Goal: Task Accomplishment & Management: Use online tool/utility

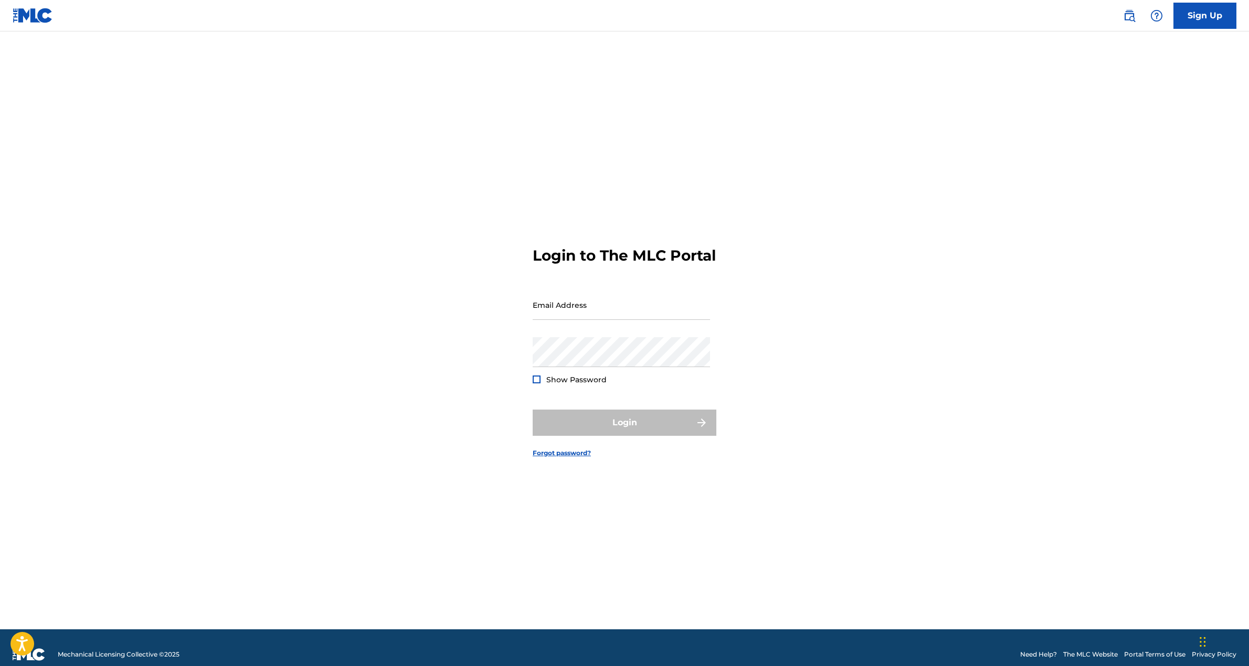
click at [590, 294] on form "Login to The MLC Portal Email Address Password Show Password Login Forgot passw…" at bounding box center [625, 344] width 184 height 572
click at [588, 311] on input "Email Address" at bounding box center [621, 305] width 177 height 30
type input "[EMAIL_ADDRESS][DOMAIN_NAME]"
click at [601, 430] on button "Login" at bounding box center [625, 423] width 184 height 26
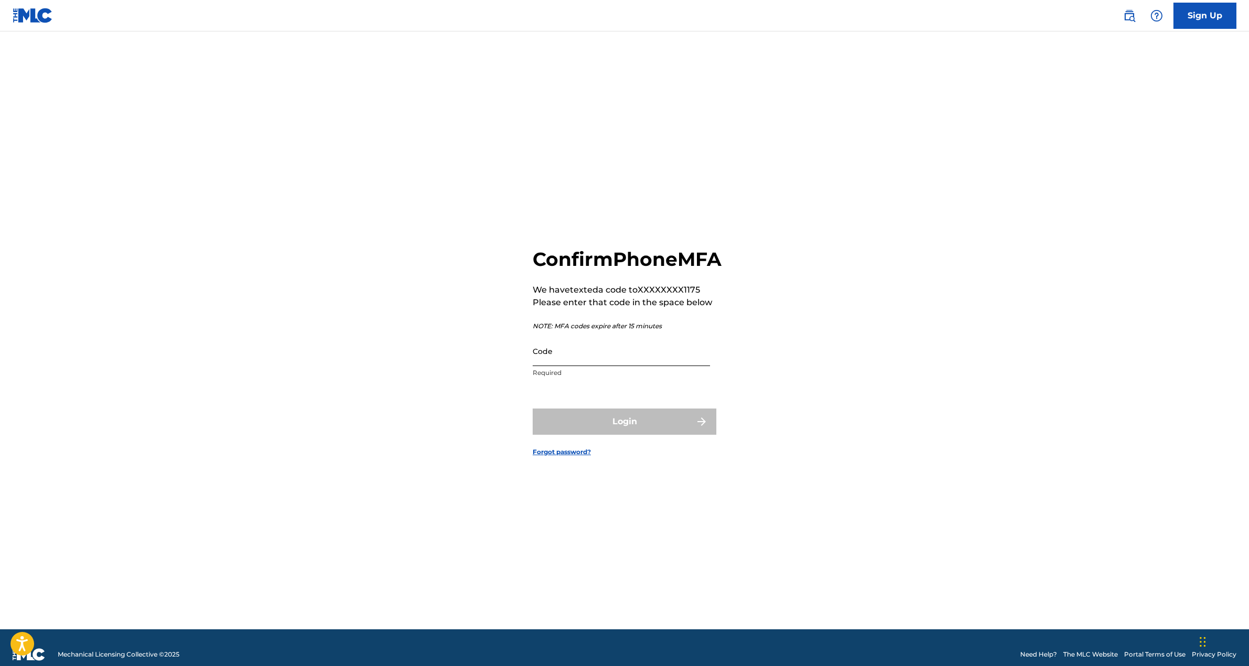
click at [609, 366] on input "Code" at bounding box center [621, 351] width 177 height 30
type input "225303"
click at [533, 409] on button "Login" at bounding box center [625, 422] width 184 height 26
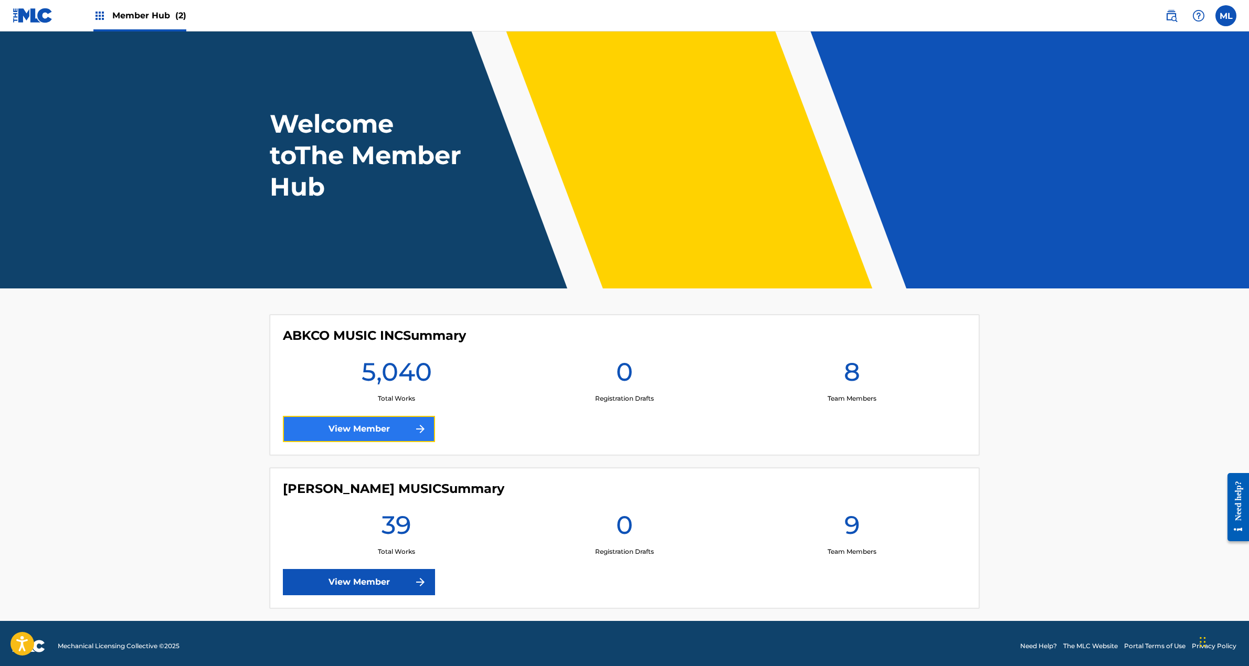
click at [404, 427] on link "View Member" at bounding box center [359, 429] width 152 height 26
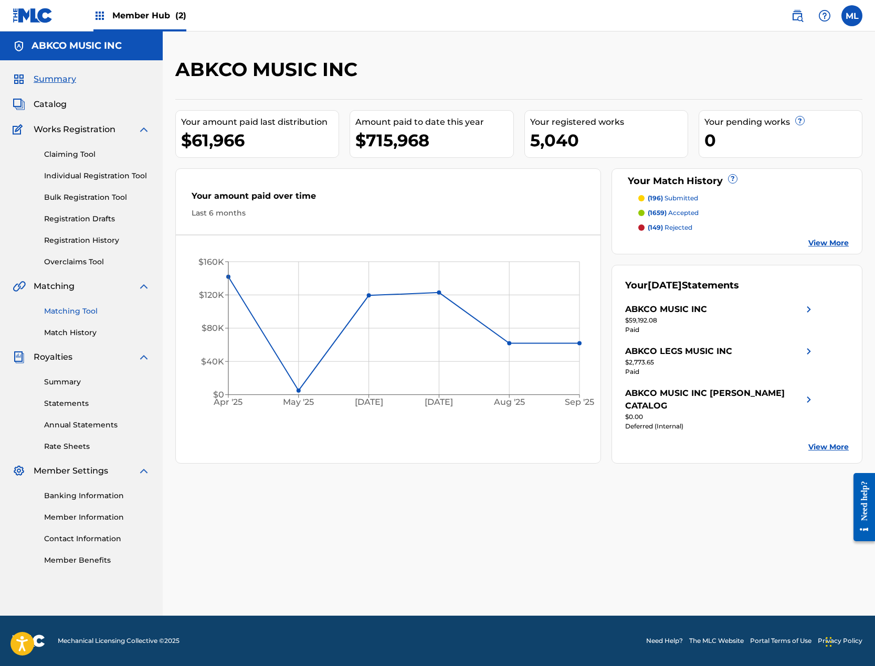
click at [61, 307] on link "Matching Tool" at bounding box center [97, 311] width 106 height 11
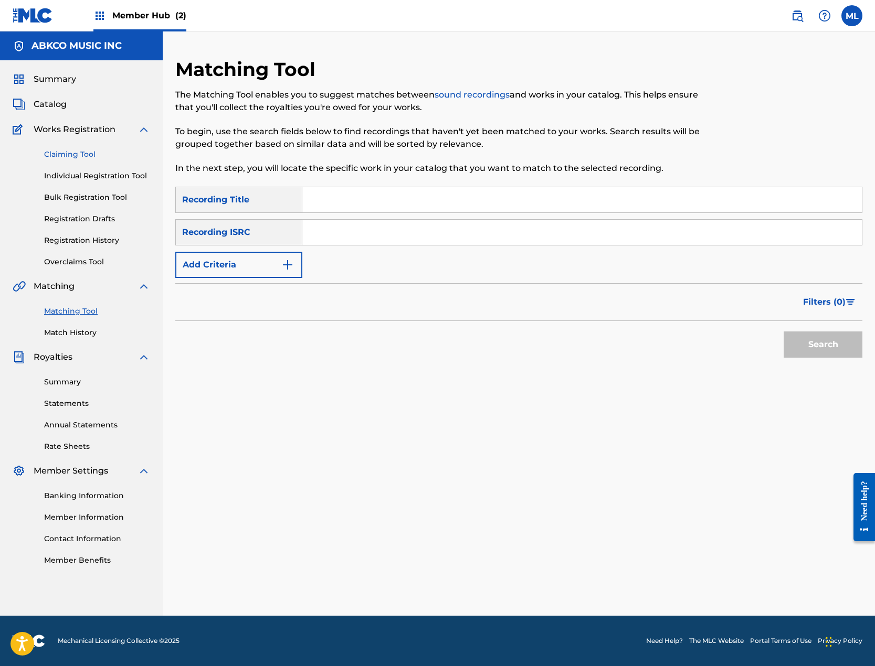
click at [62, 156] on link "Claiming Tool" at bounding box center [97, 154] width 106 height 11
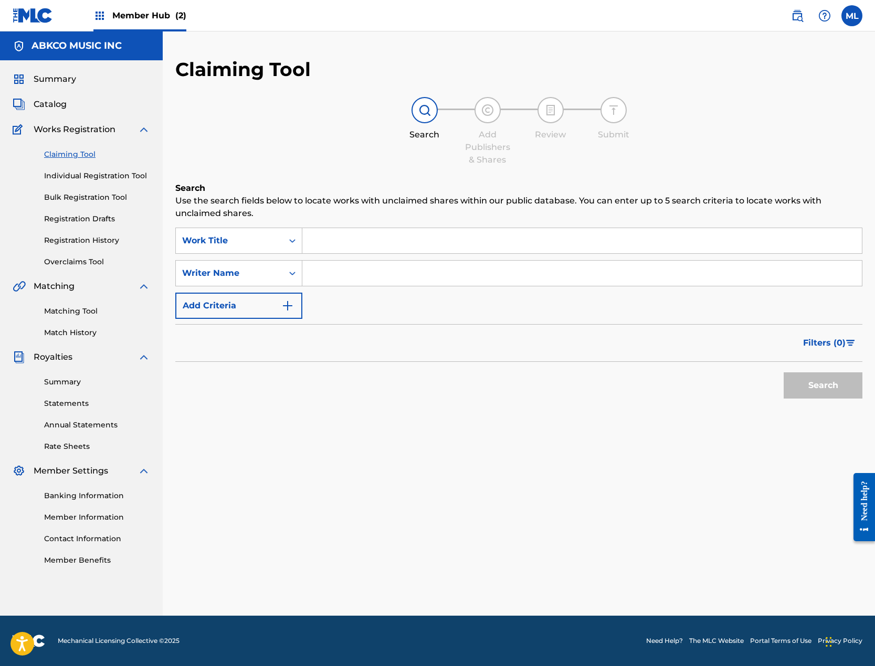
click at [62, 288] on span "Matching" at bounding box center [54, 286] width 41 height 13
click at [72, 314] on link "Matching Tool" at bounding box center [97, 311] width 106 height 11
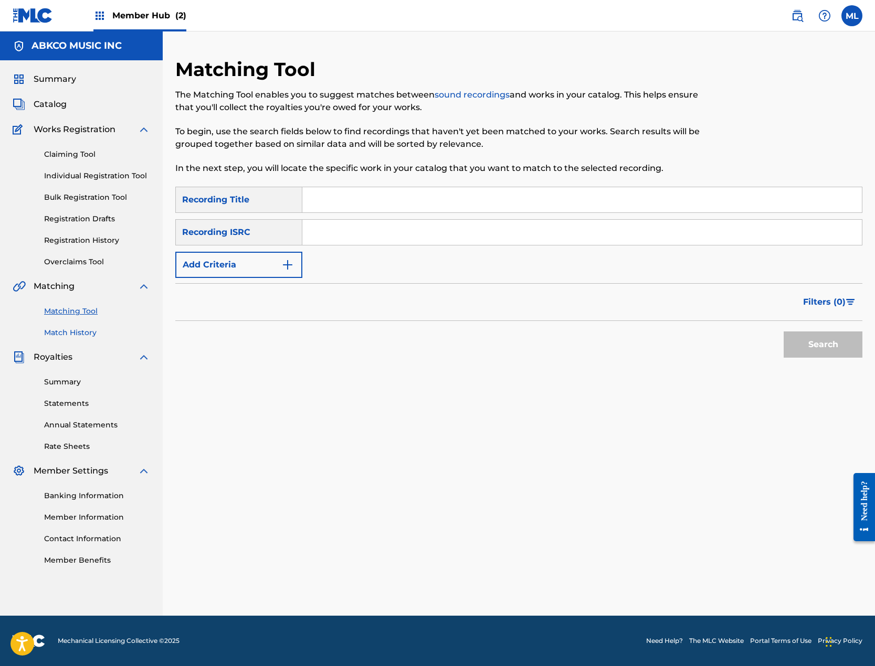
click at [73, 334] on link "Match History" at bounding box center [97, 332] width 106 height 11
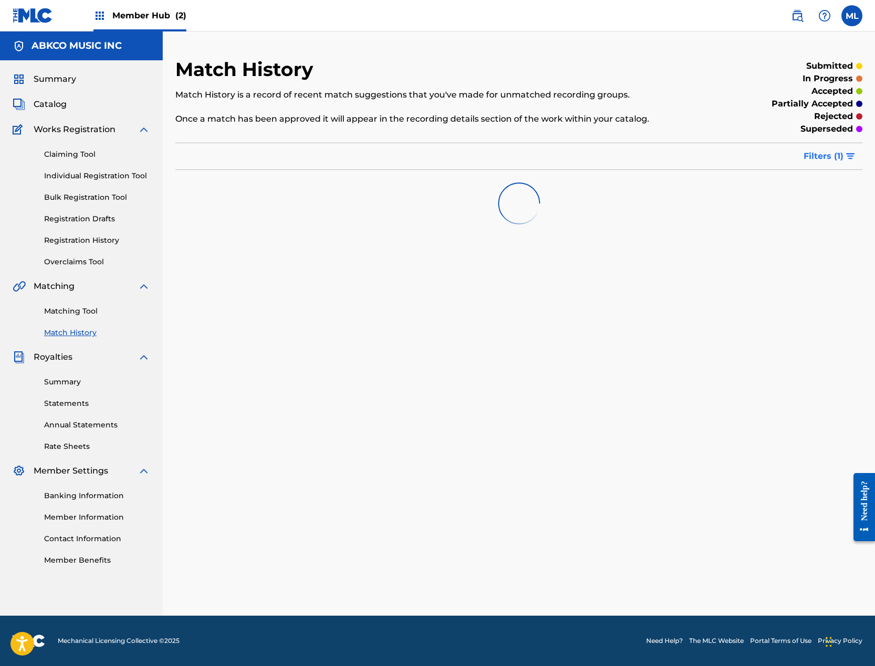
click at [851, 154] on img "submit" at bounding box center [850, 156] width 9 height 6
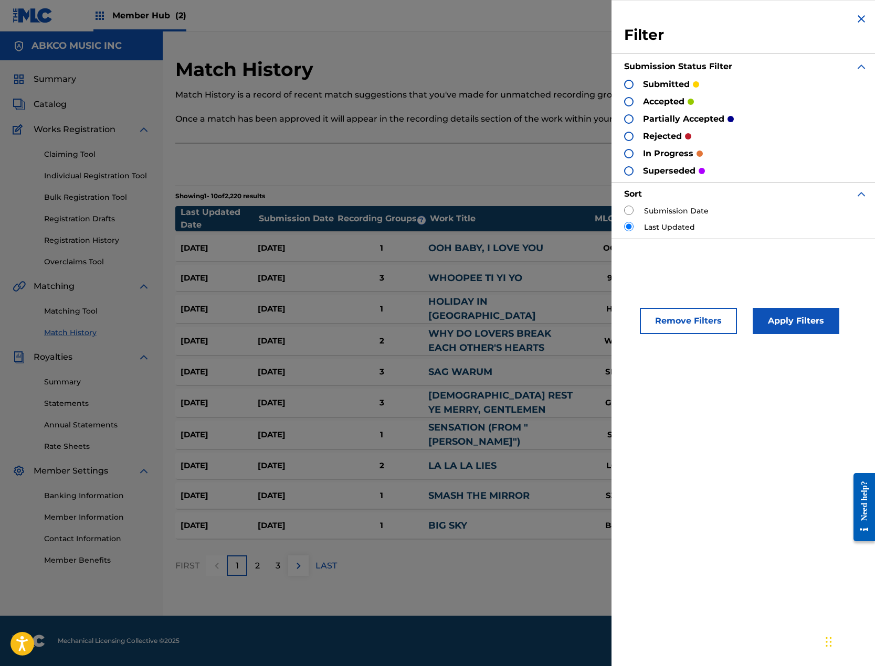
click at [734, 272] on div "Filter Submission Status Filter submitted accepted partially accepted rejected …" at bounding box center [745, 333] width 269 height 666
click at [495, 189] on section "Showing 1 - 10 of 2,220 results" at bounding box center [518, 193] width 687 height 15
click at [855, 19] on img at bounding box center [861, 19] width 13 height 13
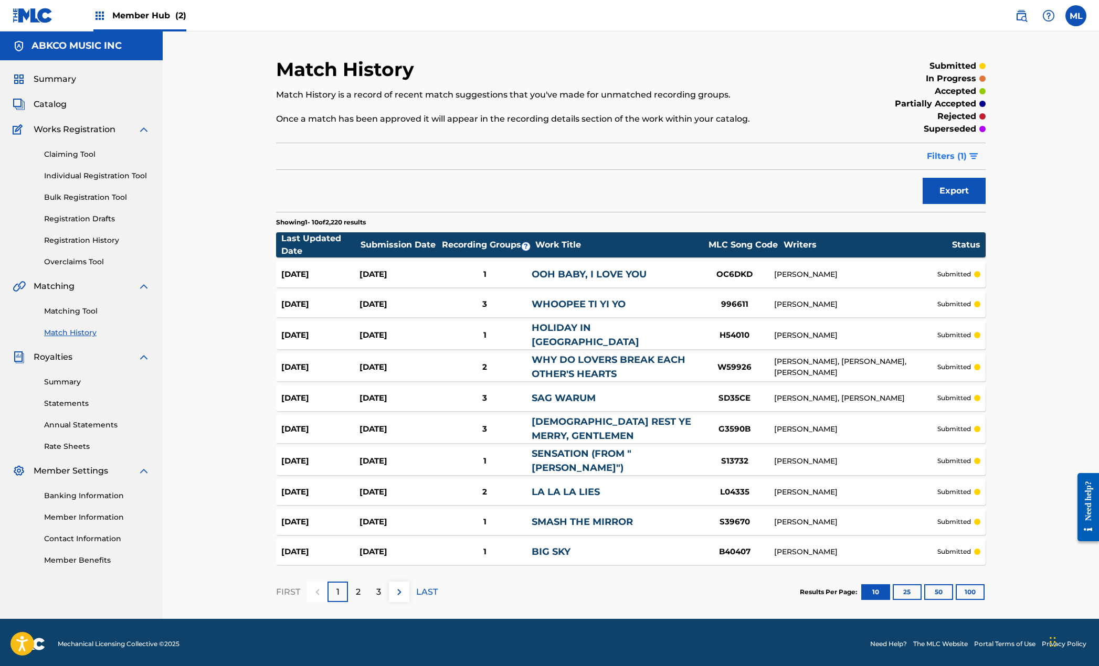
click at [968, 155] on button "Filters ( 1 )" at bounding box center [952, 156] width 65 height 26
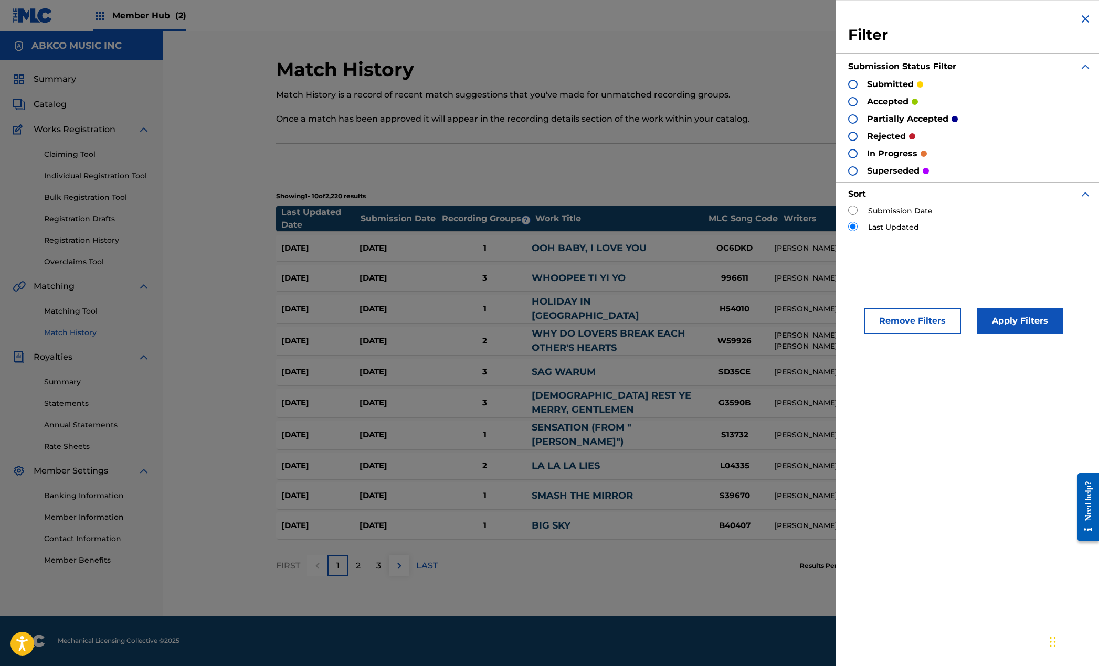
click at [824, 169] on div "Export" at bounding box center [630, 165] width 709 height 26
click at [1079, 20] on img at bounding box center [1085, 19] width 13 height 13
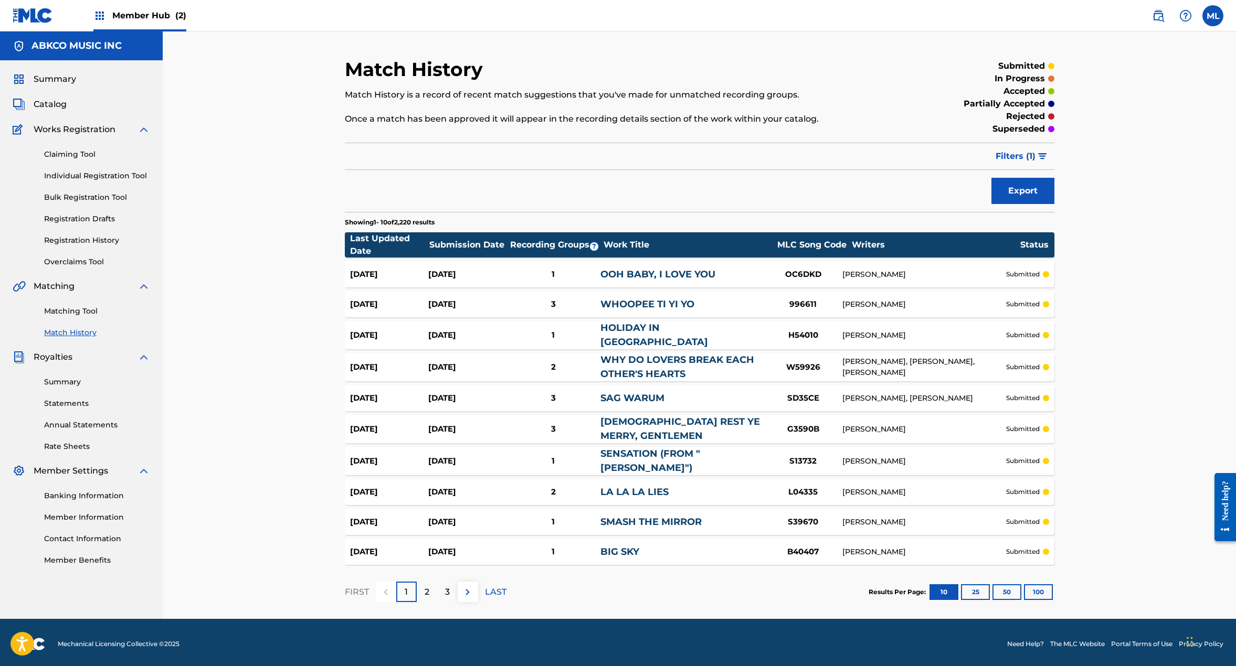
click at [924, 279] on div "[PERSON_NAME]" at bounding box center [923, 274] width 163 height 11
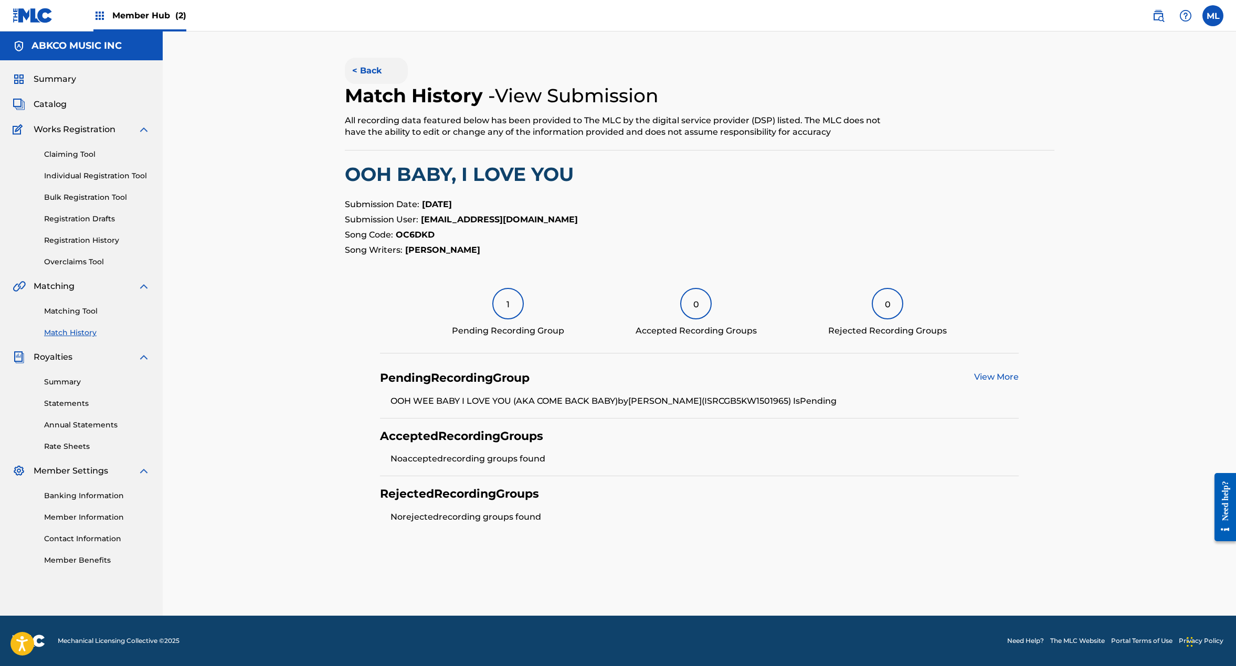
click at [374, 72] on button "< Back" at bounding box center [376, 71] width 63 height 26
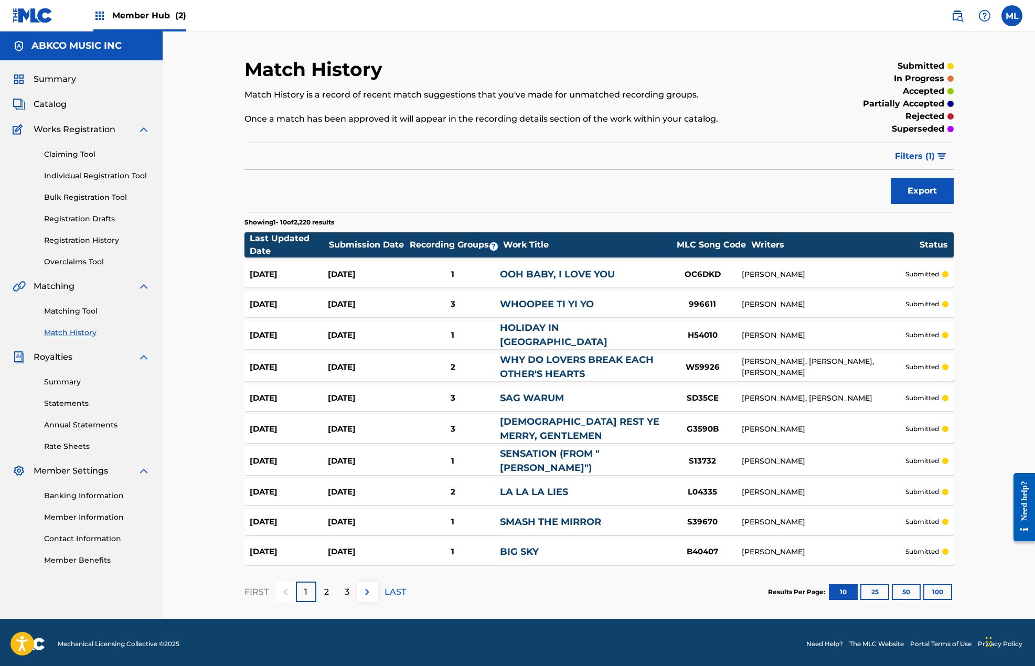
click at [552, 428] on link "[DEMOGRAPHIC_DATA] REST YE MERRY, GENTLEMEN" at bounding box center [580, 429] width 160 height 26
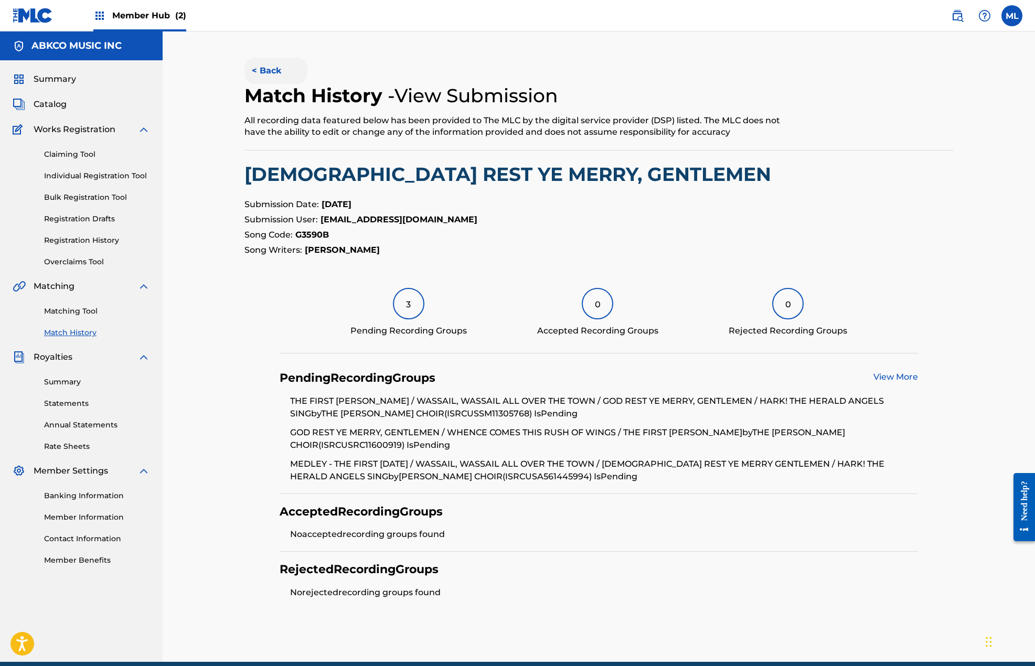
click at [271, 75] on button "< Back" at bounding box center [276, 71] width 63 height 26
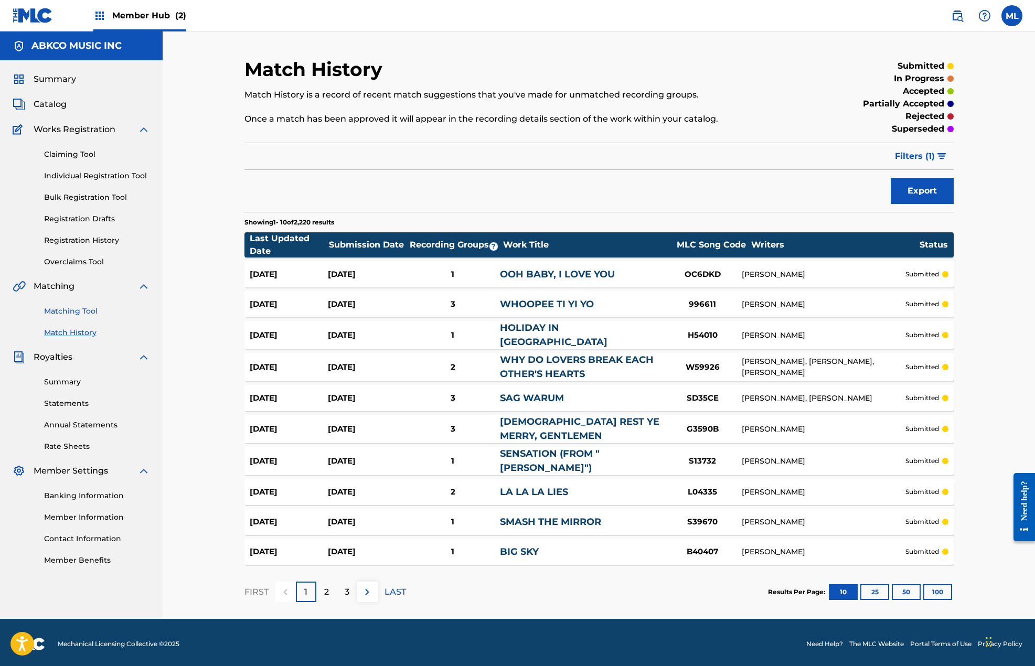
click at [59, 314] on link "Matching Tool" at bounding box center [97, 311] width 106 height 11
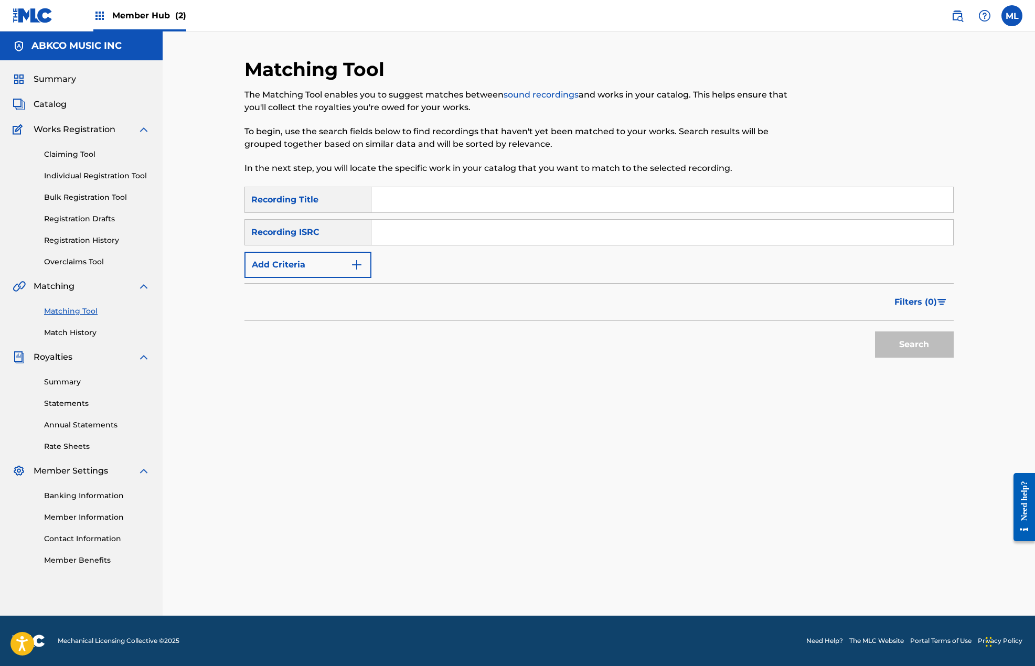
click at [392, 195] on input "Search Form" at bounding box center [663, 199] width 582 height 25
type input "i was too nice"
click at [304, 262] on button "Add Criteria" at bounding box center [308, 265] width 127 height 26
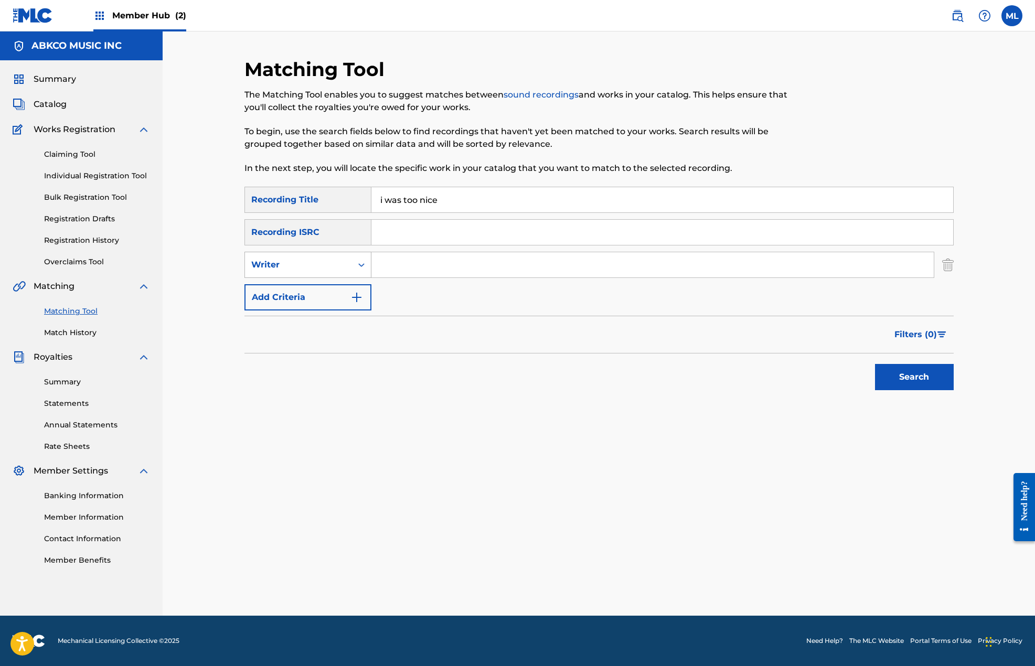
click at [309, 262] on div "Writer" at bounding box center [298, 265] width 94 height 13
click at [409, 263] on input "Search Form" at bounding box center [653, 264] width 563 height 25
type input "[PERSON_NAME]"
click at [875, 364] on button "Search" at bounding box center [914, 377] width 79 height 26
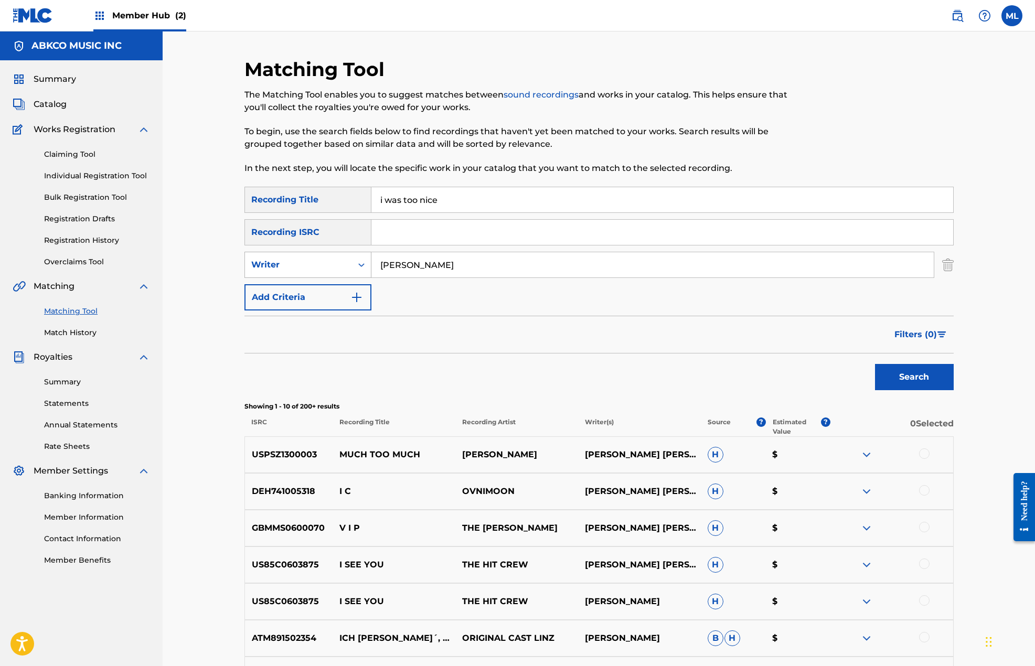
click at [343, 263] on div "Writer" at bounding box center [298, 265] width 94 height 13
click at [314, 296] on div "Recording Artist" at bounding box center [308, 291] width 126 height 26
click at [441, 268] on input "Search Form" at bounding box center [653, 264] width 563 height 25
type input "the who"
click at [875, 364] on button "Search" at bounding box center [914, 377] width 79 height 26
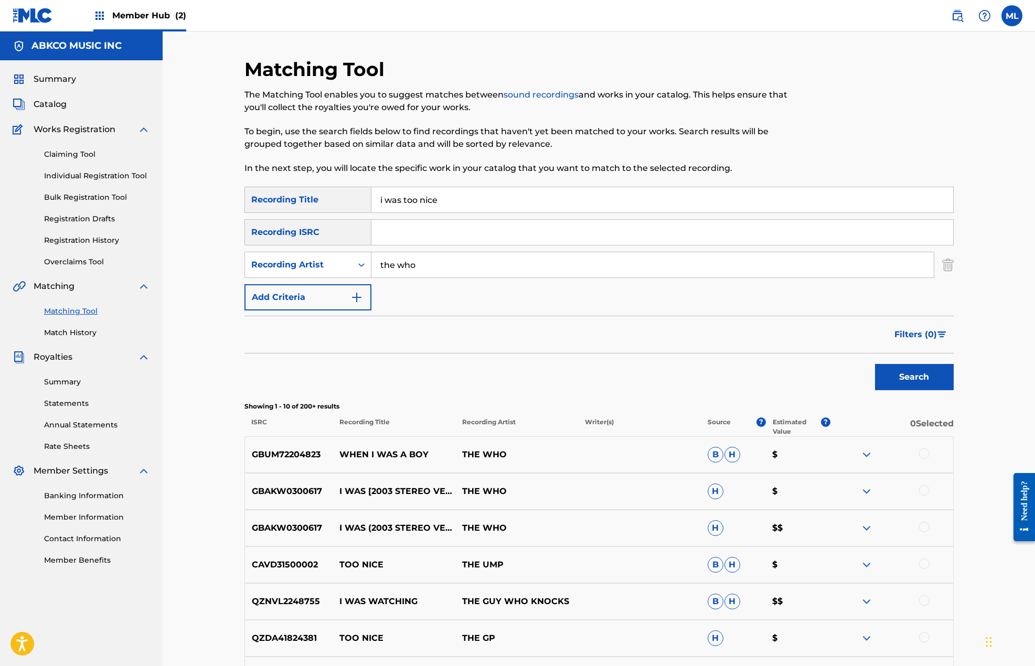
drag, startPoint x: 466, startPoint y: 198, endPoint x: 473, endPoint y: 191, distance: 9.3
click at [466, 198] on input "i was too nice" at bounding box center [663, 199] width 582 height 25
drag, startPoint x: 483, startPoint y: 191, endPoint x: 317, endPoint y: 205, distance: 166.4
click at [317, 205] on div "SearchWithCriteria1bb34687-24a1-4bc0-8353-fdd72fbf9c1a Recording Title i was to…" at bounding box center [599, 200] width 709 height 26
type input "all i know in my heart"
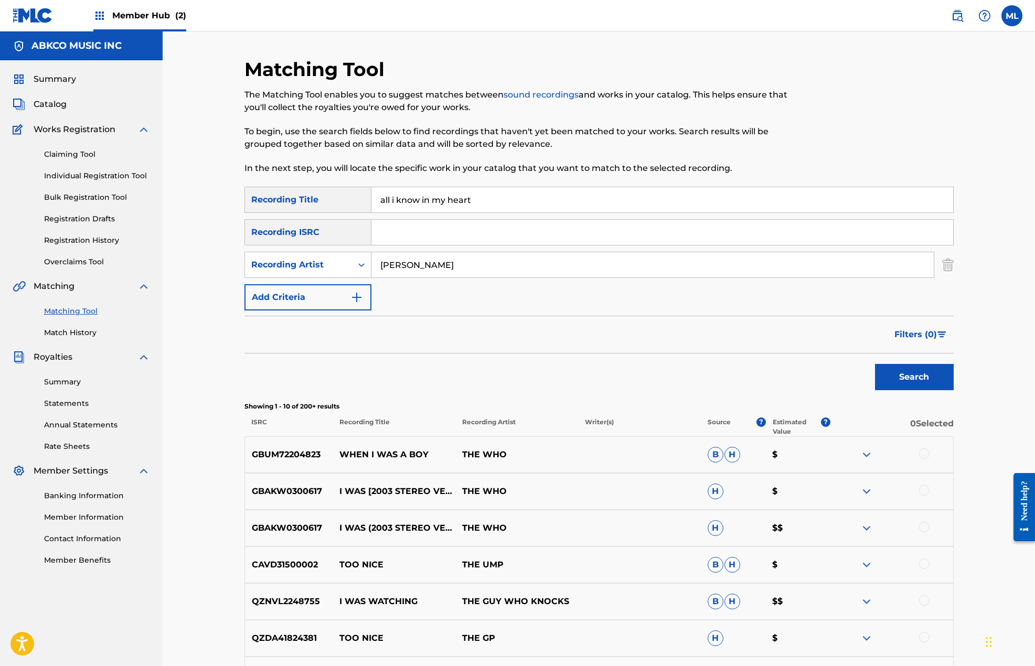
type input "[PERSON_NAME]"
click at [875, 364] on button "Search" at bounding box center [914, 377] width 79 height 26
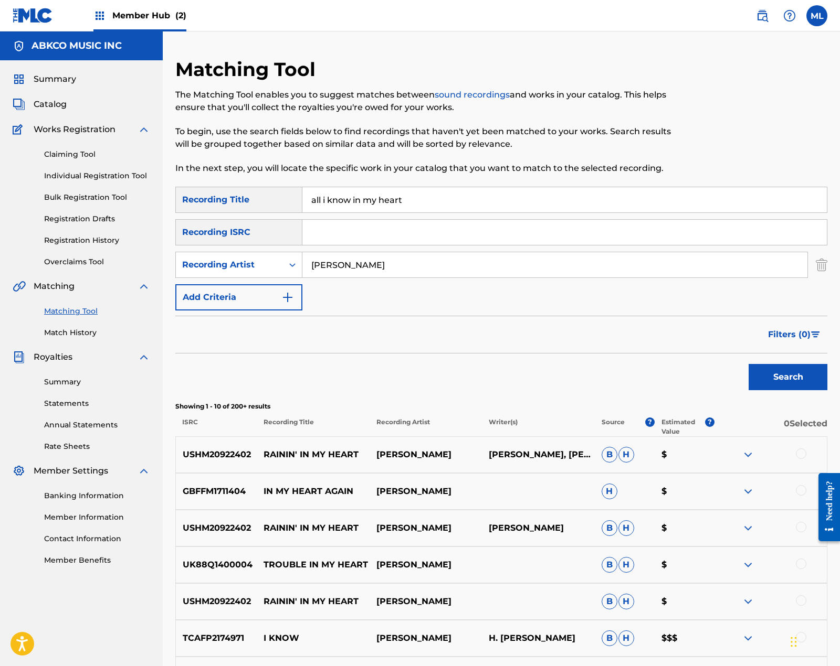
click at [362, 197] on input "all i know in my heart" at bounding box center [564, 199] width 524 height 25
drag, startPoint x: 345, startPoint y: 207, endPoint x: 282, endPoint y: 207, distance: 63.0
click at [282, 207] on div "SearchWithCriteria1bb34687-24a1-4bc0-8353-fdd72fbf9c1a Recording Title all i kn…" at bounding box center [501, 200] width 652 height 26
type input "back on my feet"
drag, startPoint x: 266, startPoint y: 253, endPoint x: 259, endPoint y: 263, distance: 12.1
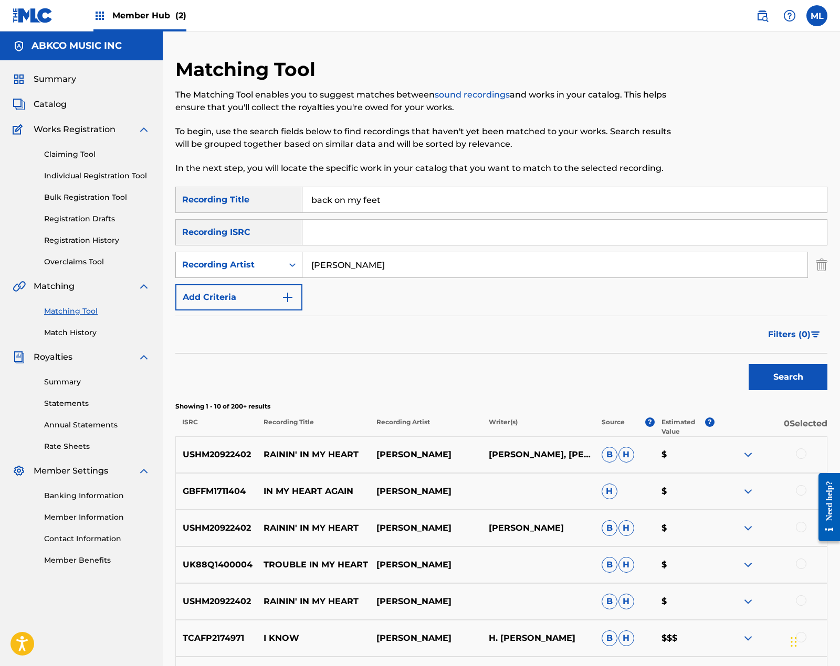
click at [262, 259] on div "Recording Artist" at bounding box center [238, 265] width 127 height 26
click at [242, 289] on div "Writer" at bounding box center [239, 291] width 126 height 26
click at [416, 276] on input "Search Form" at bounding box center [554, 264] width 505 height 25
type input "[PERSON_NAME]"
click at [748, 364] on button "Search" at bounding box center [787, 377] width 79 height 26
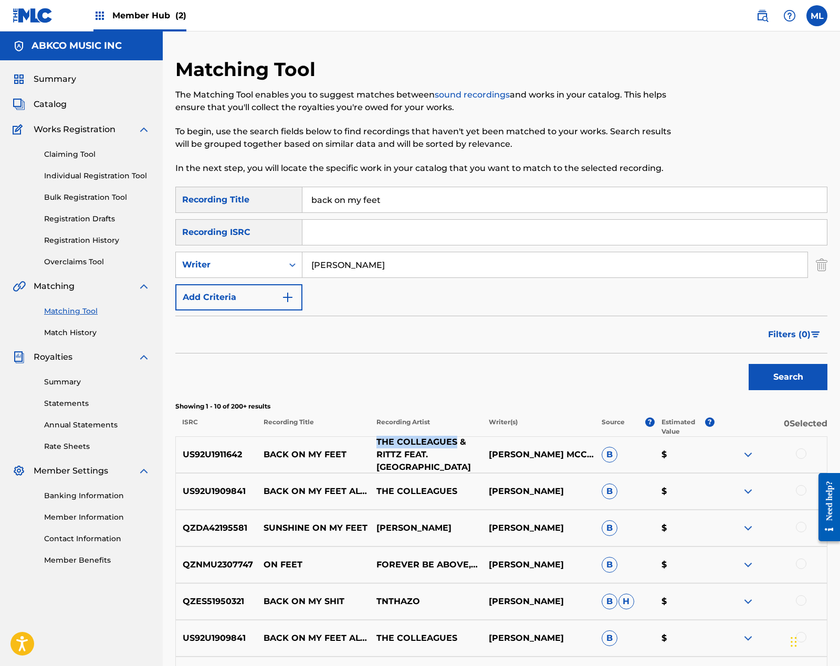
drag, startPoint x: 378, startPoint y: 450, endPoint x: 454, endPoint y: 448, distance: 76.1
click at [454, 448] on p "THE COLLEAGUES & RITTZ FEAT. [GEOGRAPHIC_DATA]" at bounding box center [425, 455] width 113 height 38
copy p "THE COLLEAGUES"
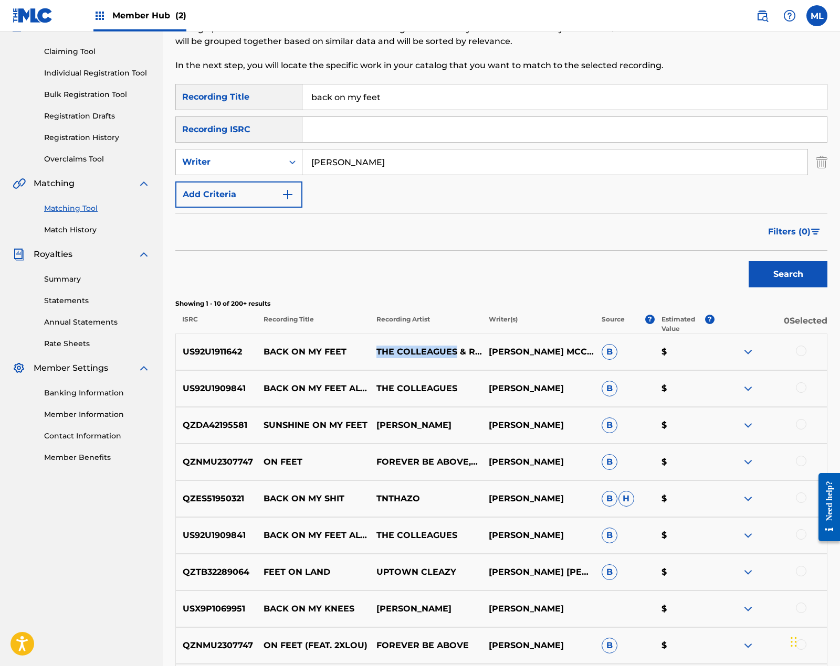
scroll to position [105, 0]
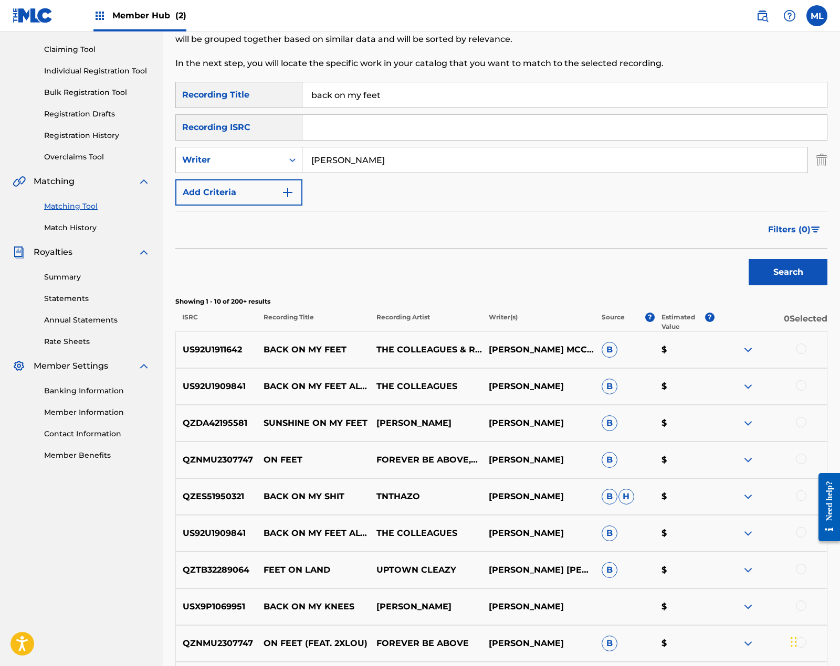
click at [798, 347] on div at bounding box center [800, 349] width 10 height 10
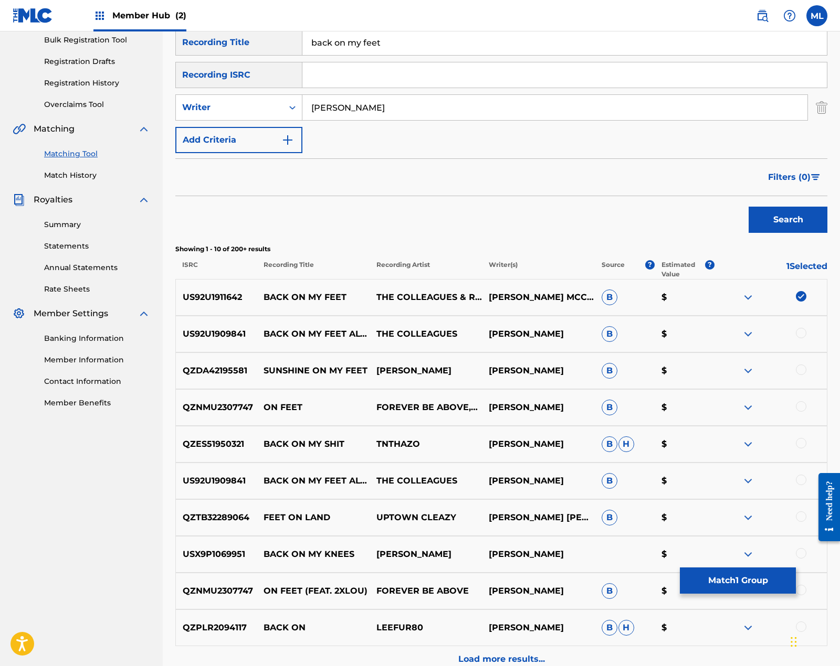
scroll to position [210, 0]
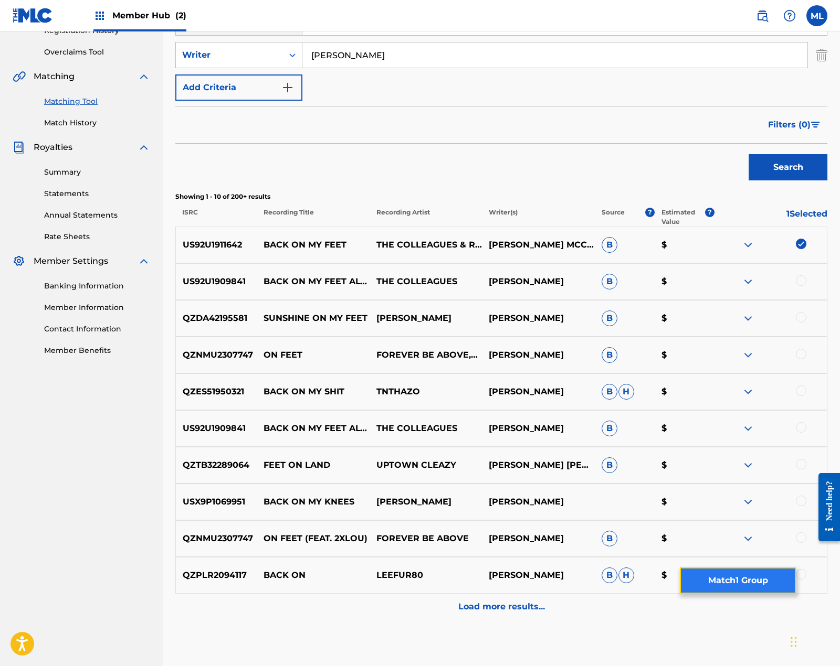
click at [712, 580] on button "Match 1 Group" at bounding box center [738, 581] width 116 height 26
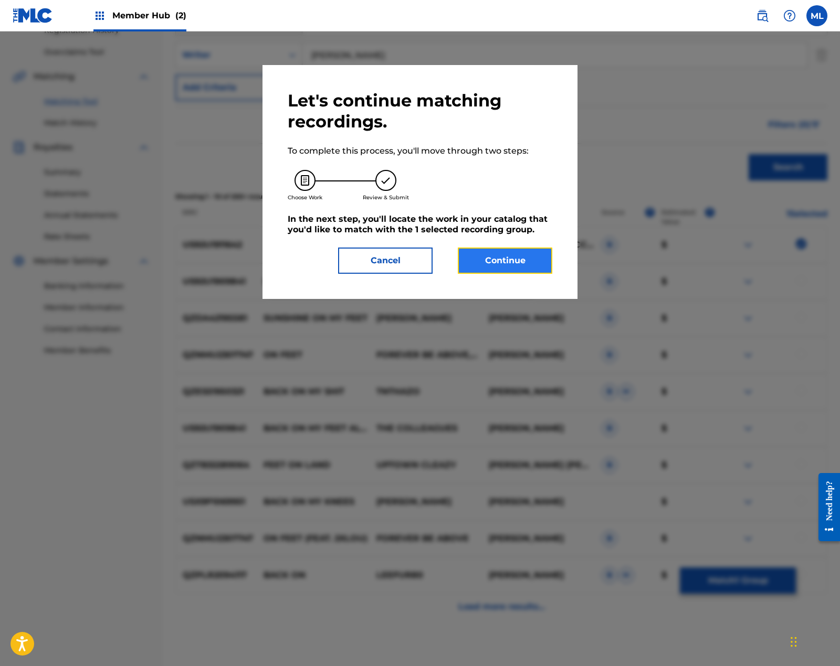
click at [511, 259] on button "Continue" at bounding box center [505, 261] width 94 height 26
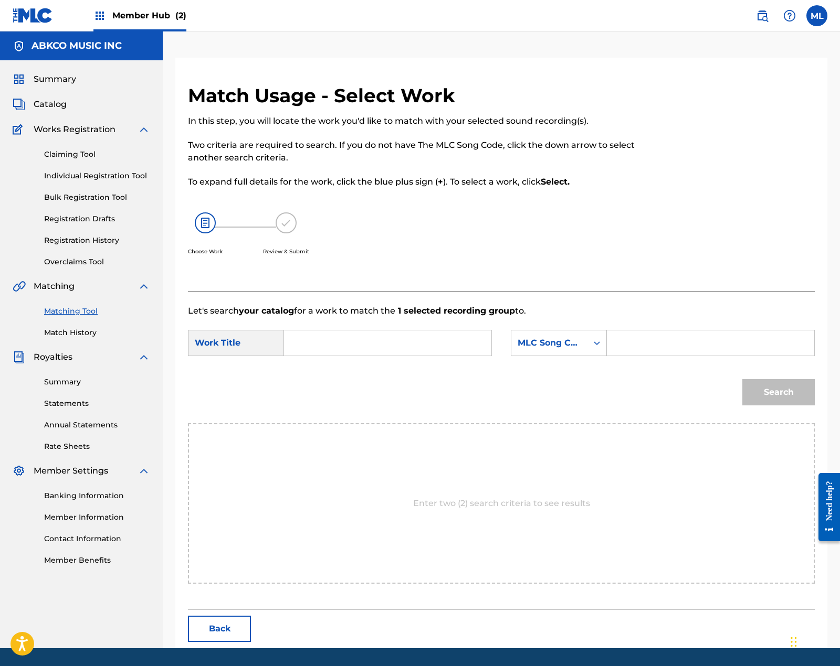
click at [356, 345] on input "Search Form" at bounding box center [387, 343] width 189 height 25
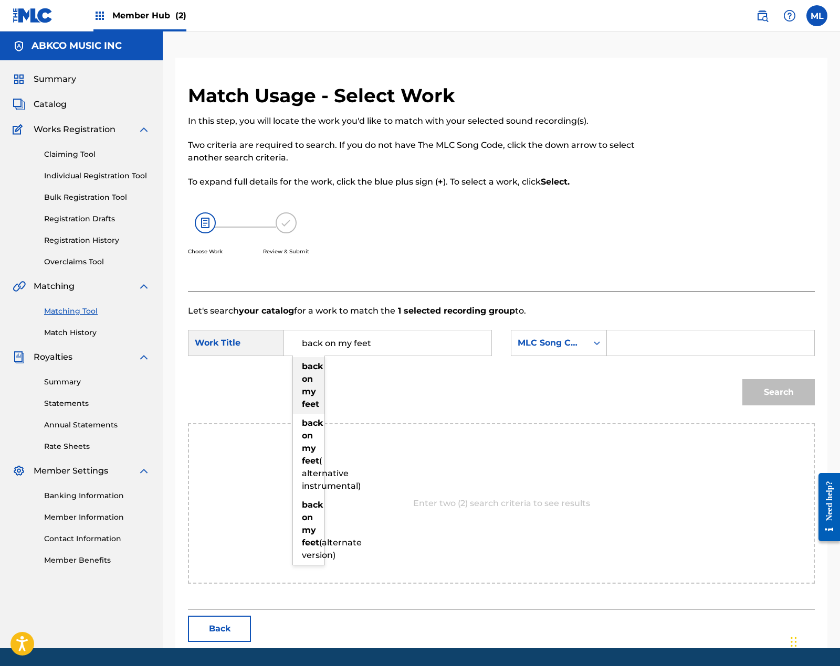
type input "back on my feet"
click at [299, 397] on div "back on my feet" at bounding box center [308, 385] width 31 height 57
click at [543, 351] on div "MLC Song Code" at bounding box center [549, 343] width 76 height 20
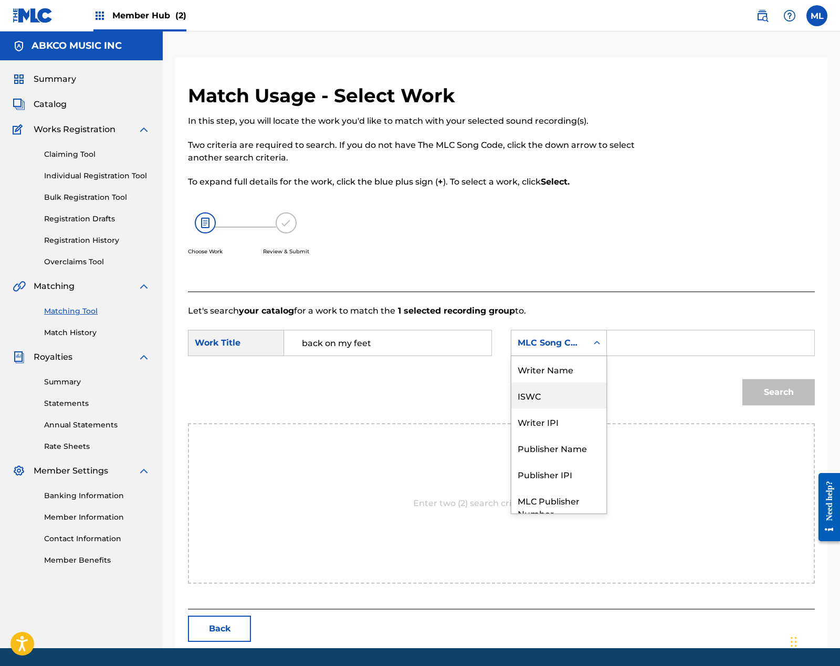
click at [567, 376] on div "Writer Name" at bounding box center [558, 369] width 95 height 26
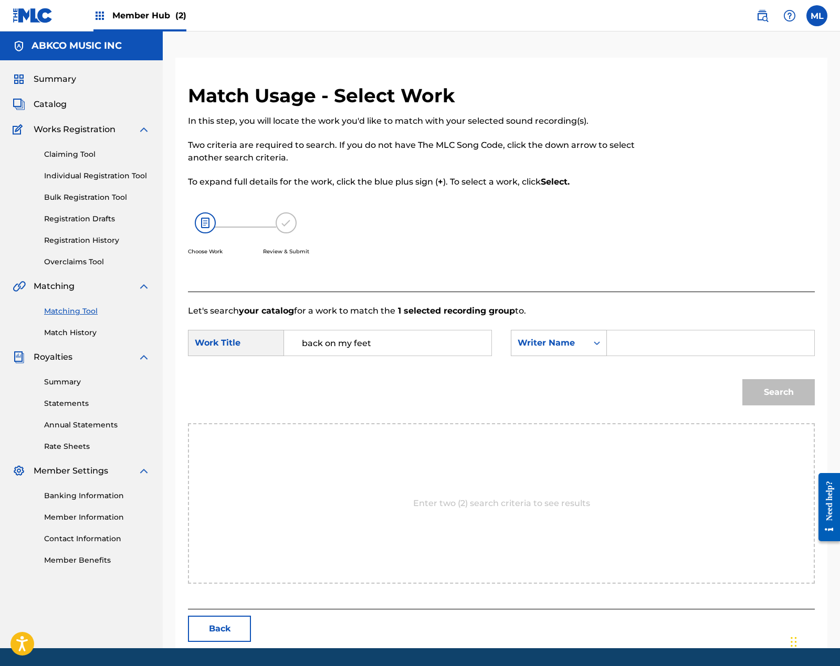
click at [639, 344] on input "Search Form" at bounding box center [710, 343] width 189 height 25
type input "[PERSON_NAME]"
click at [742, 379] on button "Search" at bounding box center [778, 392] width 72 height 26
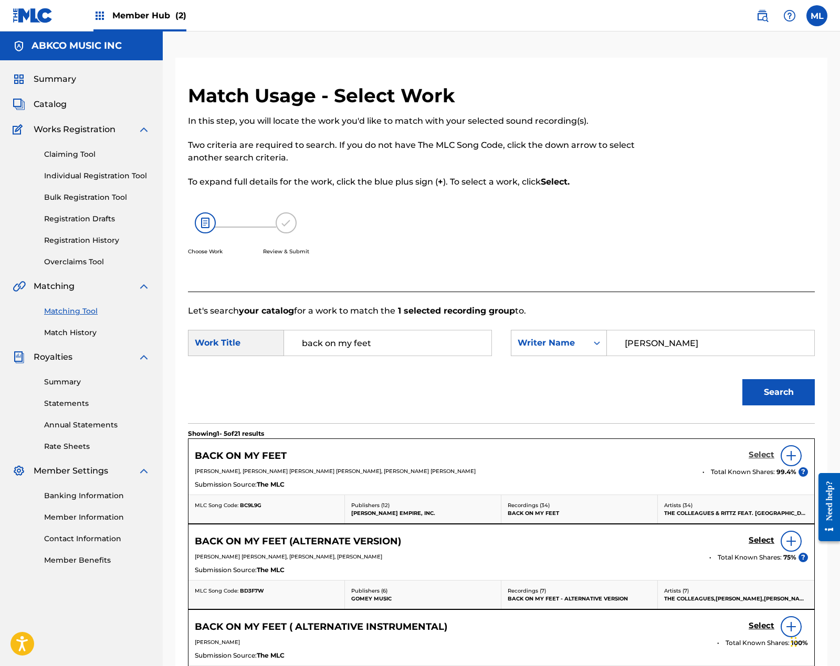
click at [761, 454] on h5 "Select" at bounding box center [761, 455] width 26 height 10
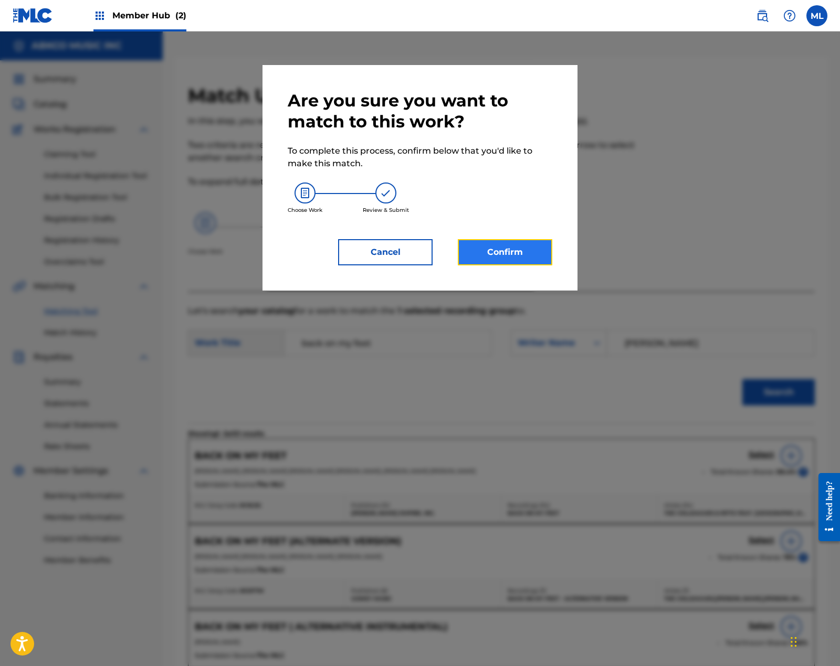
click at [512, 258] on button "Confirm" at bounding box center [505, 252] width 94 height 26
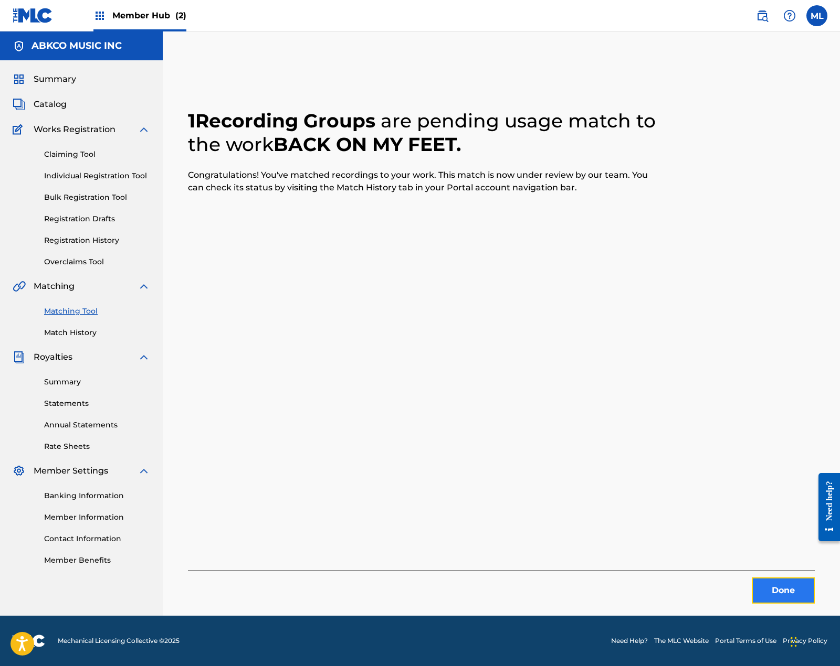
click at [762, 597] on button "Done" at bounding box center [782, 591] width 63 height 26
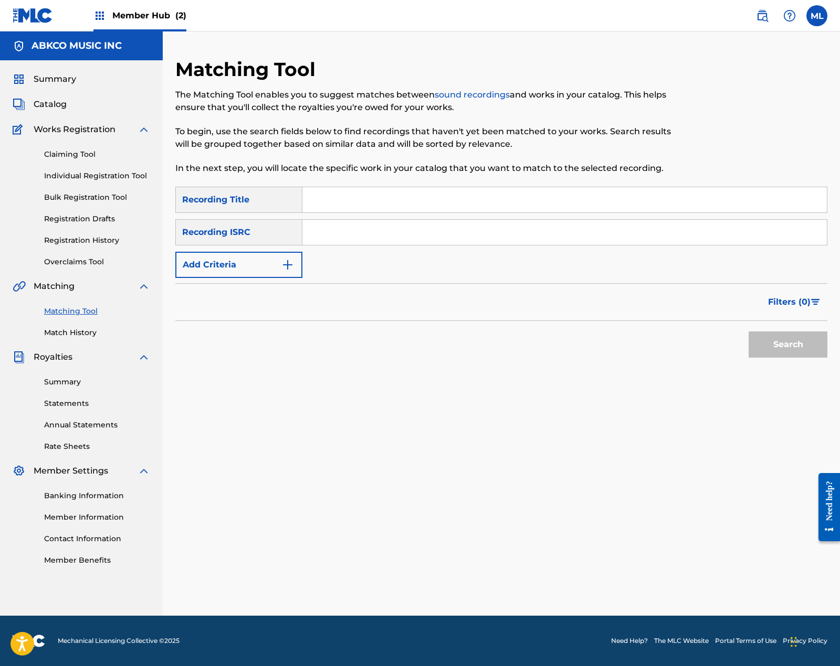
click at [358, 205] on input "Search Form" at bounding box center [564, 199] width 524 height 25
type input "back on my feet"
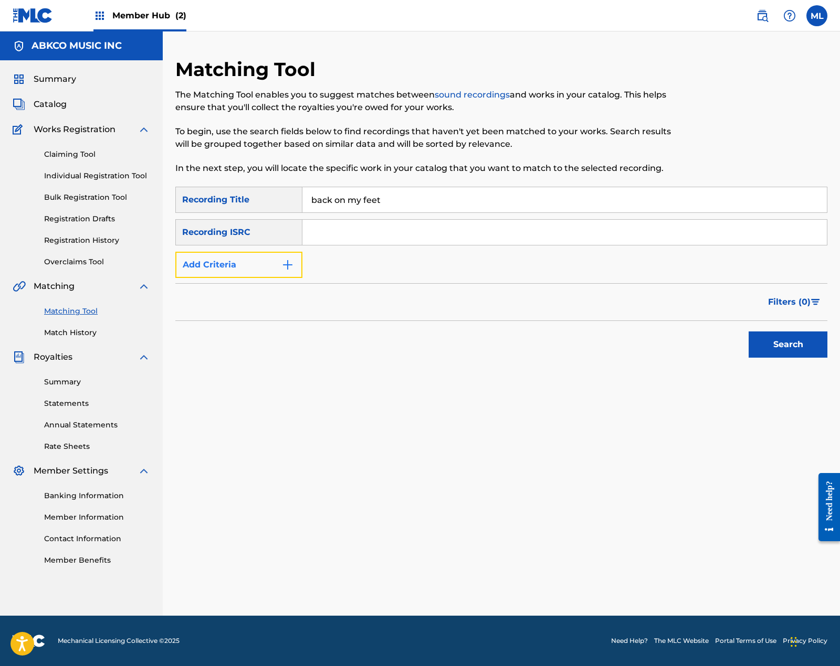
click at [221, 254] on button "Add Criteria" at bounding box center [238, 265] width 127 height 26
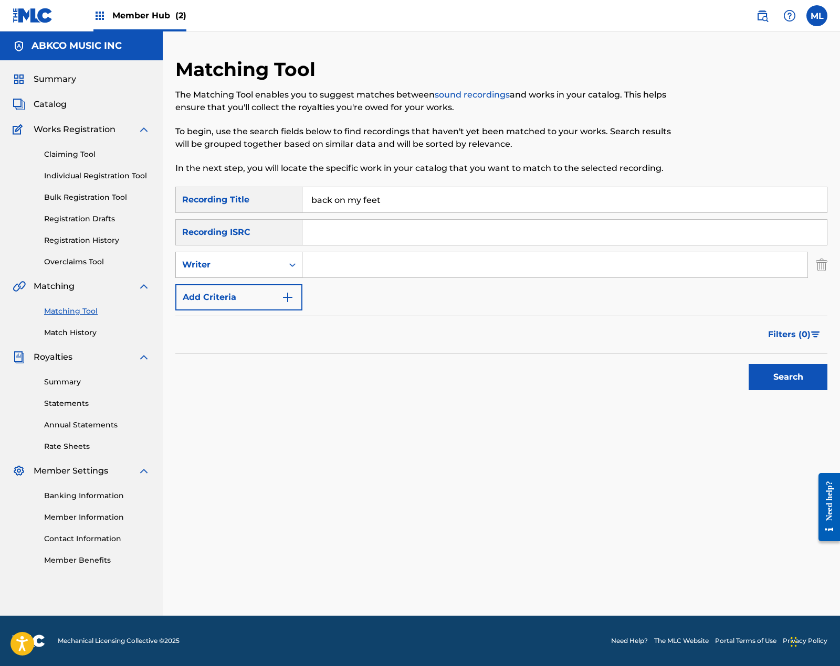
drag, startPoint x: 227, startPoint y: 268, endPoint x: 236, endPoint y: 275, distance: 12.0
click at [227, 267] on div "Writer" at bounding box center [229, 265] width 94 height 13
click at [240, 290] on div "Recording Artist" at bounding box center [239, 291] width 126 height 26
drag, startPoint x: 313, startPoint y: 271, endPoint x: 340, endPoint y: 269, distance: 26.9
click at [314, 271] on input "Search Form" at bounding box center [554, 264] width 505 height 25
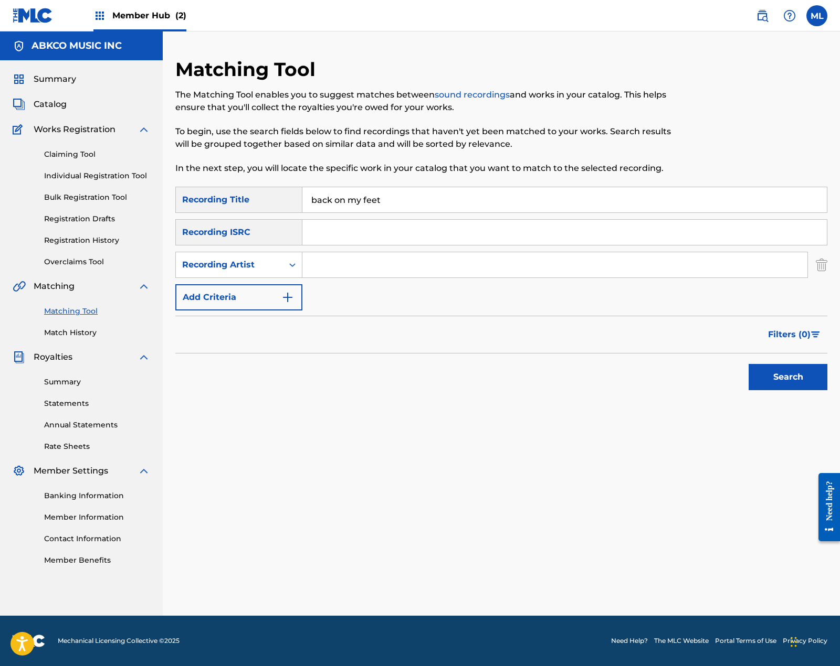
paste input "THE COLLEAGUES"
type input "THE COLLEAGUES"
click at [784, 383] on button "Search" at bounding box center [787, 377] width 79 height 26
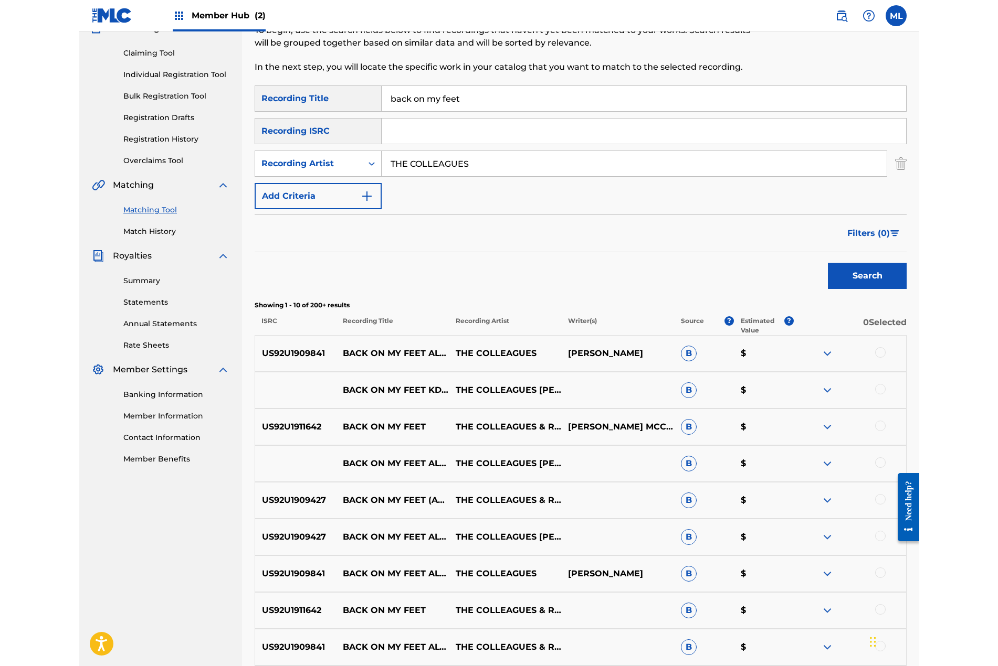
scroll to position [157, 0]
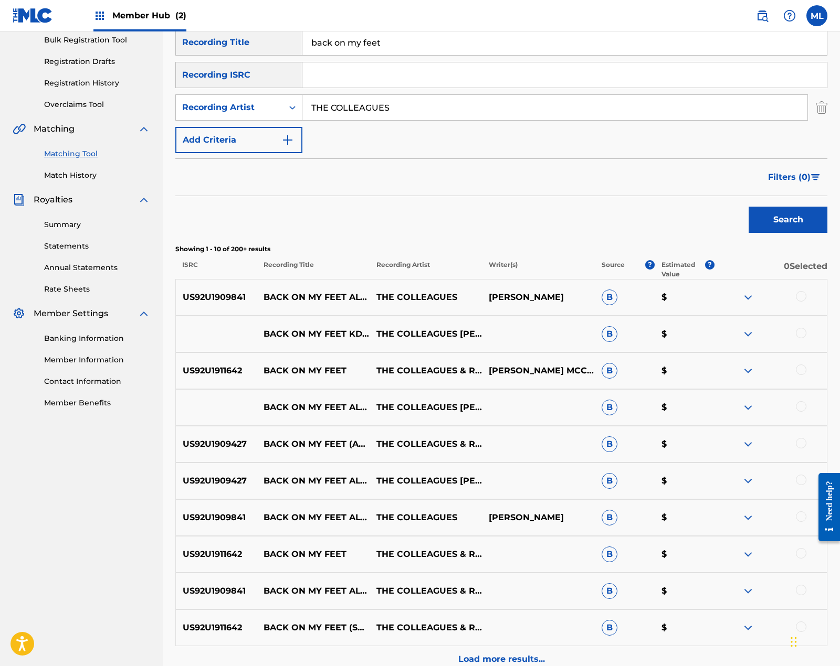
click at [798, 297] on div at bounding box center [800, 296] width 10 height 10
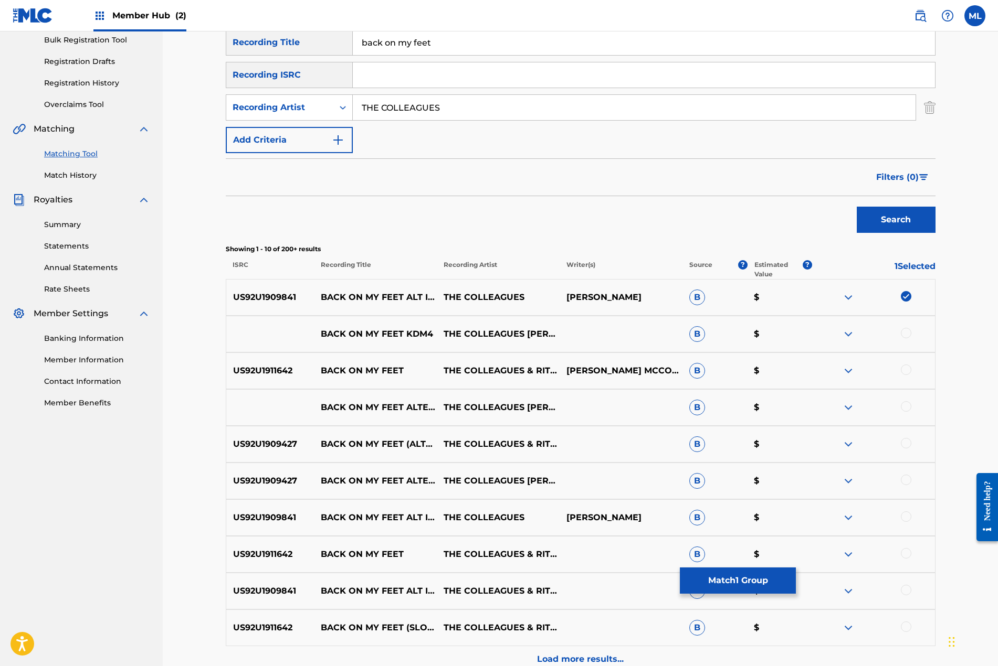
click at [901, 517] on div at bounding box center [905, 517] width 10 height 10
click at [907, 590] on div at bounding box center [905, 590] width 10 height 10
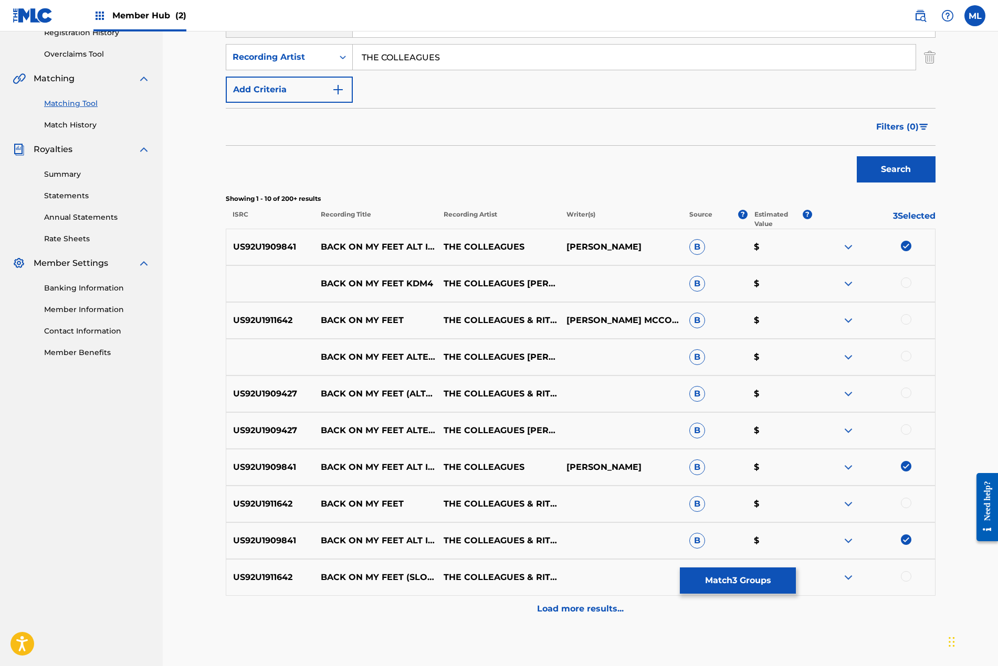
scroll to position [267, 0]
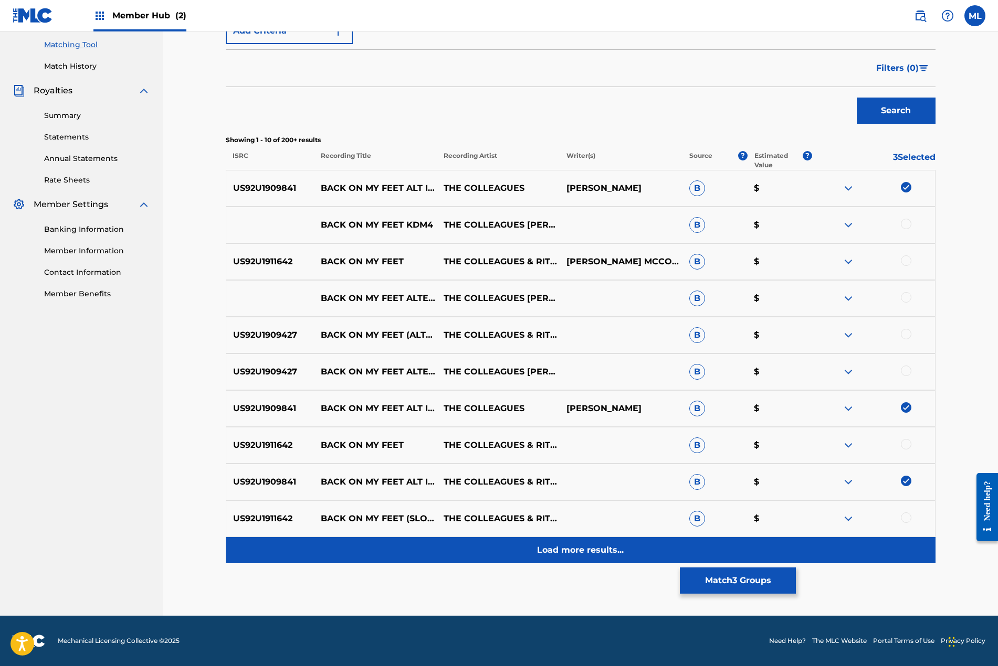
click at [579, 549] on p "Load more results..." at bounding box center [580, 550] width 87 height 13
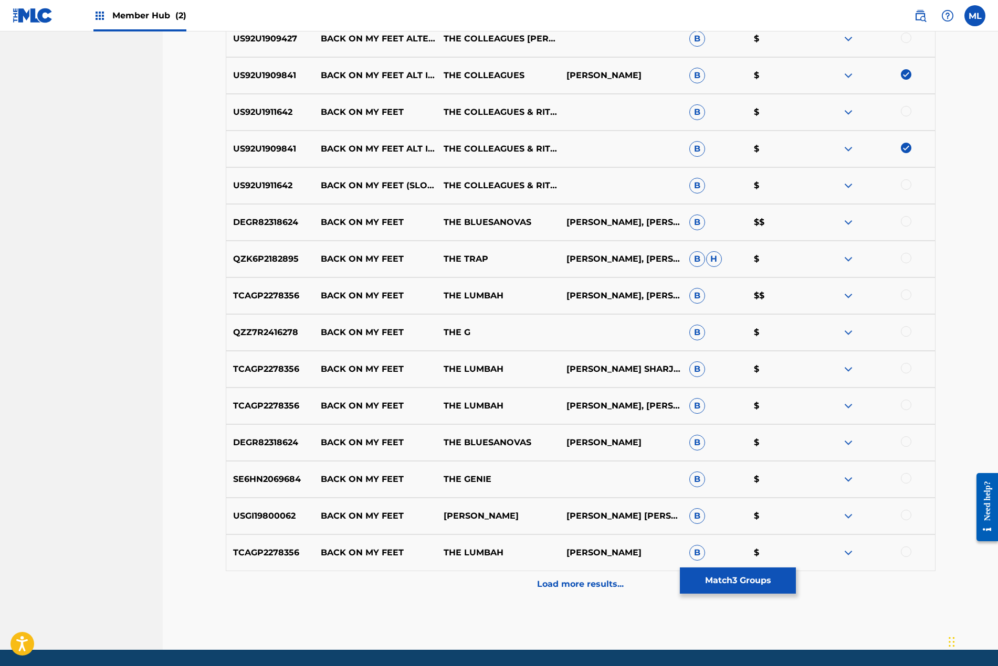
scroll to position [581, 0]
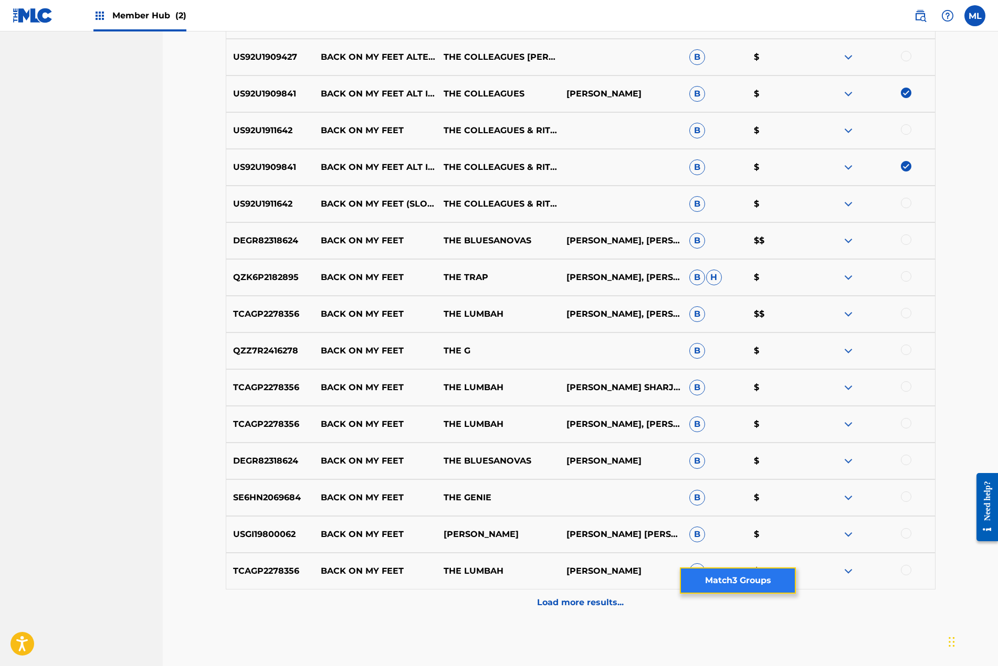
click at [724, 585] on button "Match 3 Groups" at bounding box center [738, 581] width 116 height 26
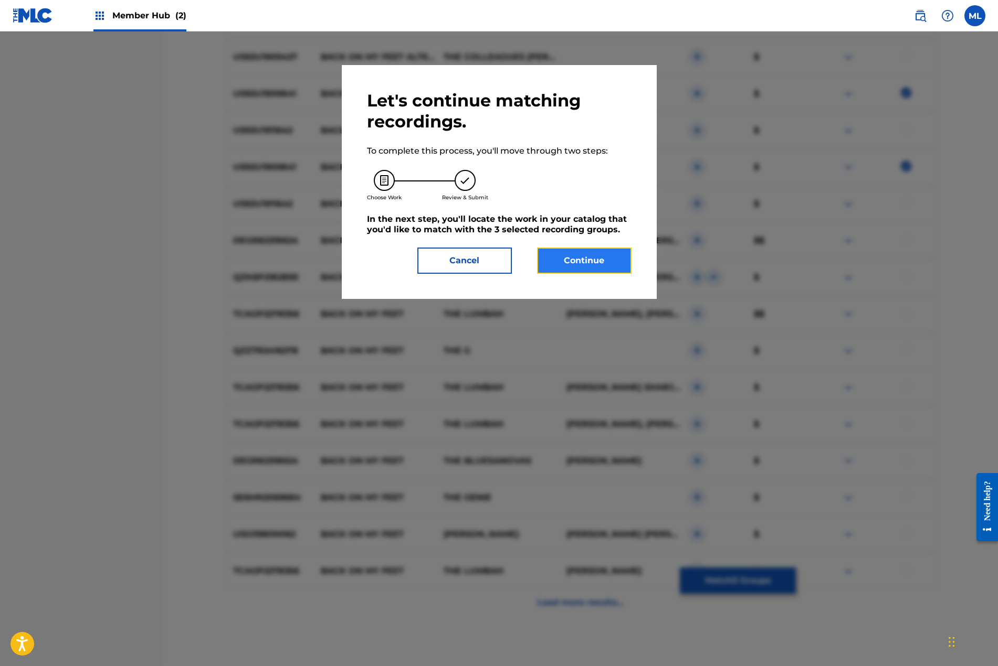
click at [608, 260] on button "Continue" at bounding box center [584, 261] width 94 height 26
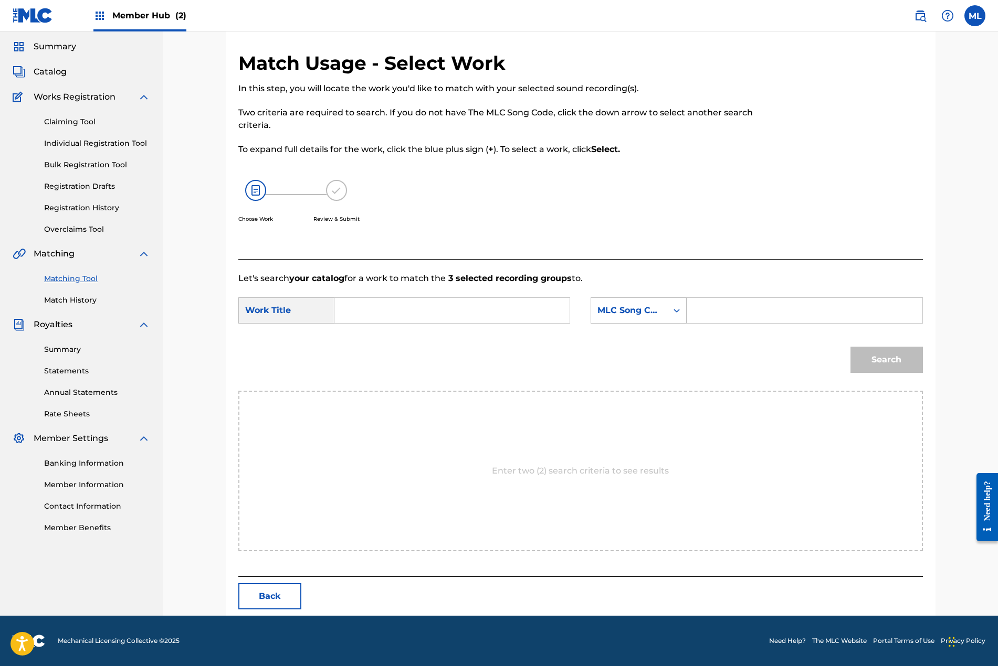
scroll to position [0, 0]
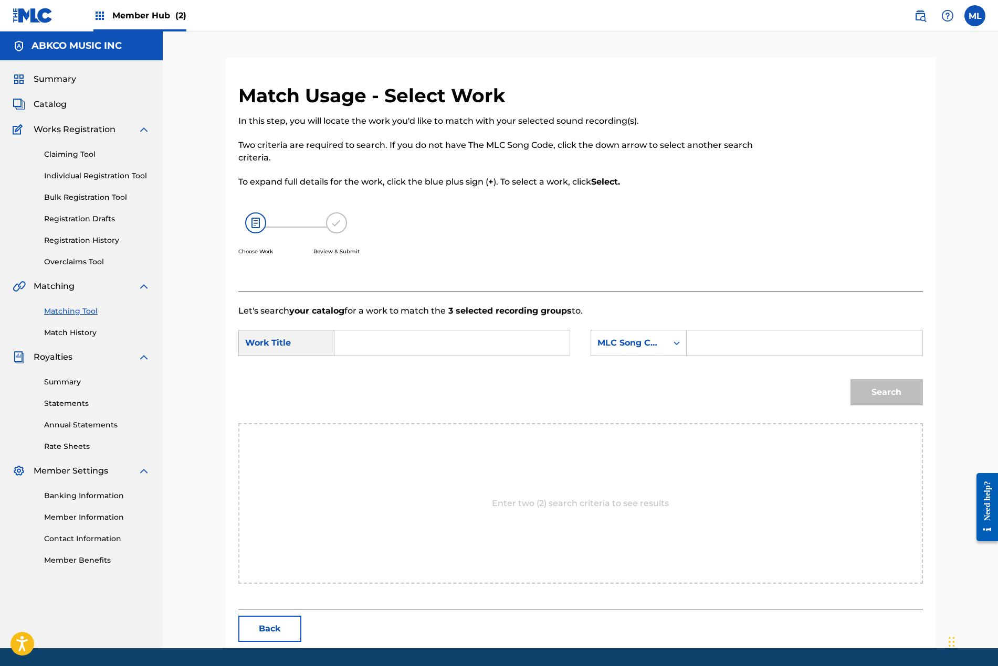
click at [397, 342] on input "Search Form" at bounding box center [451, 343] width 217 height 25
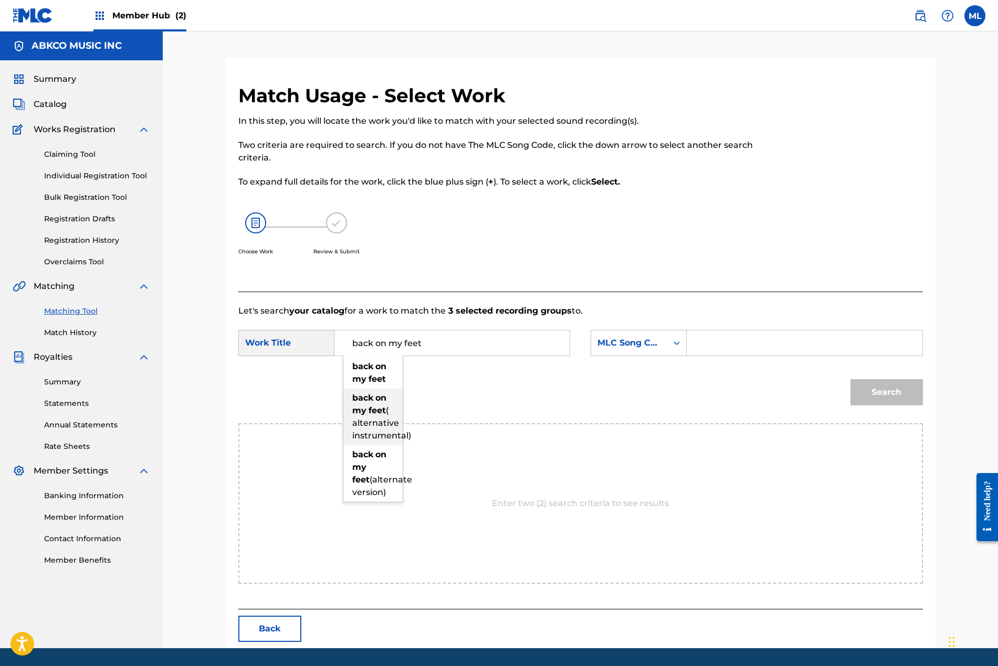
click at [367, 421] on span "( alternative instrumental)" at bounding box center [381, 423] width 59 height 35
type input "back on my feet ( alternative instrumental)"
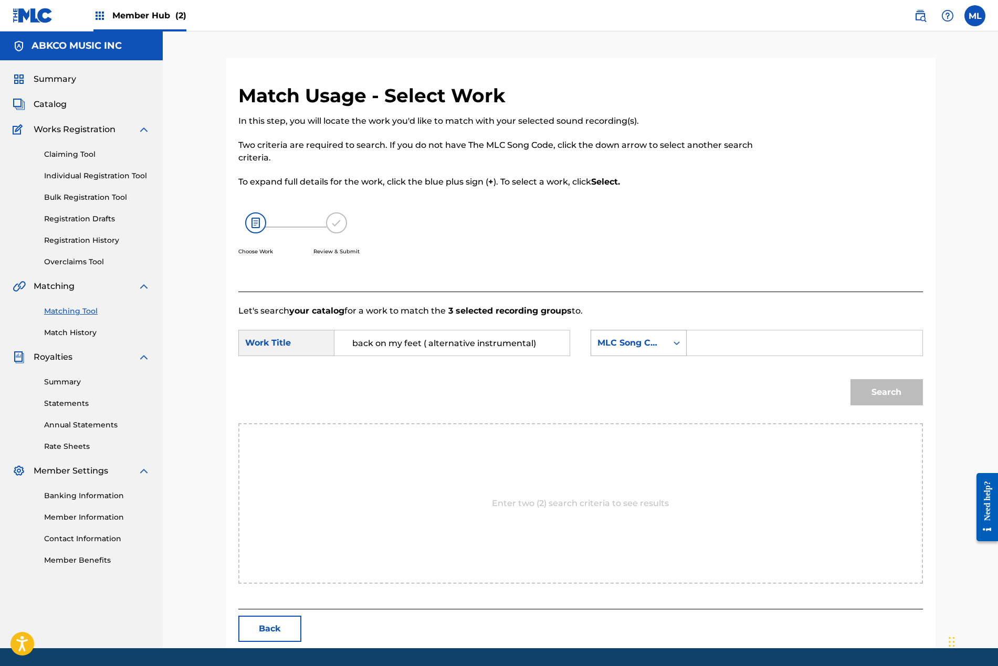
click at [661, 347] on div "MLC Song Code" at bounding box center [628, 343] width 63 height 13
click at [641, 369] on div "Writer Name" at bounding box center [638, 369] width 95 height 26
click at [703, 354] on input "Search Form" at bounding box center [803, 343] width 217 height 25
type input "[PERSON_NAME]"
click at [850, 379] on button "Search" at bounding box center [886, 392] width 72 height 26
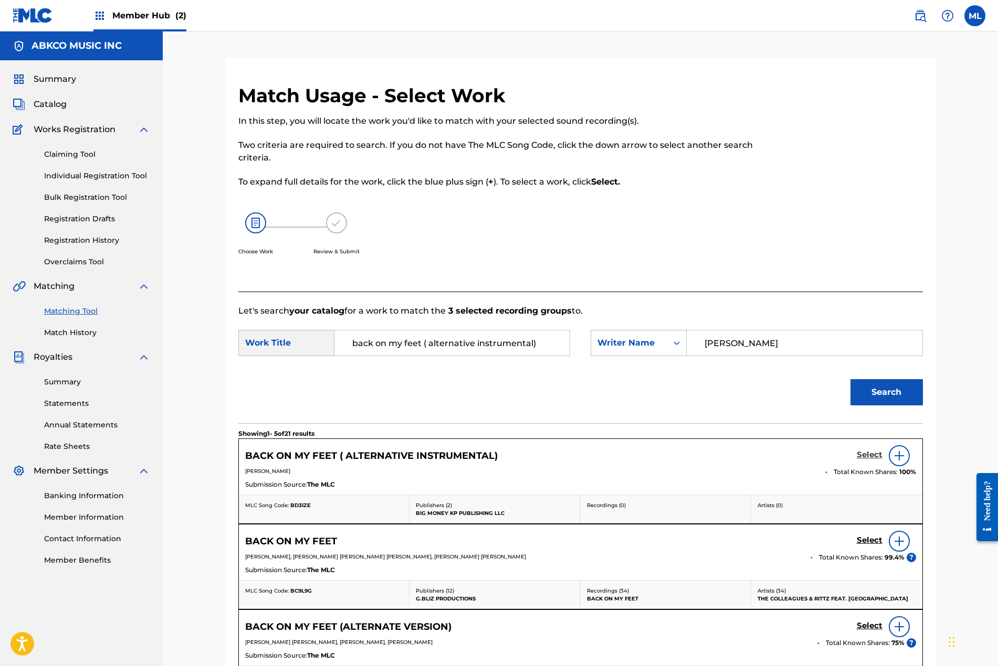
click at [870, 458] on h5 "Select" at bounding box center [869, 455] width 26 height 10
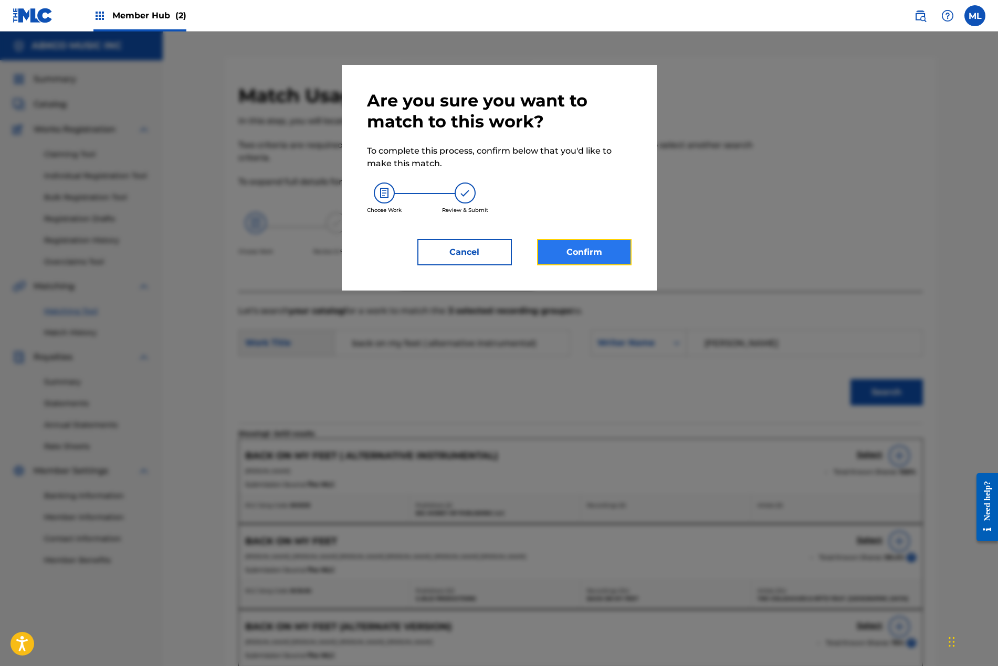
click at [578, 252] on button "Confirm" at bounding box center [584, 252] width 94 height 26
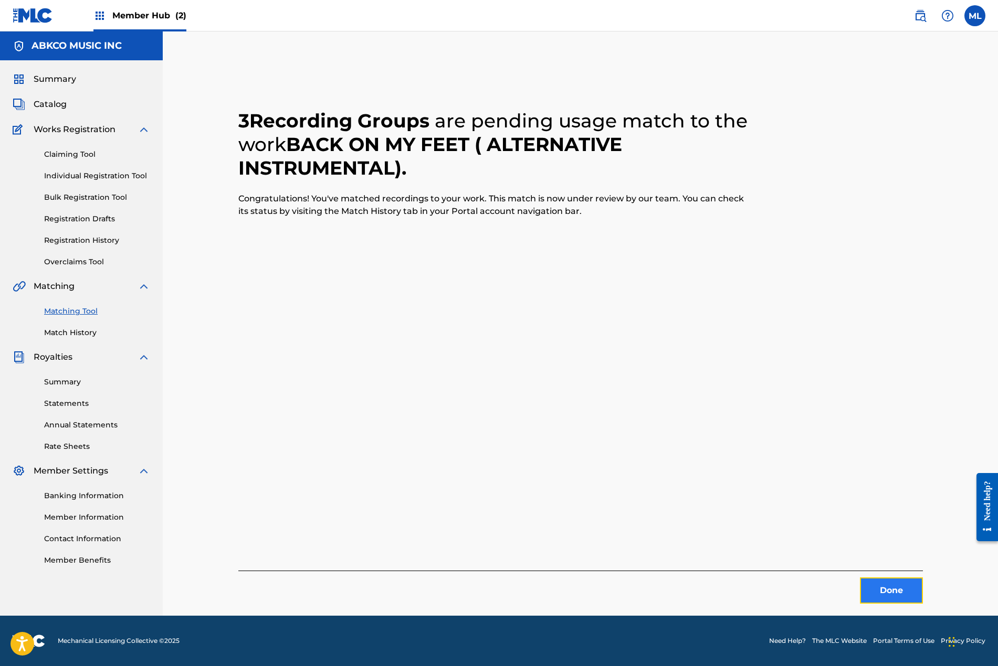
click at [882, 599] on button "Done" at bounding box center [890, 591] width 63 height 26
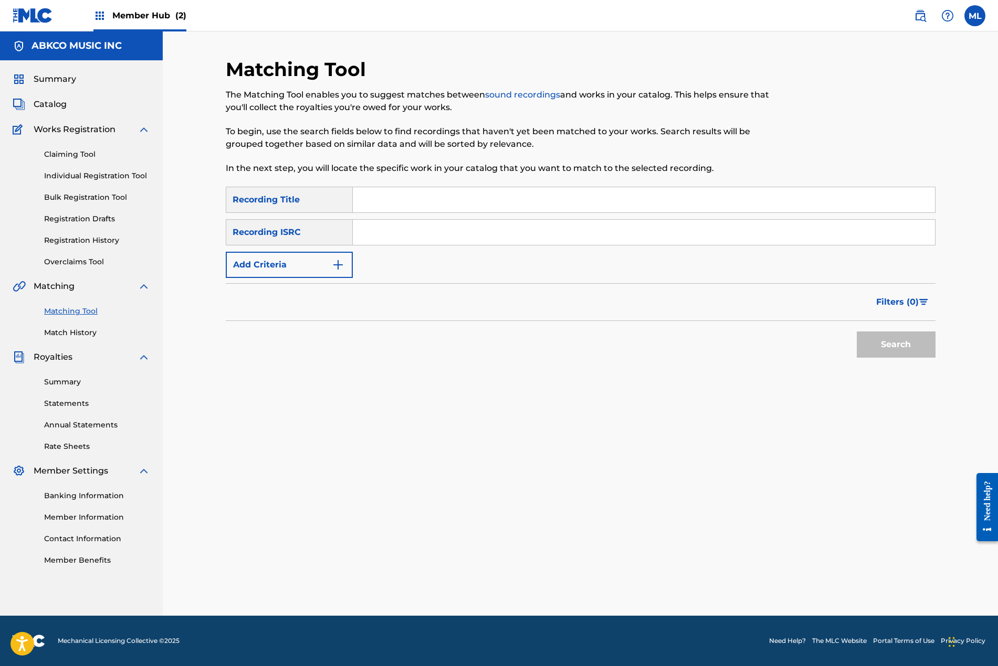
click at [396, 198] on input "Search Form" at bounding box center [644, 199] width 582 height 25
type input "back on my feet"
click at [314, 268] on button "Add Criteria" at bounding box center [289, 265] width 127 height 26
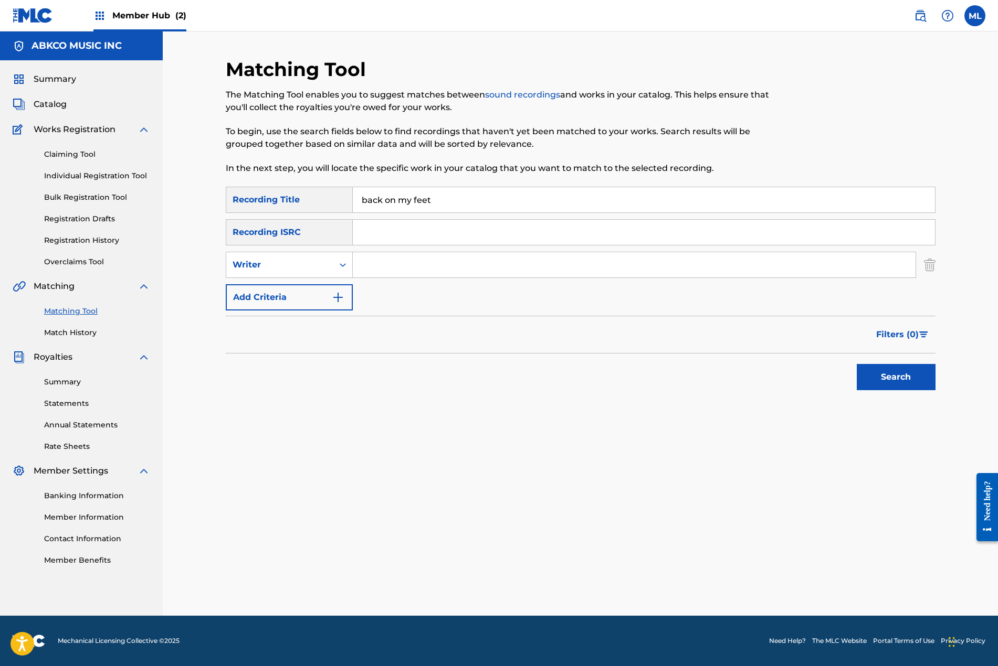
click at [377, 263] on input "Search Form" at bounding box center [634, 264] width 563 height 25
click at [298, 259] on div "Writer" at bounding box center [279, 265] width 94 height 13
click at [290, 290] on div "Recording Artist" at bounding box center [289, 291] width 126 height 26
click at [387, 259] on input "Search Form" at bounding box center [634, 264] width 563 height 25
paste input "THE COLLEAGUES"
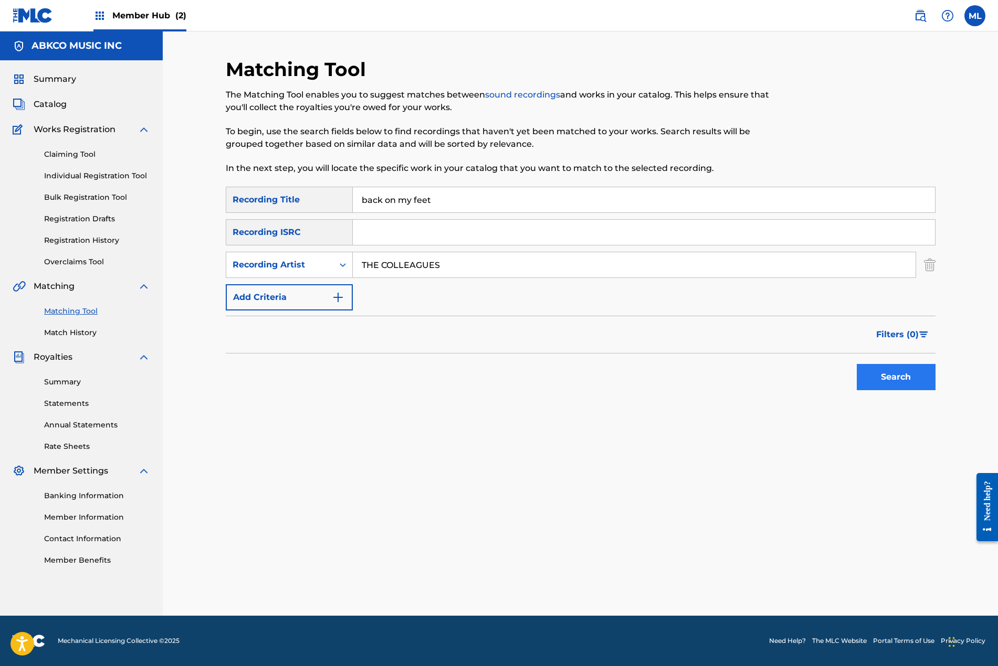
type input "THE COLLEAGUES"
click at [877, 373] on button "Search" at bounding box center [895, 377] width 79 height 26
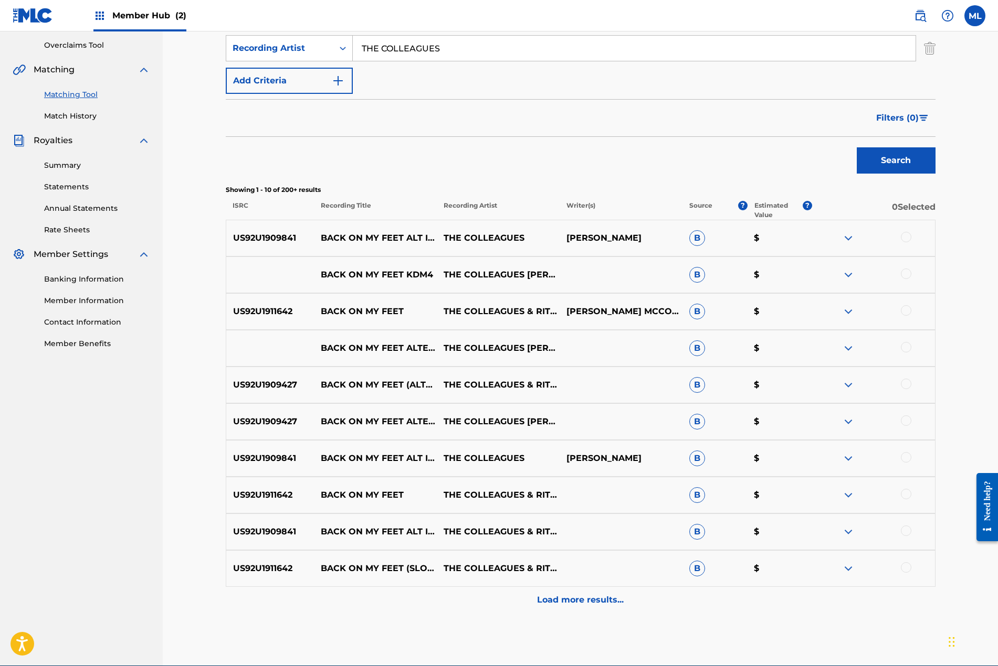
scroll to position [267, 0]
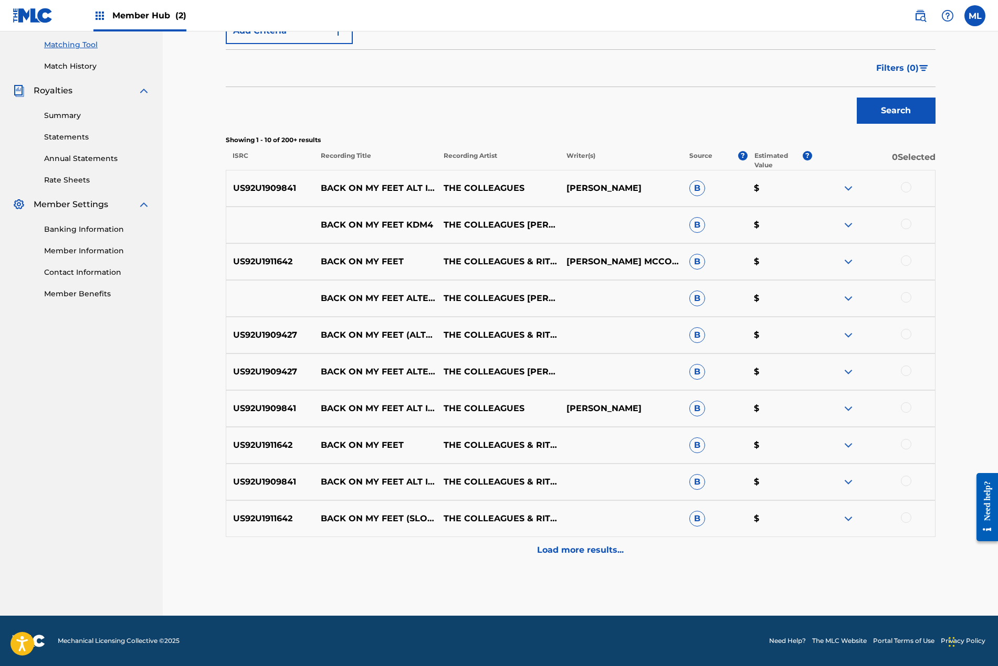
click at [906, 227] on div at bounding box center [905, 224] width 10 height 10
click at [704, 584] on button "Match 1 Group" at bounding box center [738, 581] width 116 height 26
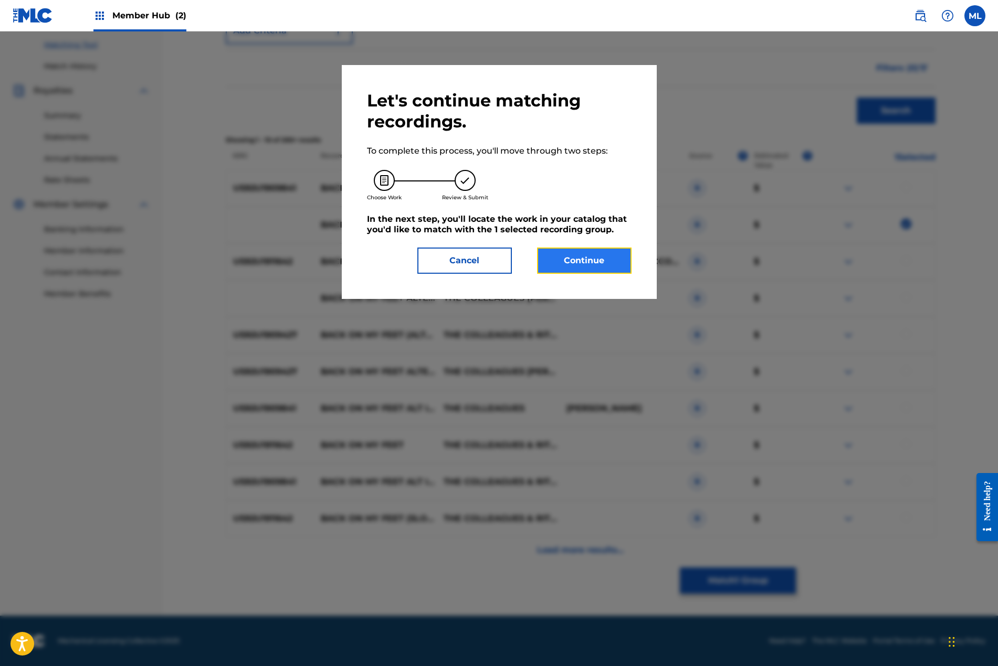
click at [580, 257] on button "Continue" at bounding box center [584, 261] width 94 height 26
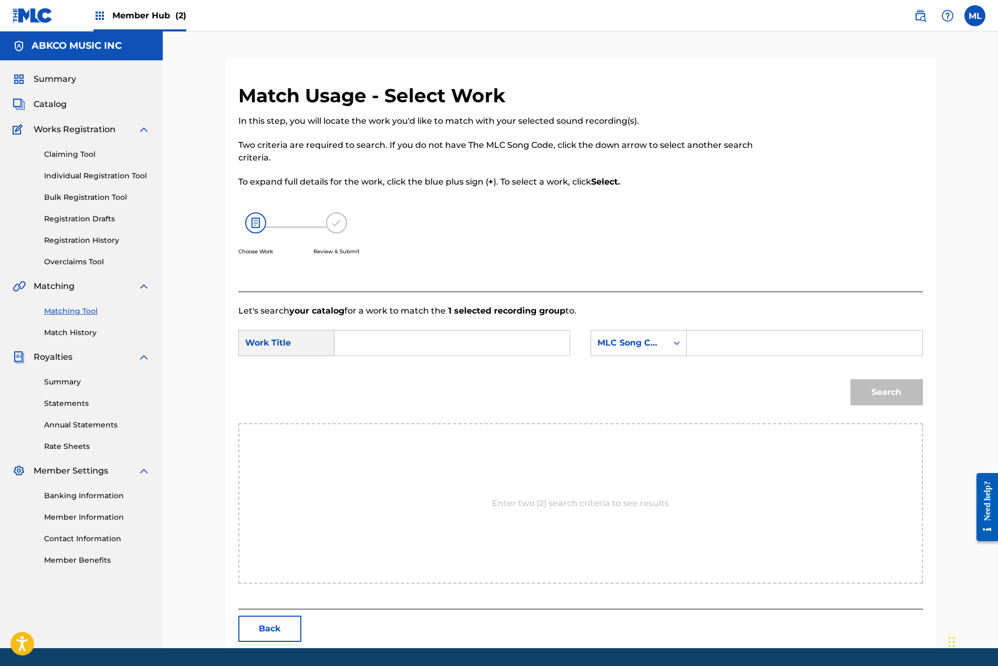
click at [365, 344] on input "Search Form" at bounding box center [451, 343] width 217 height 25
type input "back on my feet"
drag, startPoint x: 654, startPoint y: 339, endPoint x: 645, endPoint y: 349, distance: 13.7
click at [655, 339] on div "MLC Song Code" at bounding box center [628, 343] width 63 height 13
click at [630, 367] on div "Writer Name" at bounding box center [638, 369] width 95 height 26
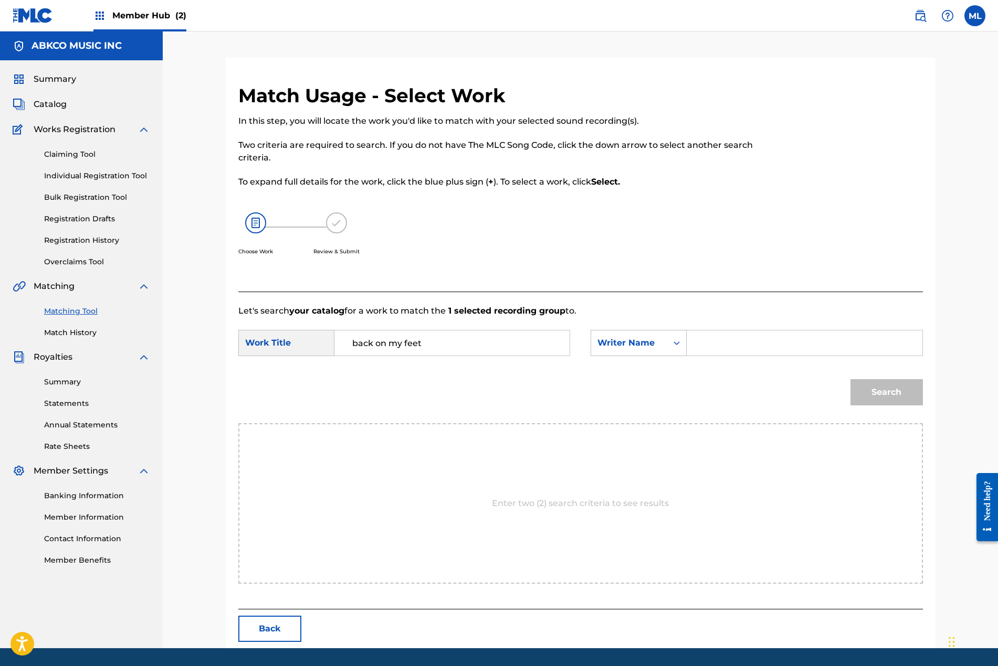
click at [727, 331] on input "Search Form" at bounding box center [803, 343] width 217 height 25
type input "[PERSON_NAME]"
click at [850, 379] on button "Search" at bounding box center [886, 392] width 72 height 26
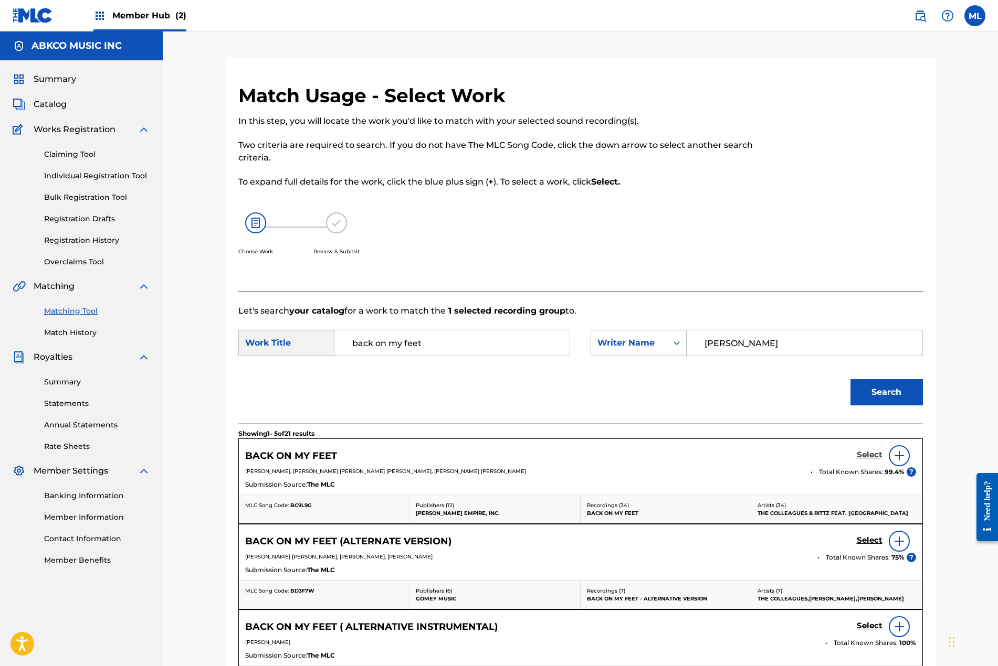
click at [871, 455] on h5 "Select" at bounding box center [869, 455] width 26 height 10
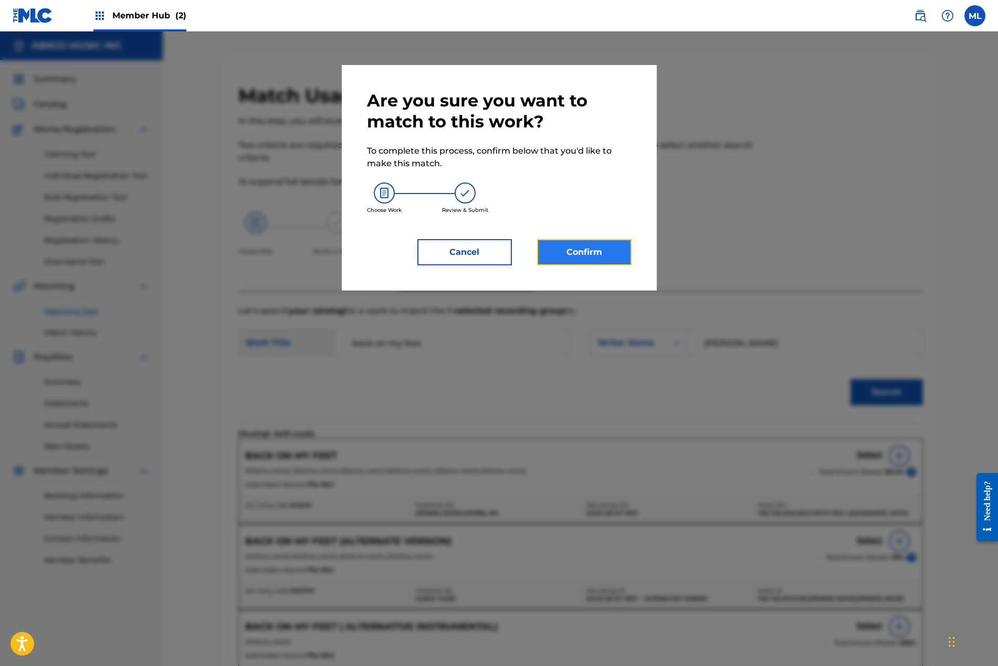
click at [600, 253] on button "Confirm" at bounding box center [584, 252] width 94 height 26
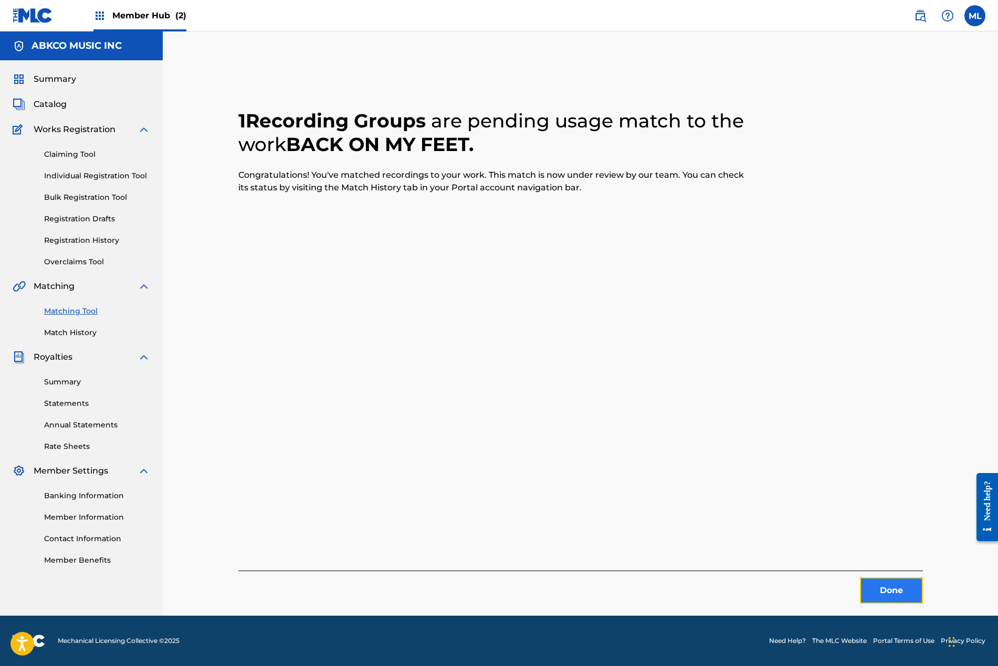
click at [875, 585] on button "Done" at bounding box center [890, 591] width 63 height 26
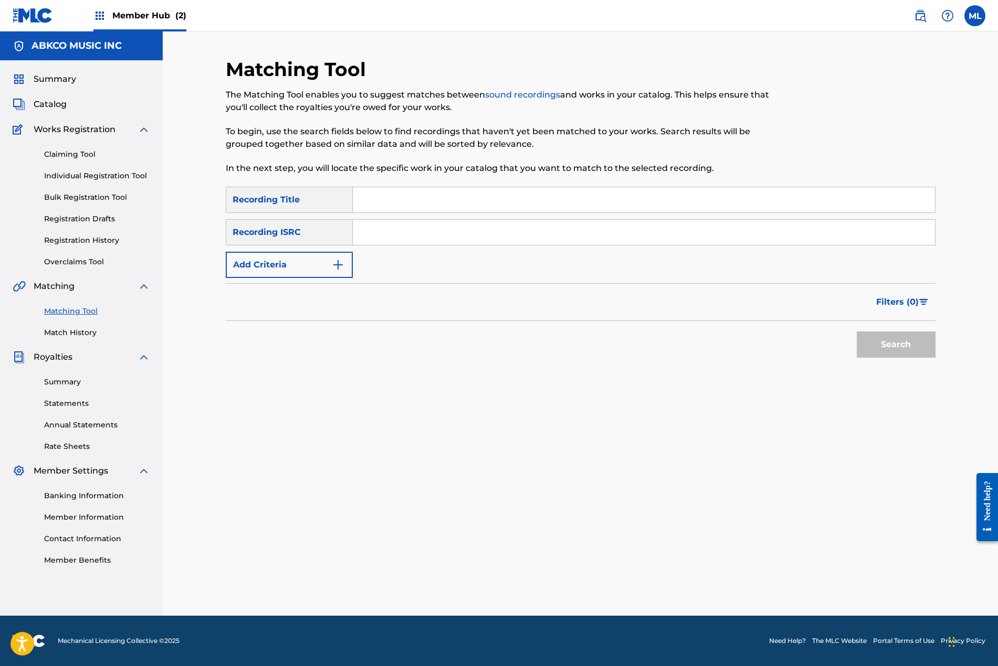
click at [387, 205] on input "Search Form" at bounding box center [644, 199] width 582 height 25
type input "back on my feet"
click at [308, 259] on button "Add Criteria" at bounding box center [289, 265] width 127 height 26
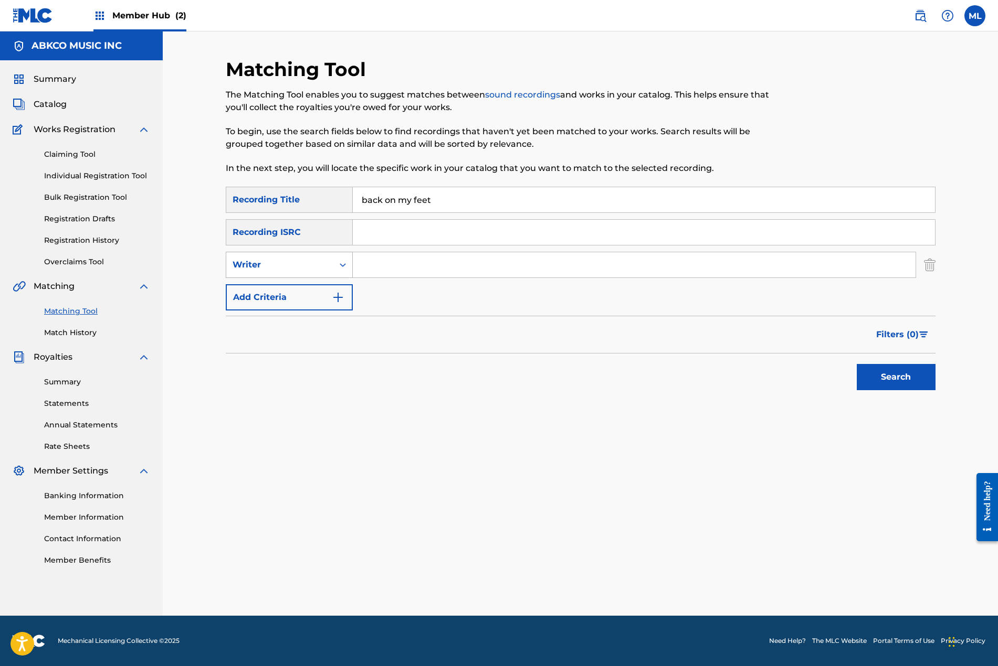
click at [313, 274] on div "Writer" at bounding box center [279, 265] width 107 height 20
click at [399, 273] on input "Search Form" at bounding box center [634, 264] width 563 height 25
click at [307, 271] on div "Writer" at bounding box center [279, 265] width 94 height 13
drag, startPoint x: 296, startPoint y: 295, endPoint x: 315, endPoint y: 282, distance: 23.1
click at [297, 294] on div "Recording Artist" at bounding box center [289, 291] width 126 height 26
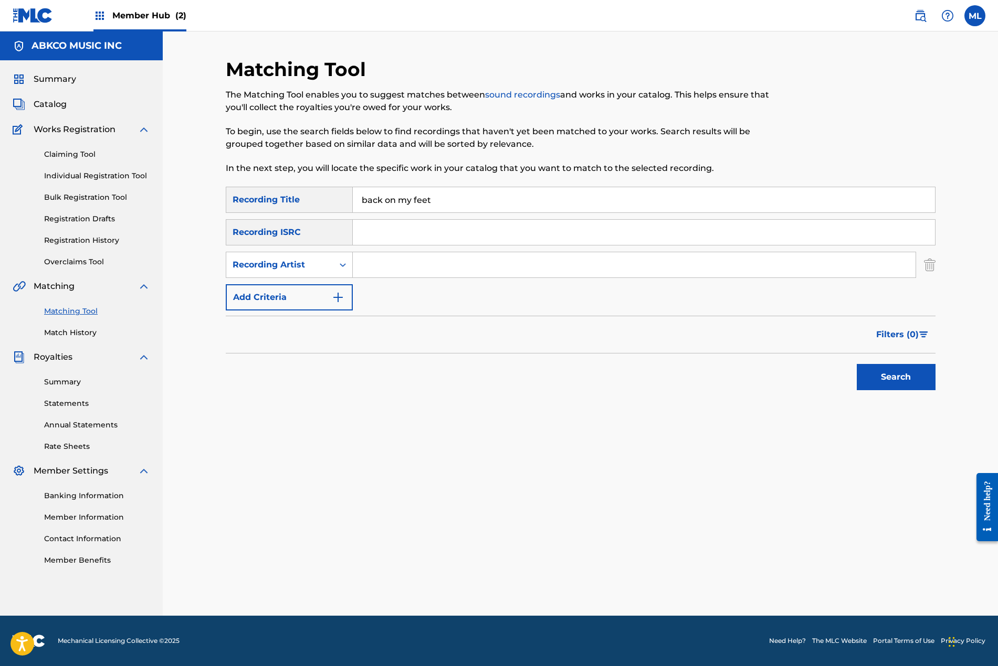
click at [367, 266] on input "Search Form" at bounding box center [634, 264] width 563 height 25
click at [393, 264] on input "Search Form" at bounding box center [634, 264] width 563 height 25
type input "THE COLLEAGUES"
click at [856, 364] on button "Search" at bounding box center [895, 377] width 79 height 26
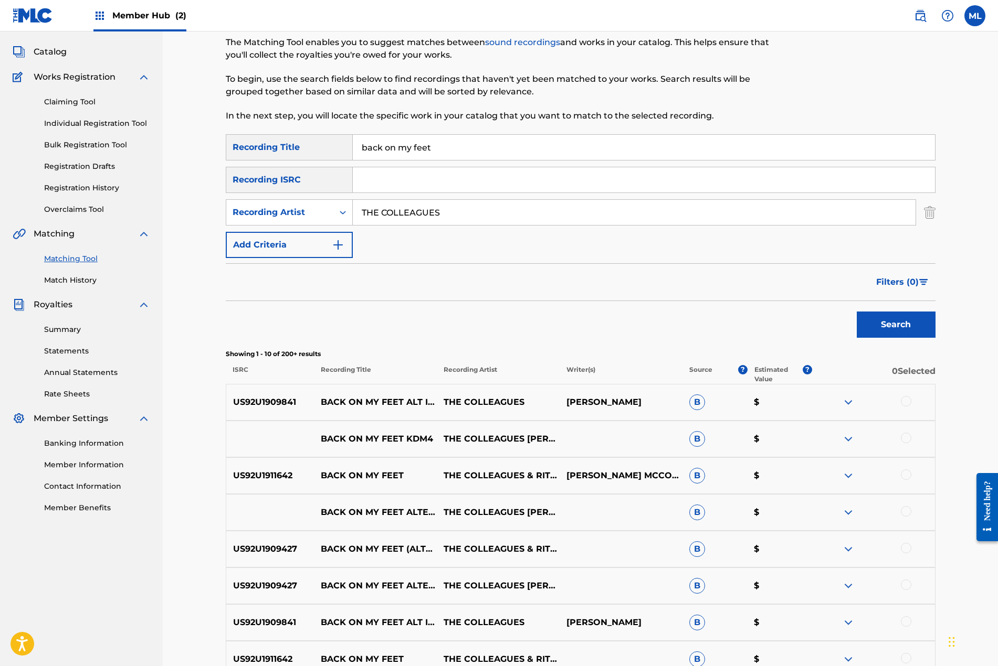
scroll to position [262, 0]
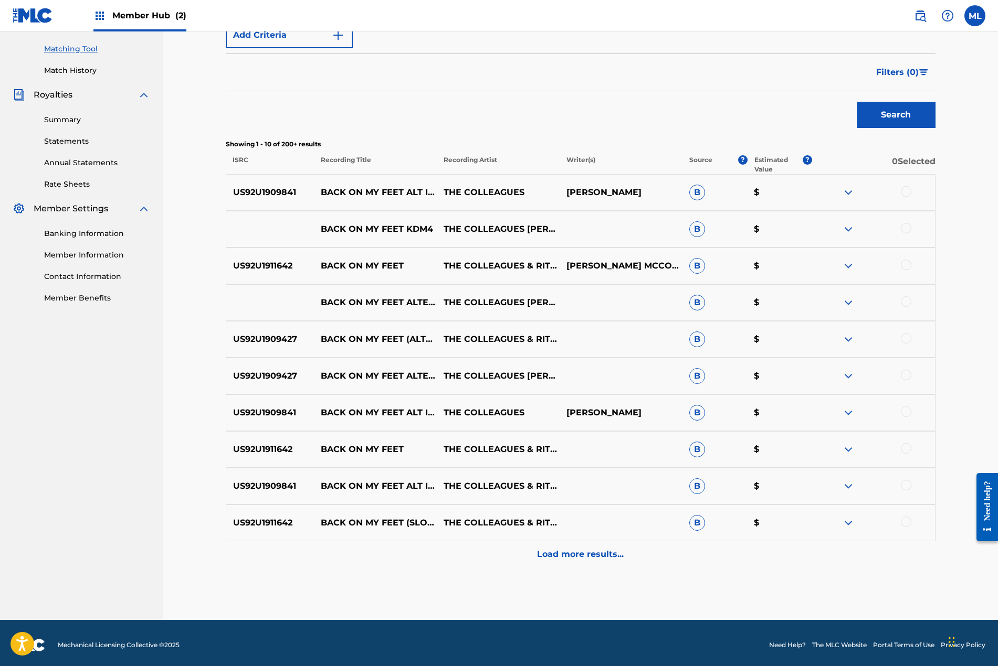
click at [906, 300] on div at bounding box center [905, 301] width 10 height 10
click at [905, 339] on div at bounding box center [905, 338] width 10 height 10
click at [905, 375] on div at bounding box center [905, 375] width 10 height 10
click at [907, 485] on div at bounding box center [905, 485] width 10 height 10
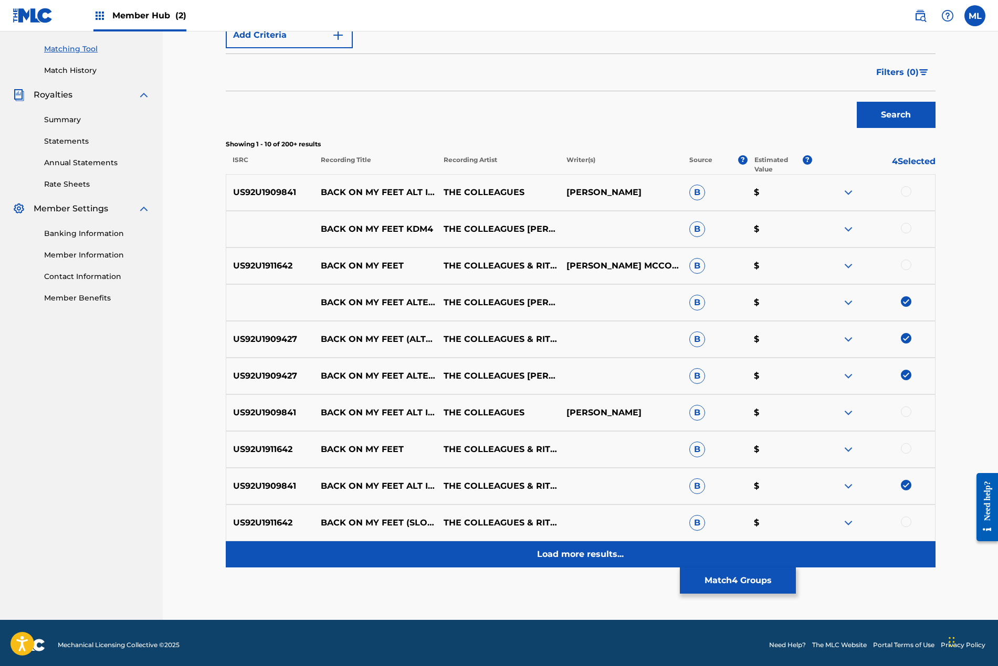
click at [611, 550] on p "Load more results..." at bounding box center [580, 554] width 87 height 13
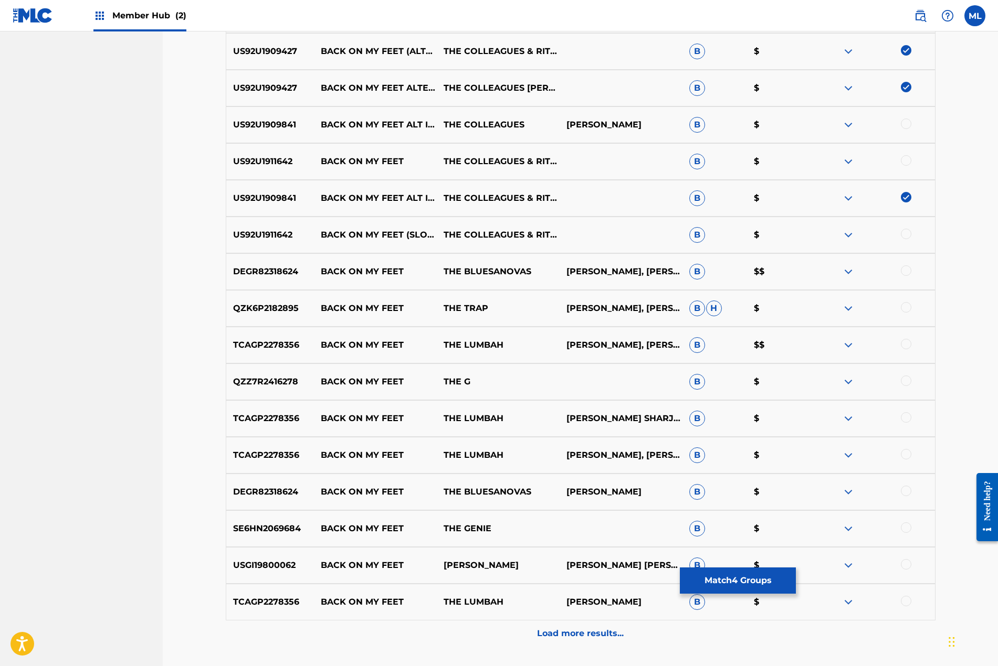
scroll to position [634, 0]
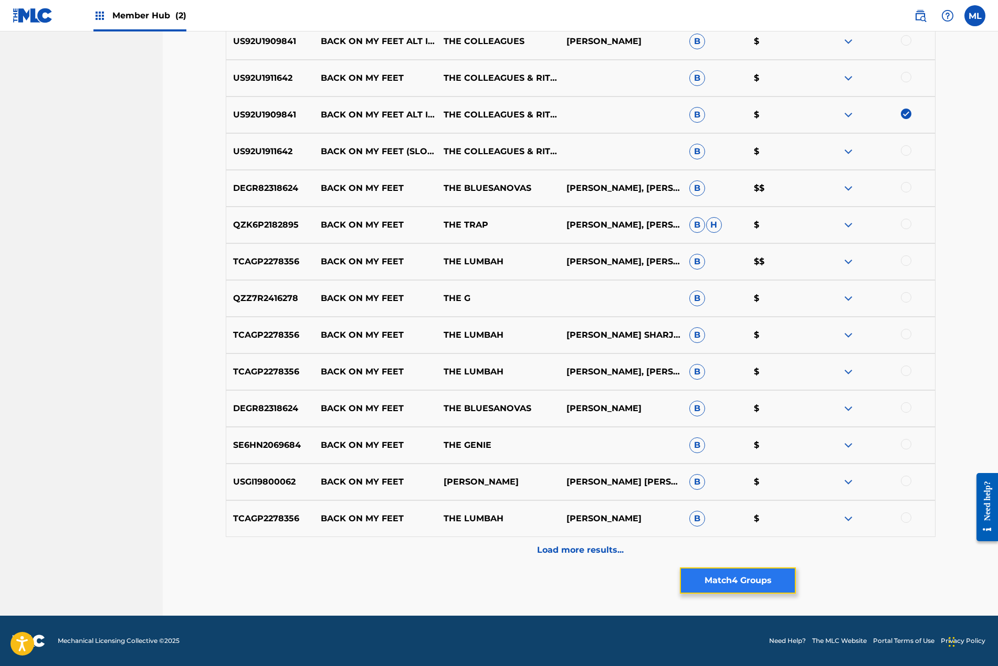
click at [721, 588] on button "Match 4 Groups" at bounding box center [738, 581] width 116 height 26
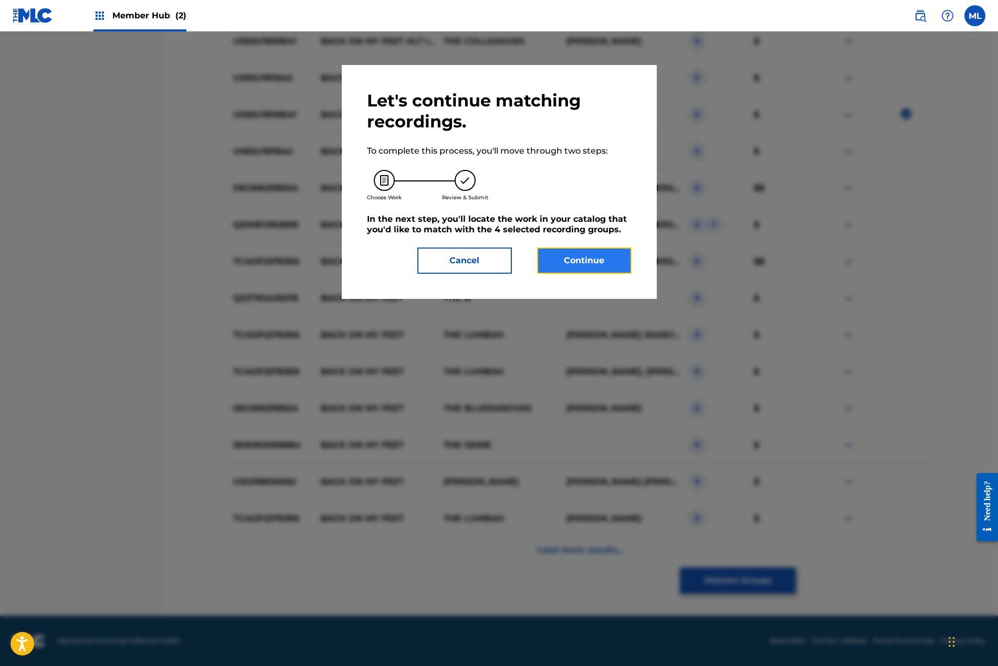
click at [607, 260] on button "Continue" at bounding box center [584, 261] width 94 height 26
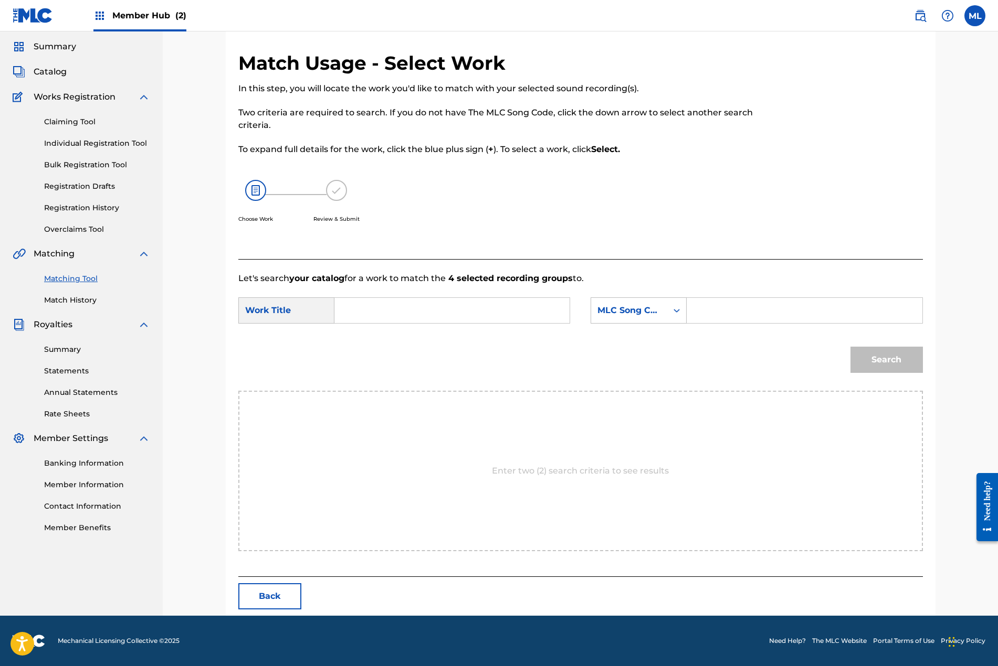
scroll to position [0, 0]
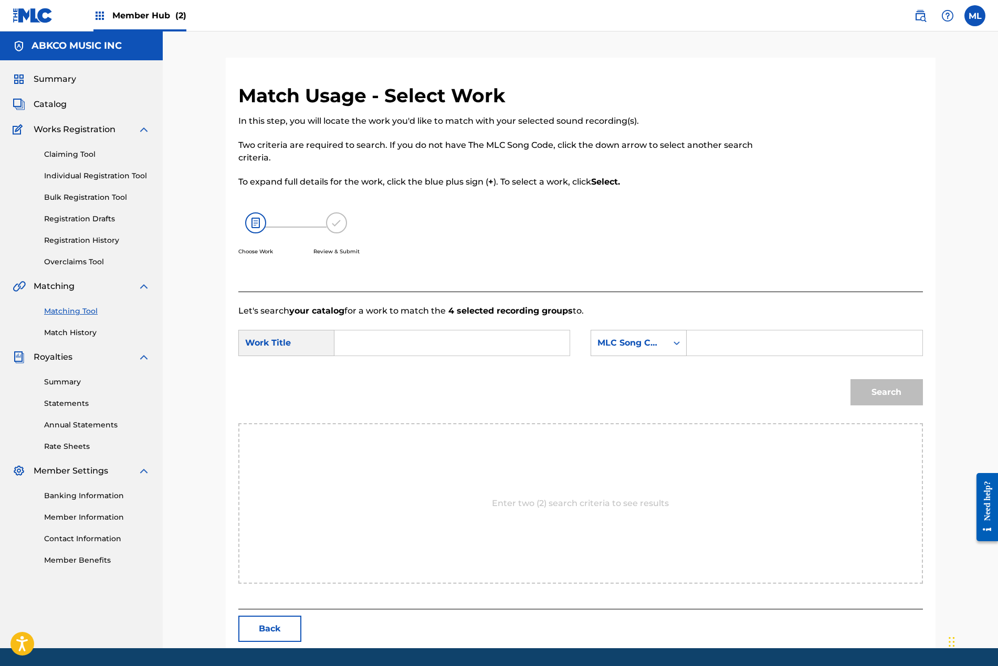
click at [495, 342] on input "Search Form" at bounding box center [451, 343] width 217 height 25
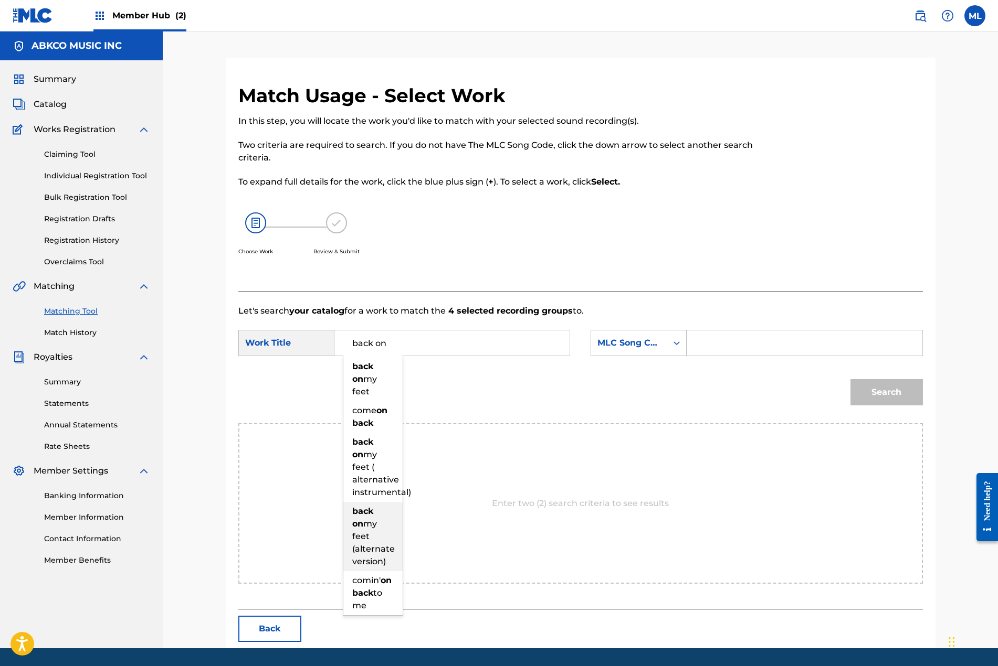
drag, startPoint x: 367, startPoint y: 496, endPoint x: 430, endPoint y: 465, distance: 69.7
click at [368, 519] on span "my feet (alternate version)" at bounding box center [373, 543] width 43 height 48
type input "back on my feet (alternate version)"
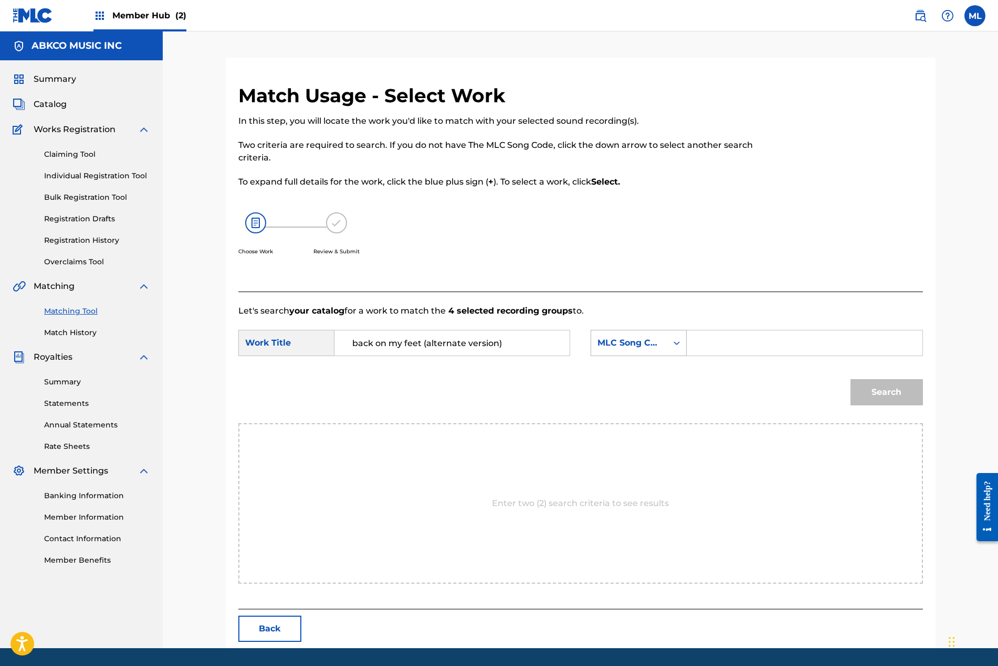
click at [613, 336] on div "MLC Song Code" at bounding box center [629, 343] width 76 height 20
drag, startPoint x: 616, startPoint y: 367, endPoint x: 636, endPoint y: 357, distance: 22.3
click at [617, 367] on div "Writer Name" at bounding box center [638, 369] width 95 height 26
click at [725, 336] on input "Search Form" at bounding box center [803, 343] width 217 height 25
type input "b"
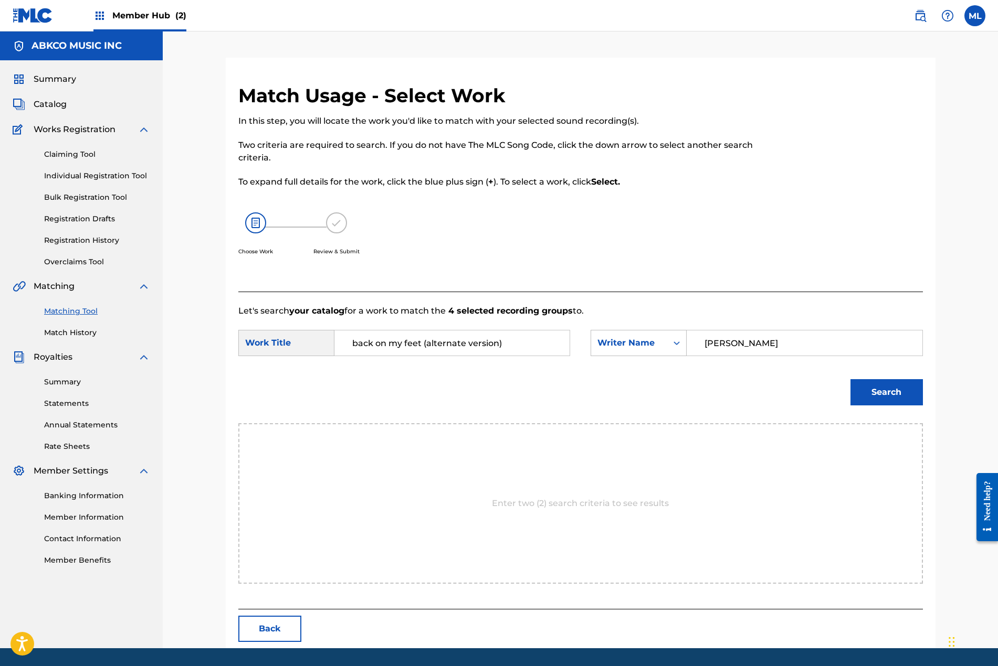
type input "[PERSON_NAME]"
click at [850, 379] on button "Search" at bounding box center [886, 392] width 72 height 26
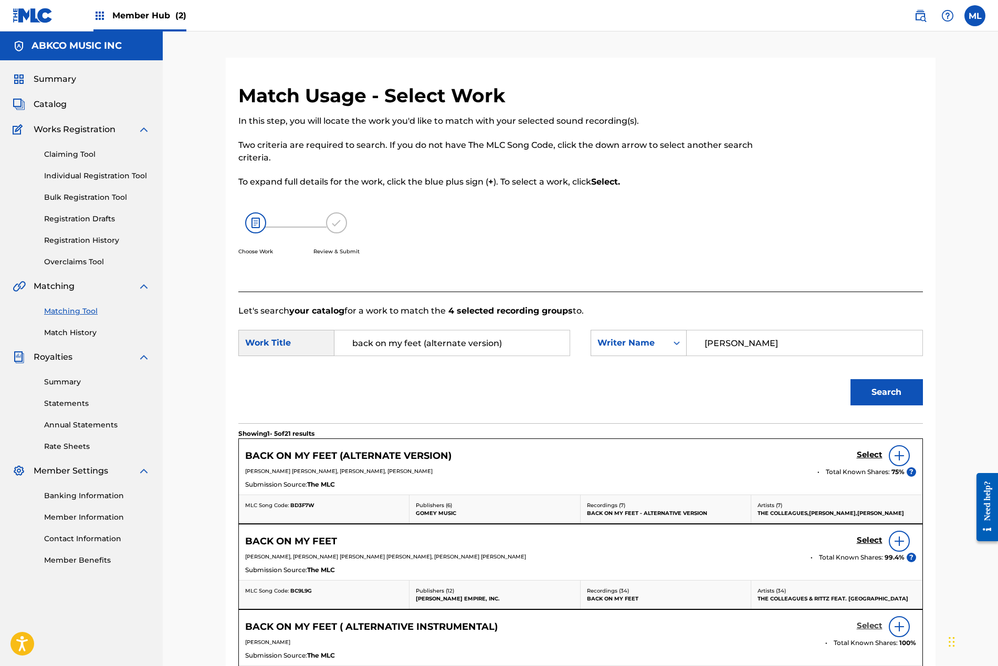
click at [869, 622] on h5 "Select" at bounding box center [869, 626] width 26 height 10
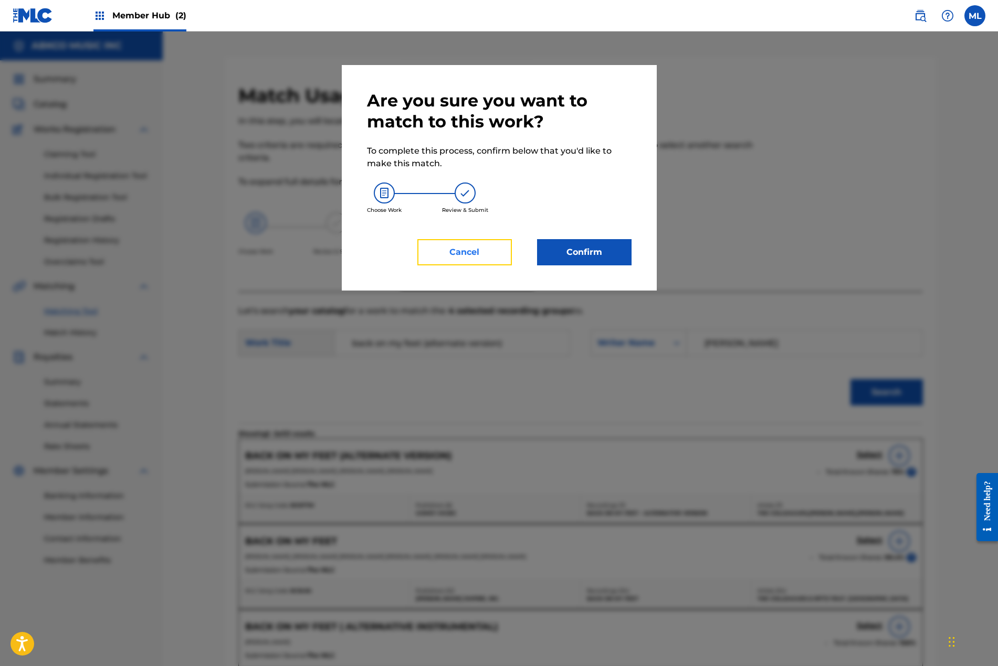
click at [487, 251] on button "Cancel" at bounding box center [464, 252] width 94 height 26
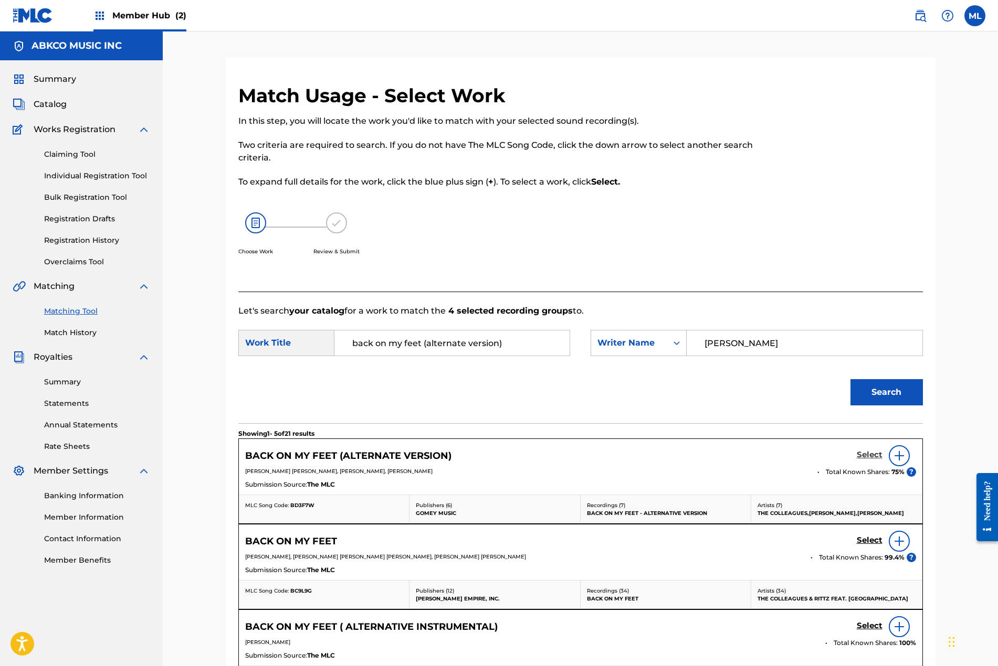
click at [868, 455] on h5 "Select" at bounding box center [869, 455] width 26 height 10
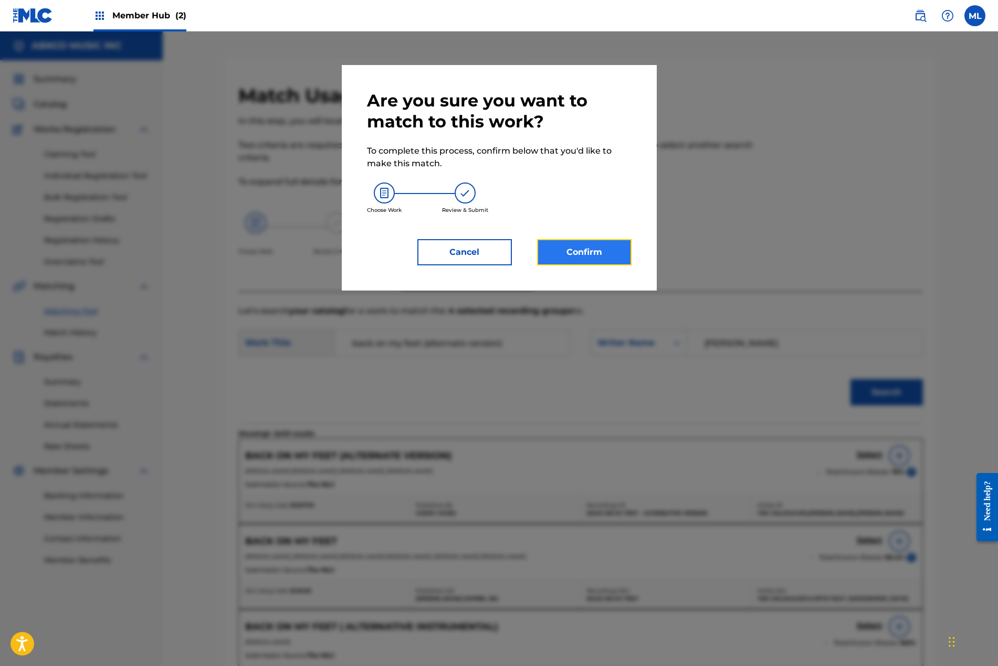
click at [585, 246] on button "Confirm" at bounding box center [584, 252] width 94 height 26
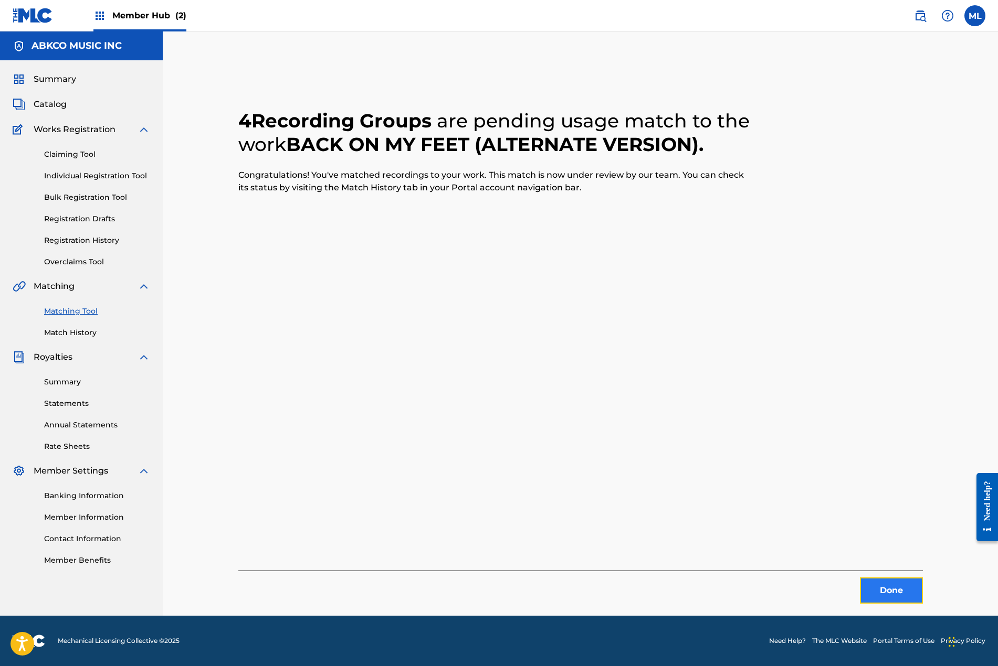
click at [879, 593] on button "Done" at bounding box center [890, 591] width 63 height 26
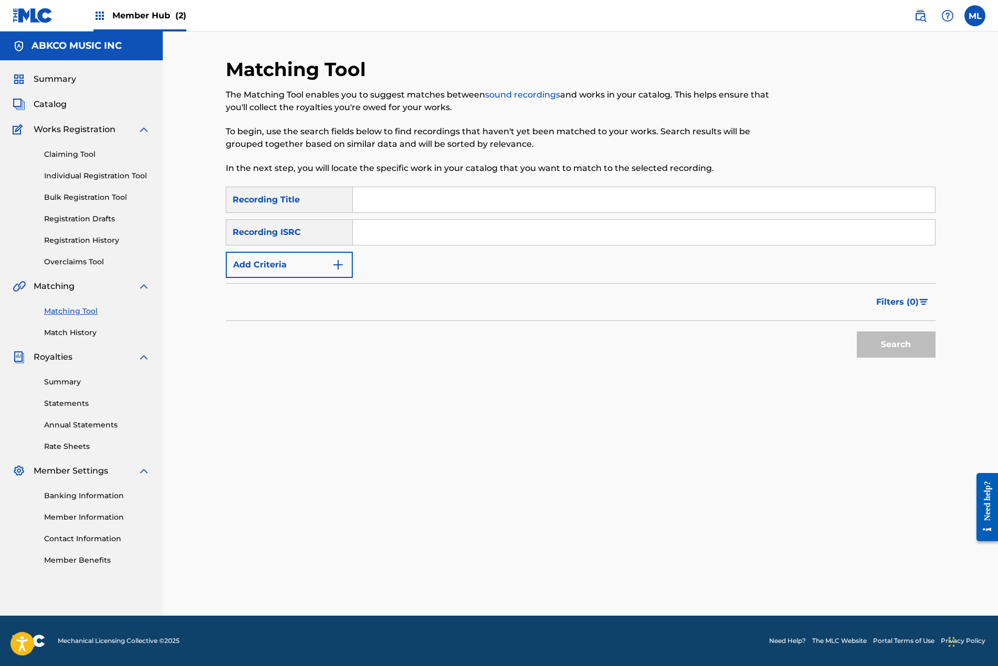
click at [392, 207] on input "Search Form" at bounding box center [644, 199] width 582 height 25
type input "up in the air"
click at [305, 271] on button "Add Criteria" at bounding box center [289, 265] width 127 height 26
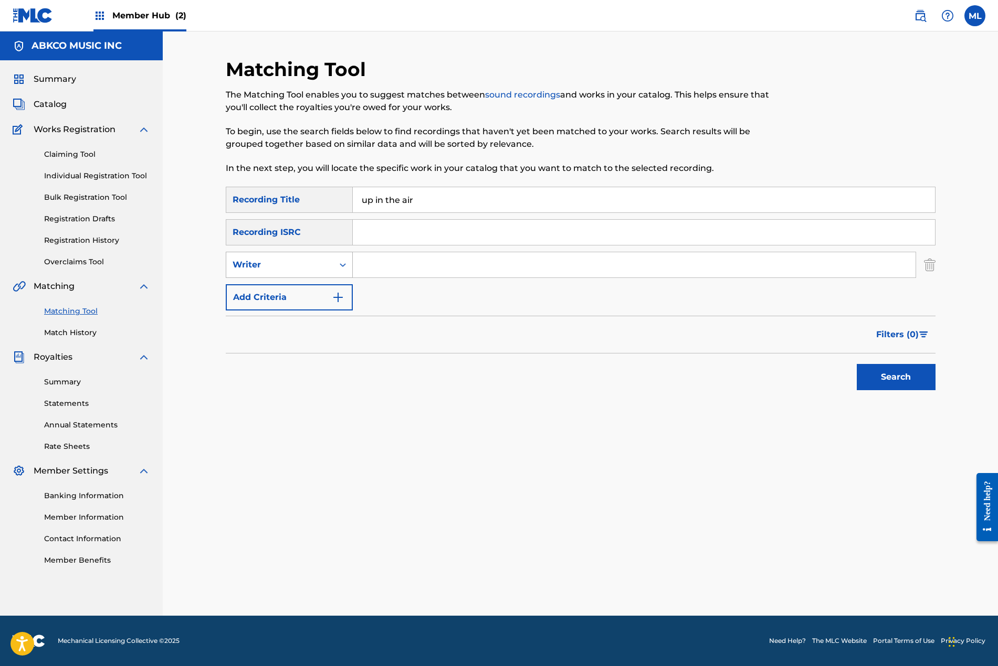
drag, startPoint x: 302, startPoint y: 267, endPoint x: 295, endPoint y: 278, distance: 12.8
click at [302, 267] on div "Writer" at bounding box center [279, 265] width 94 height 13
click at [315, 292] on div "Recording Artist" at bounding box center [289, 291] width 126 height 26
click at [396, 259] on input "Search Form" at bounding box center [634, 264] width 563 height 25
paste input "THE COLLEAGUES"
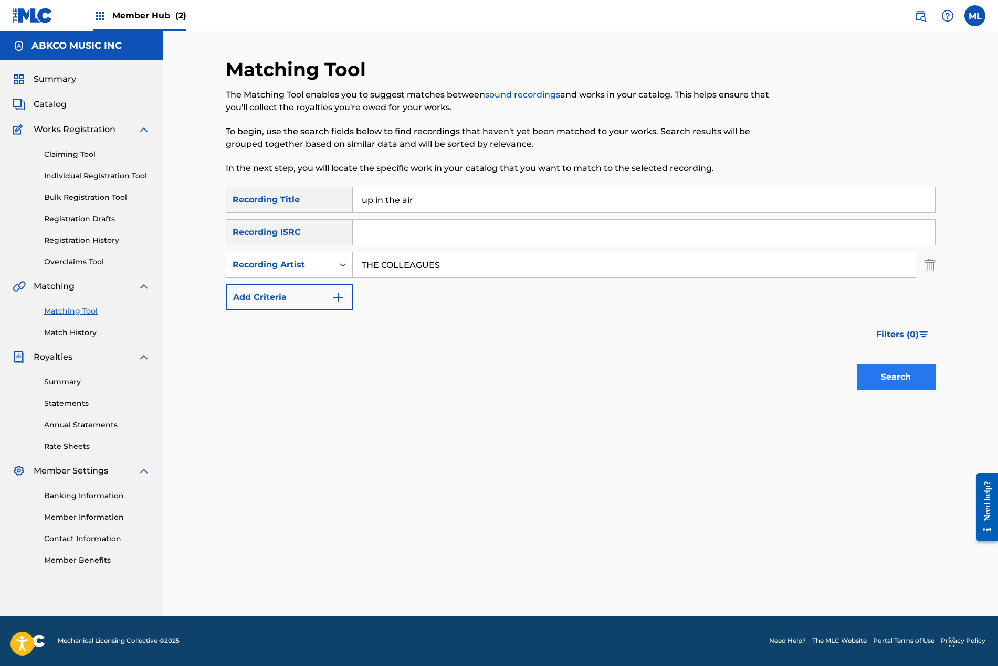
type input "THE COLLEAGUES"
click at [903, 379] on button "Search" at bounding box center [895, 377] width 79 height 26
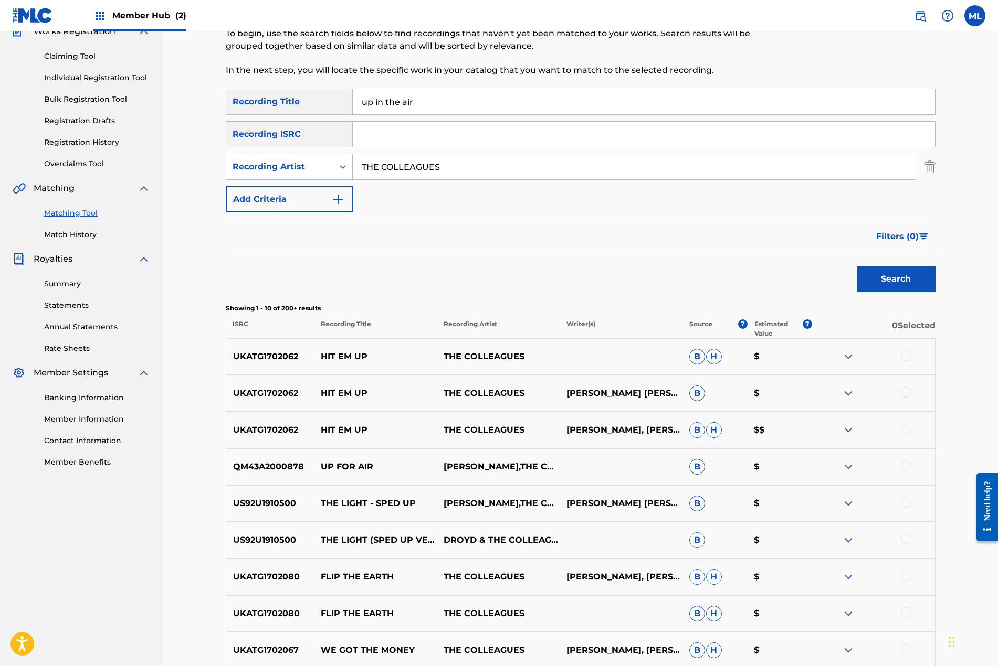
scroll to position [157, 0]
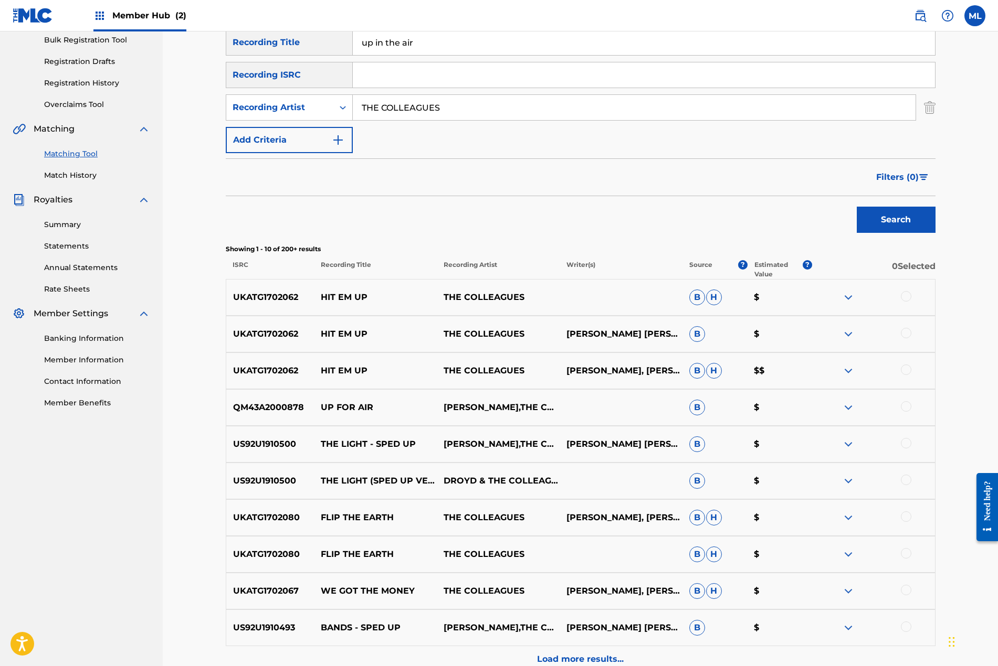
click at [909, 299] on div at bounding box center [905, 296] width 10 height 10
click at [905, 332] on div at bounding box center [905, 333] width 10 height 10
click at [902, 368] on div at bounding box center [905, 370] width 10 height 10
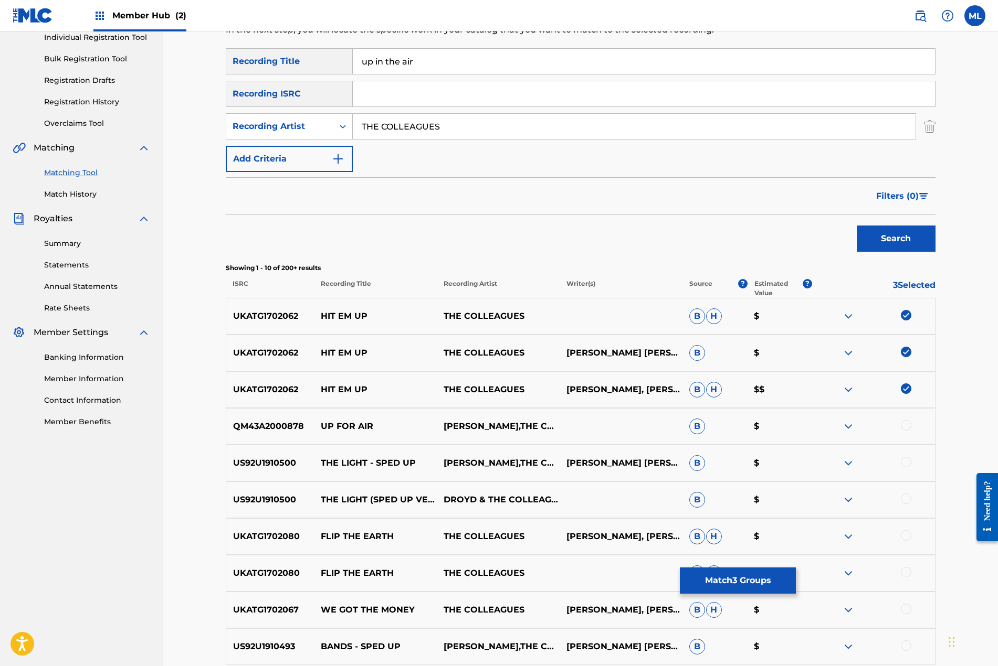
scroll to position [105, 0]
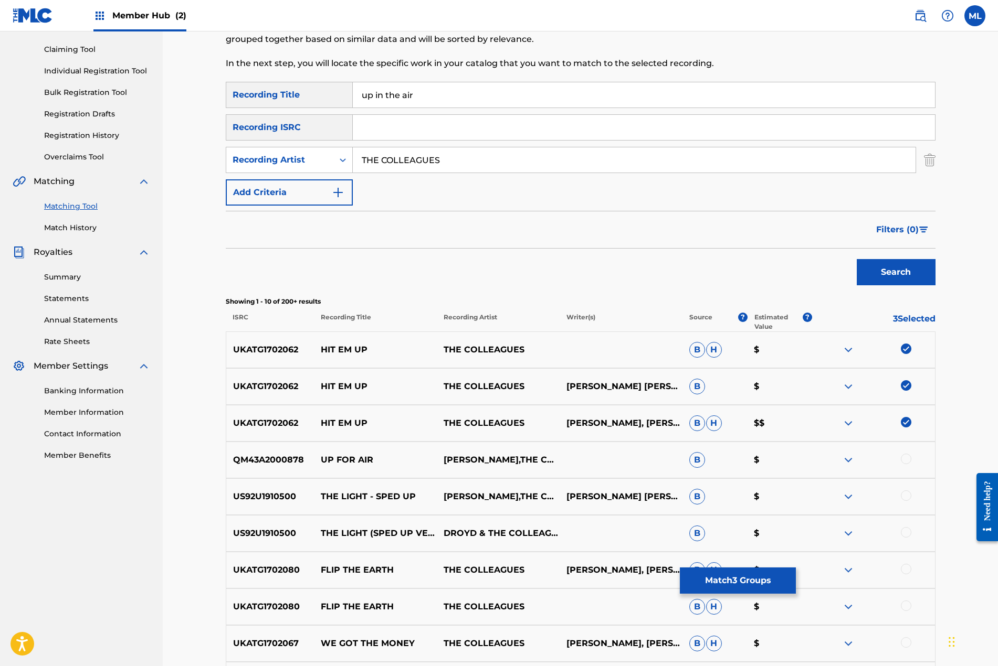
drag, startPoint x: 450, startPoint y: 103, endPoint x: 297, endPoint y: 102, distance: 153.2
click at [297, 102] on div "SearchWithCriteria1bb34687-24a1-4bc0-8353-fdd72fbf9c1a Recording Title up in th…" at bounding box center [580, 95] width 709 height 26
type input "hit em up"
click at [856, 259] on button "Search" at bounding box center [895, 272] width 79 height 26
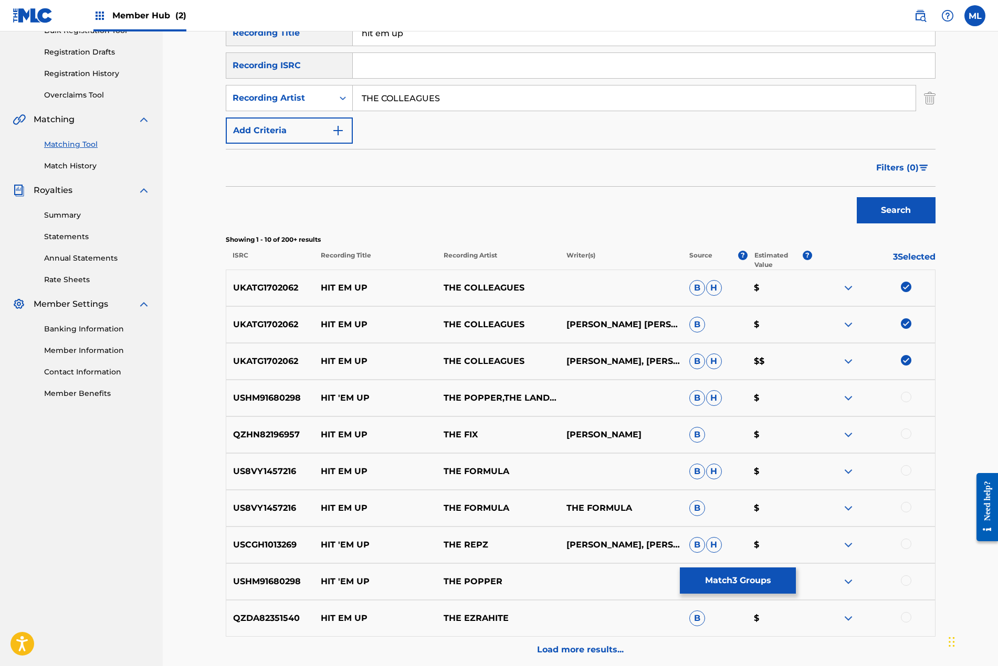
scroll to position [210, 0]
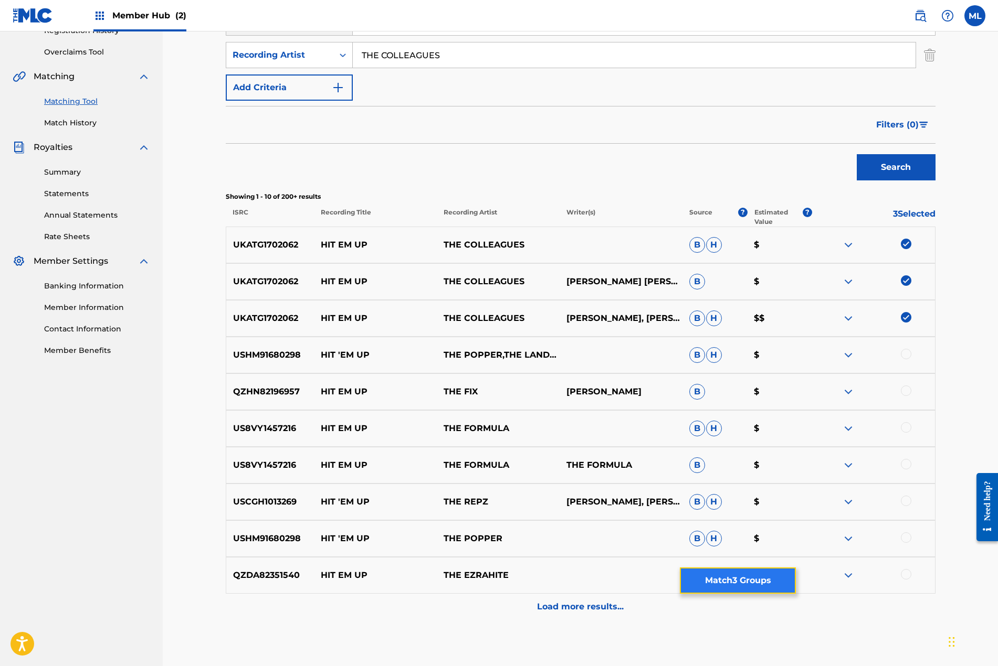
click at [714, 574] on button "Match 3 Groups" at bounding box center [738, 581] width 116 height 26
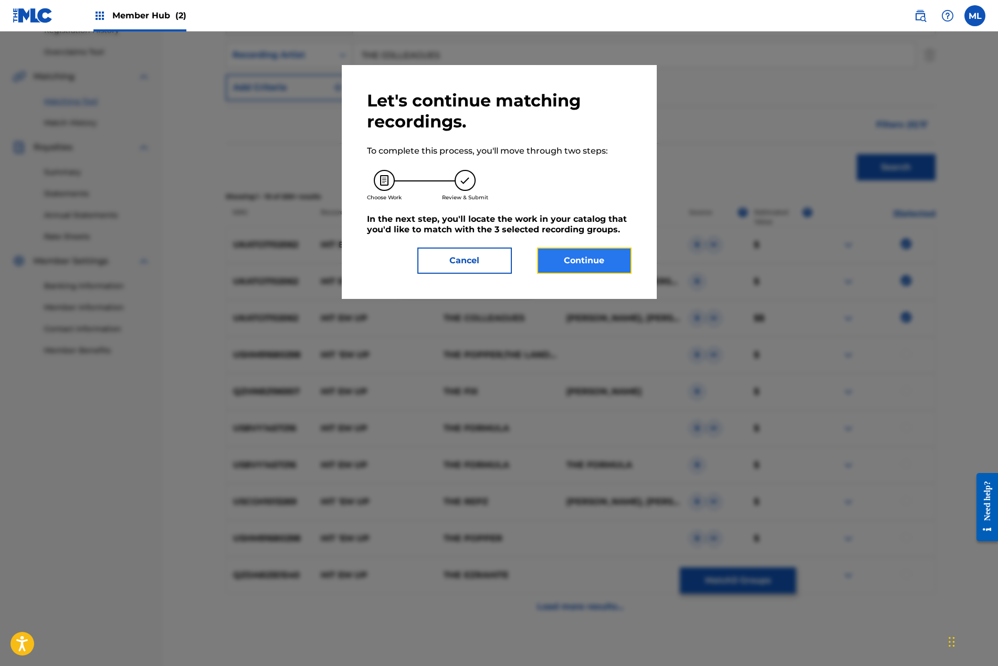
click at [596, 251] on button "Continue" at bounding box center [584, 261] width 94 height 26
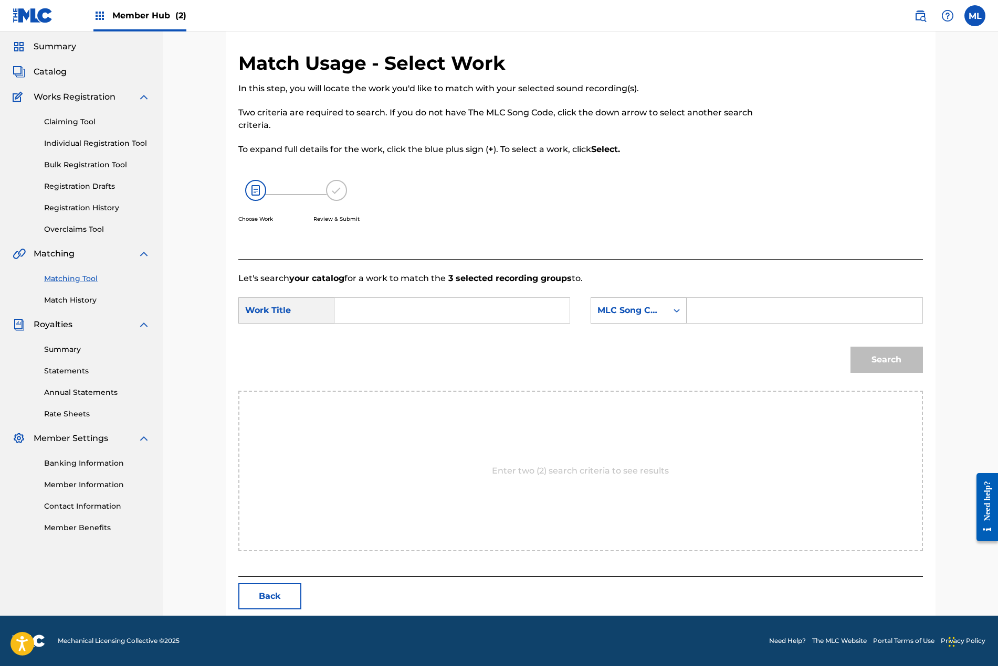
scroll to position [0, 0]
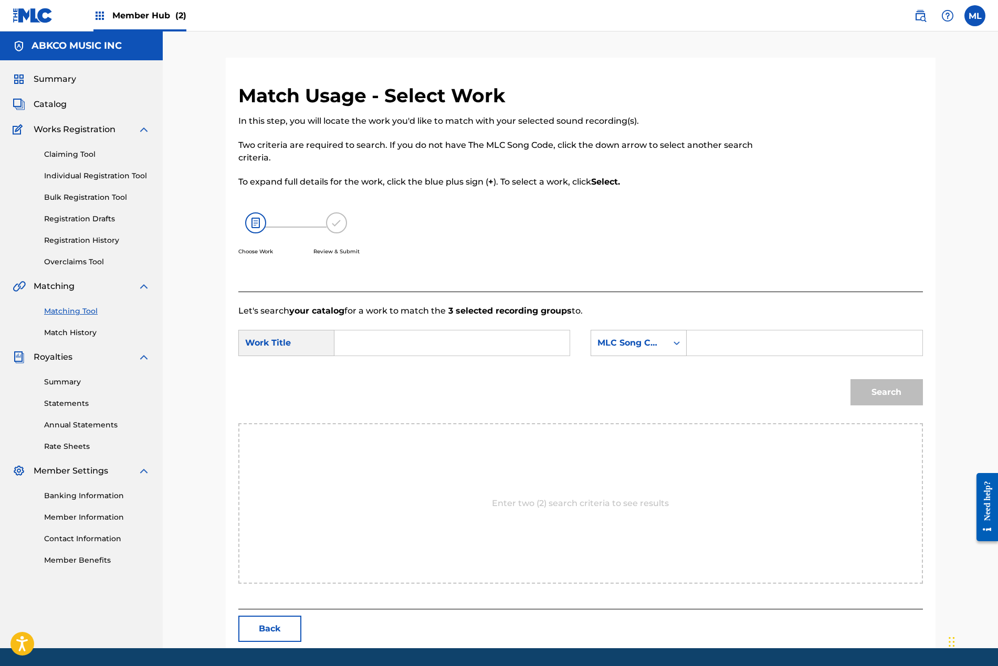
click at [352, 342] on input "Search Form" at bounding box center [451, 343] width 217 height 25
type input "hit"
click at [632, 342] on div "MLC Song Code" at bounding box center [628, 343] width 63 height 13
click at [631, 373] on div "Writer Name" at bounding box center [638, 369] width 95 height 26
click at [710, 342] on input "Search Form" at bounding box center [803, 343] width 217 height 25
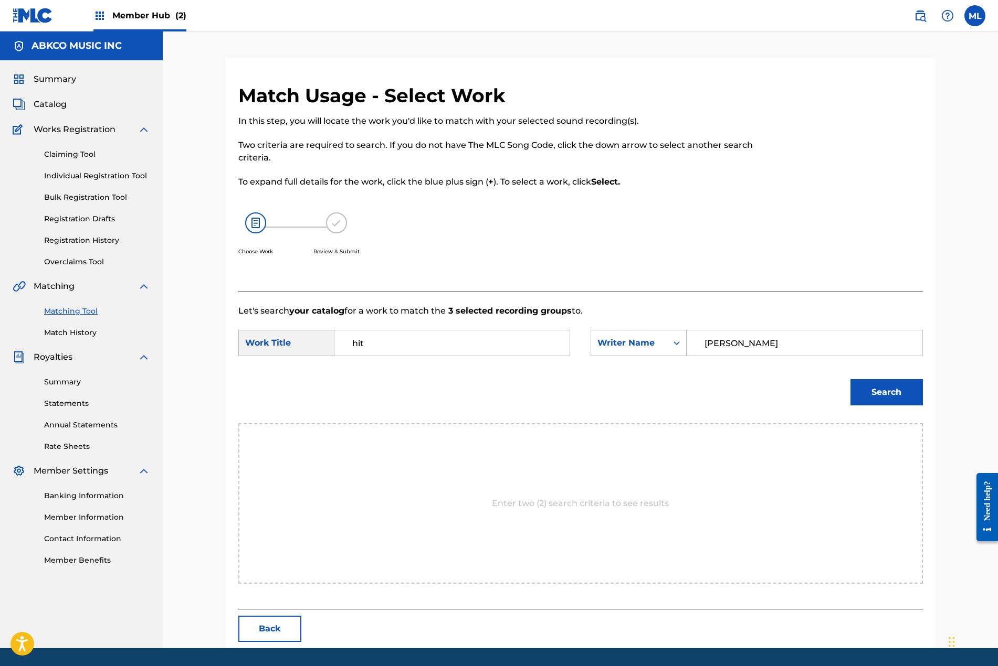
type input "[PERSON_NAME]"
click at [850, 379] on button "Search" at bounding box center [886, 392] width 72 height 26
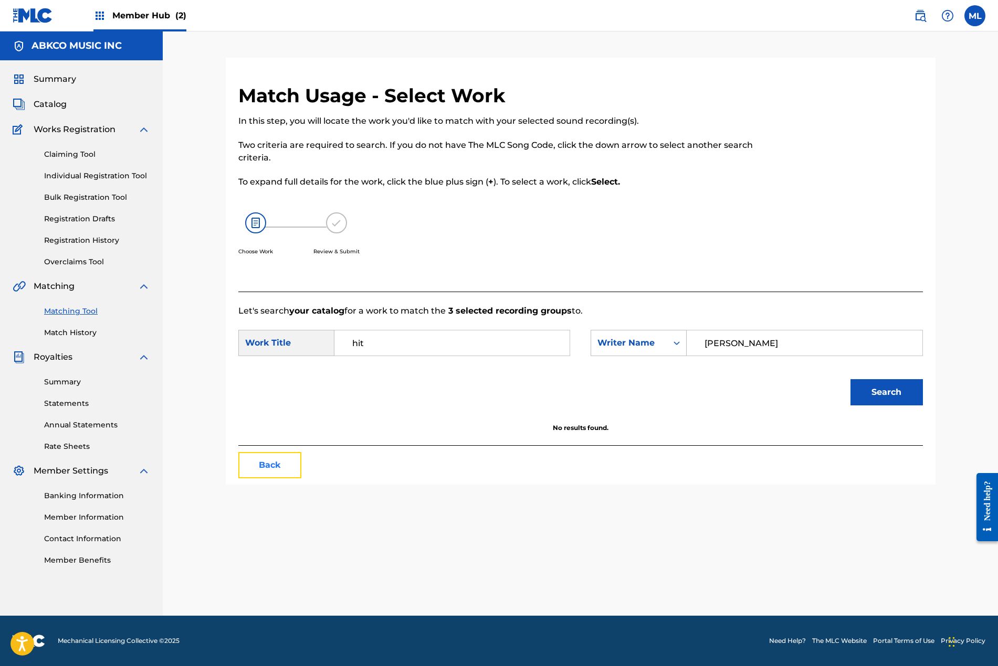
click at [252, 470] on button "Back" at bounding box center [269, 465] width 63 height 26
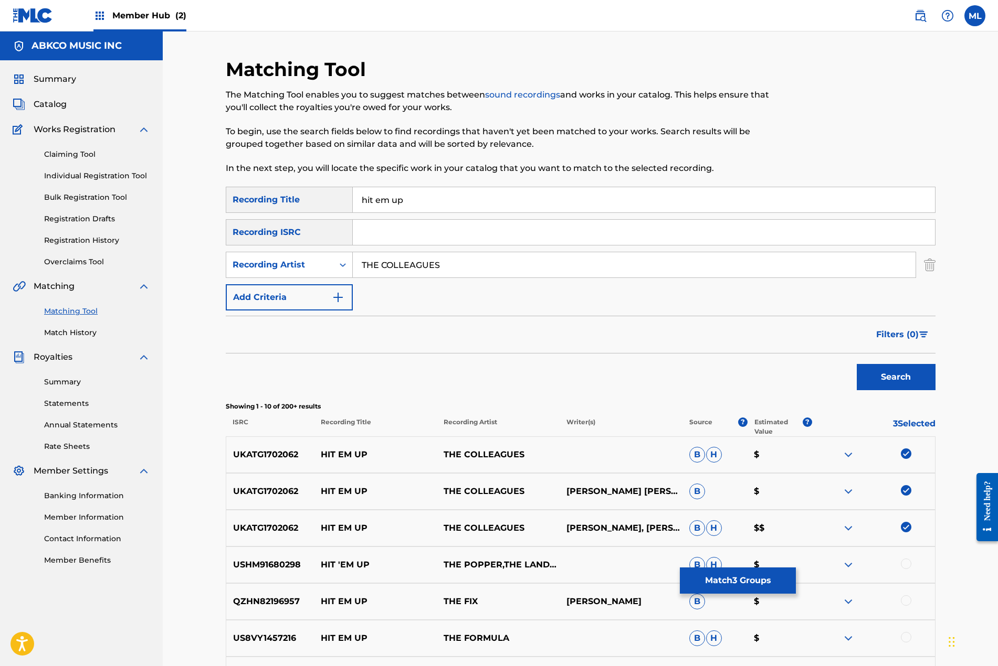
click at [903, 455] on img at bounding box center [905, 454] width 10 height 10
click at [901, 490] on img at bounding box center [905, 490] width 10 height 10
click at [907, 525] on img at bounding box center [905, 527] width 10 height 10
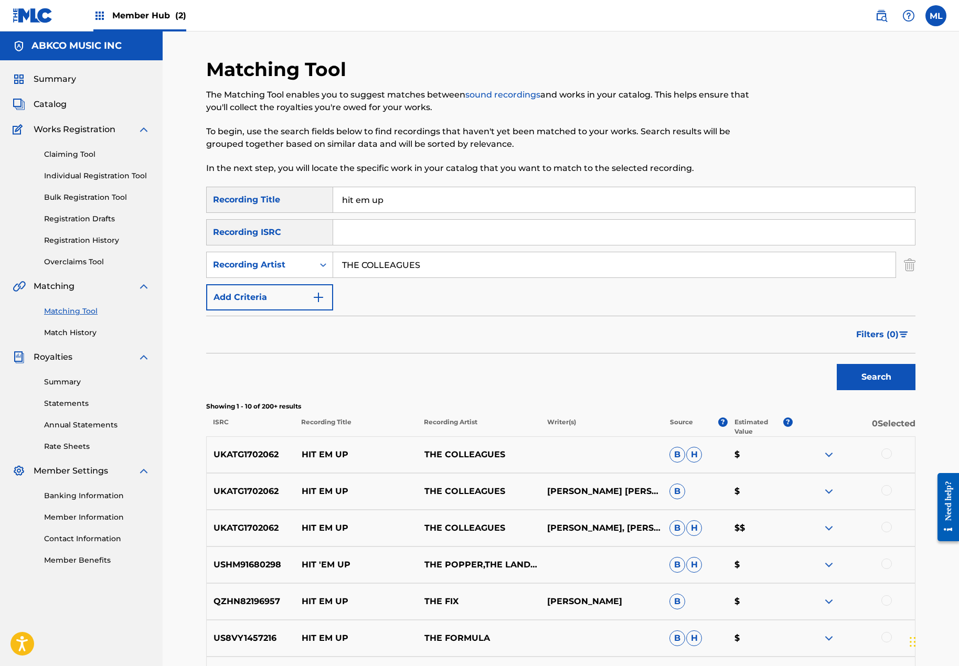
click at [386, 194] on input "hit em up" at bounding box center [624, 199] width 582 height 25
type input "h"
type input "deep deep"
click at [837, 364] on button "Search" at bounding box center [876, 377] width 79 height 26
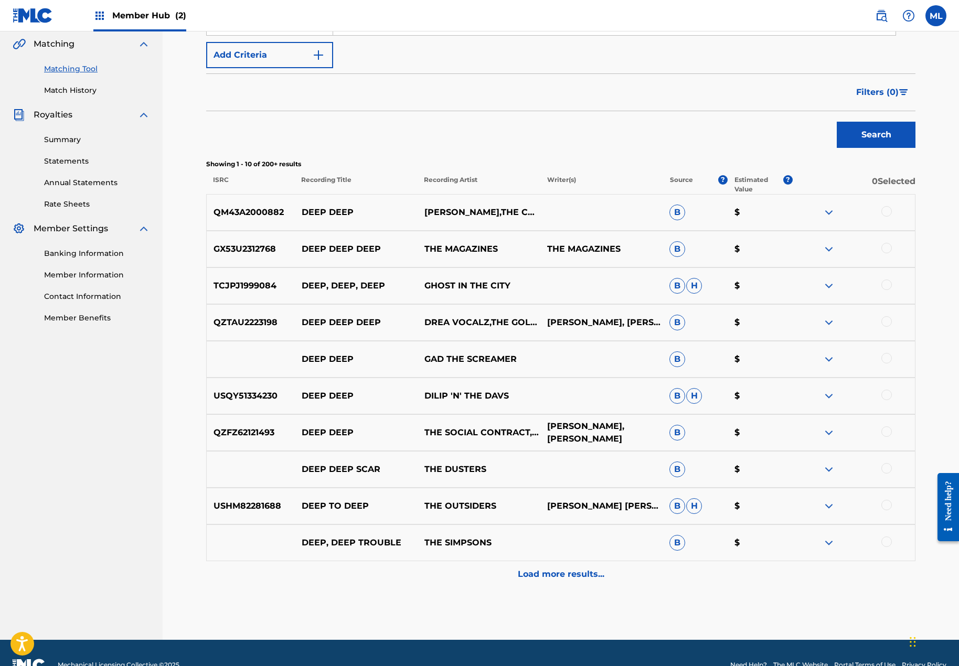
scroll to position [267, 0]
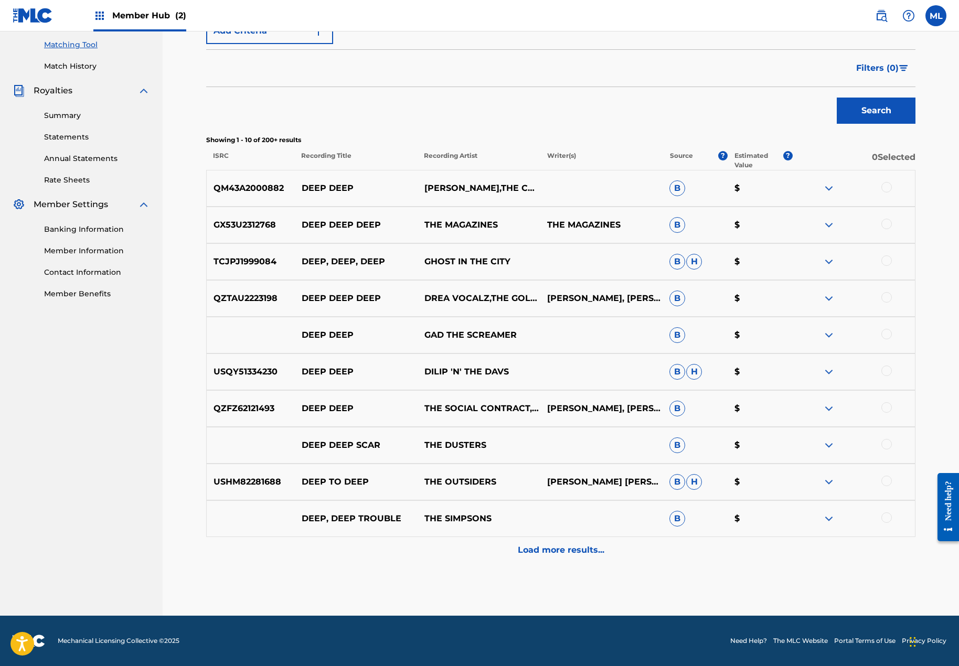
click at [886, 186] on div at bounding box center [887, 187] width 10 height 10
click at [698, 577] on button "Match 1 Group" at bounding box center [738, 581] width 116 height 26
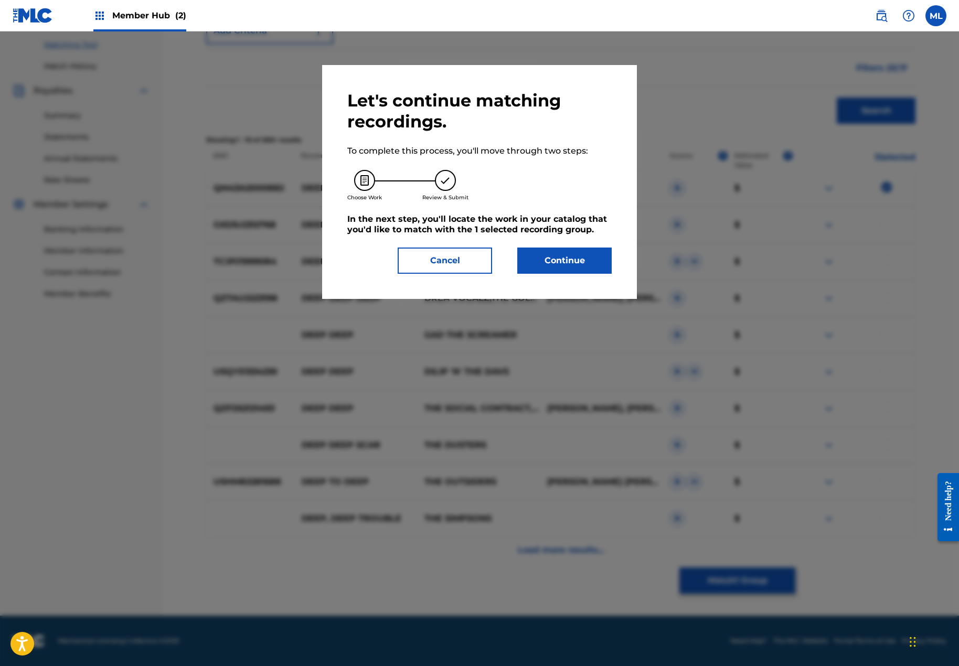
click at [560, 241] on div "Let's continue matching recordings. To complete this process, you'll move throu…" at bounding box center [479, 182] width 264 height 184
click at [561, 258] on button "Continue" at bounding box center [564, 261] width 94 height 26
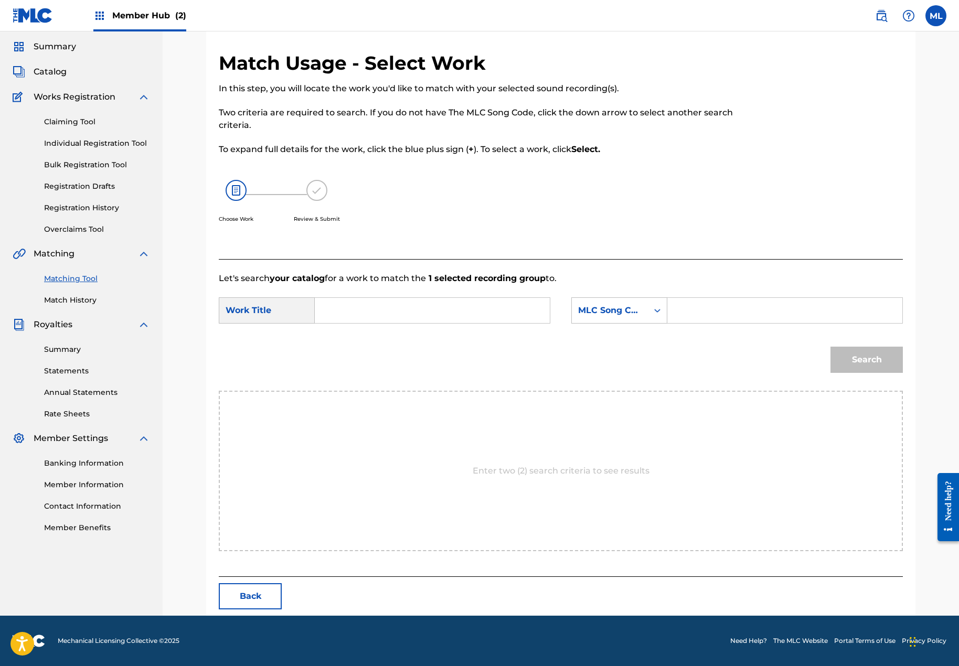
scroll to position [0, 0]
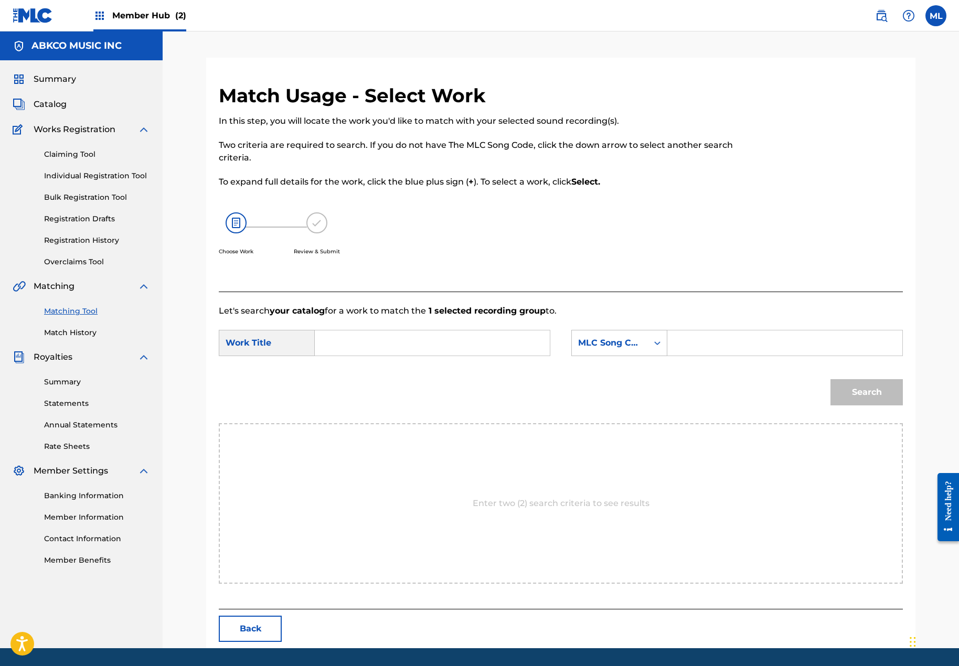
click at [387, 337] on input "Search Form" at bounding box center [432, 343] width 217 height 25
type input "deep deep"
click at [584, 347] on div "MLC Song Code" at bounding box center [609, 343] width 63 height 13
click at [608, 365] on div "Writer Name" at bounding box center [619, 369] width 95 height 26
click at [721, 351] on input "Search Form" at bounding box center [784, 343] width 217 height 25
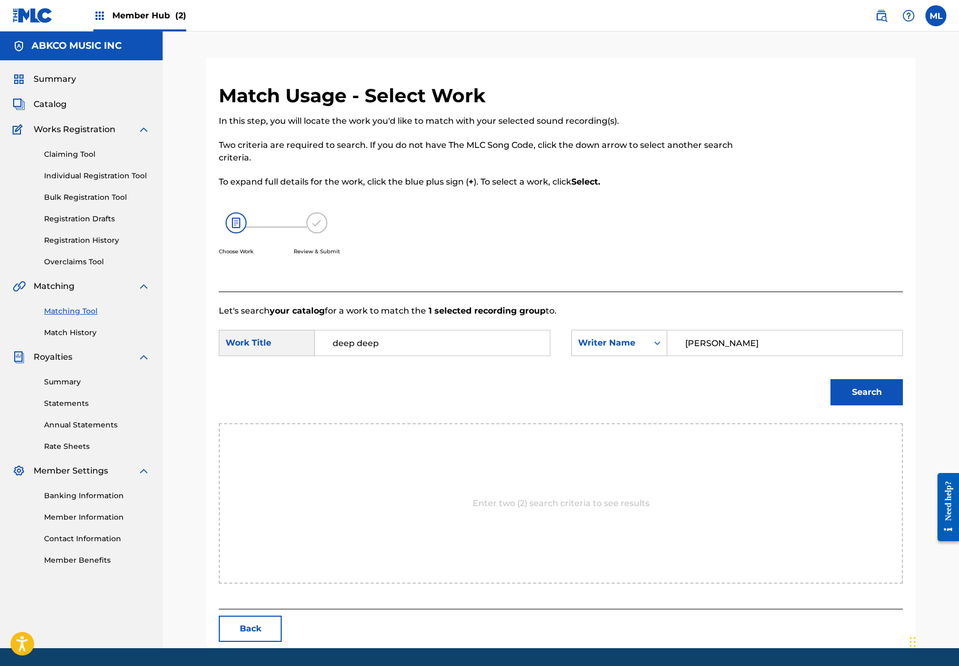
type input "[PERSON_NAME]"
click at [831, 379] on button "Search" at bounding box center [867, 392] width 72 height 26
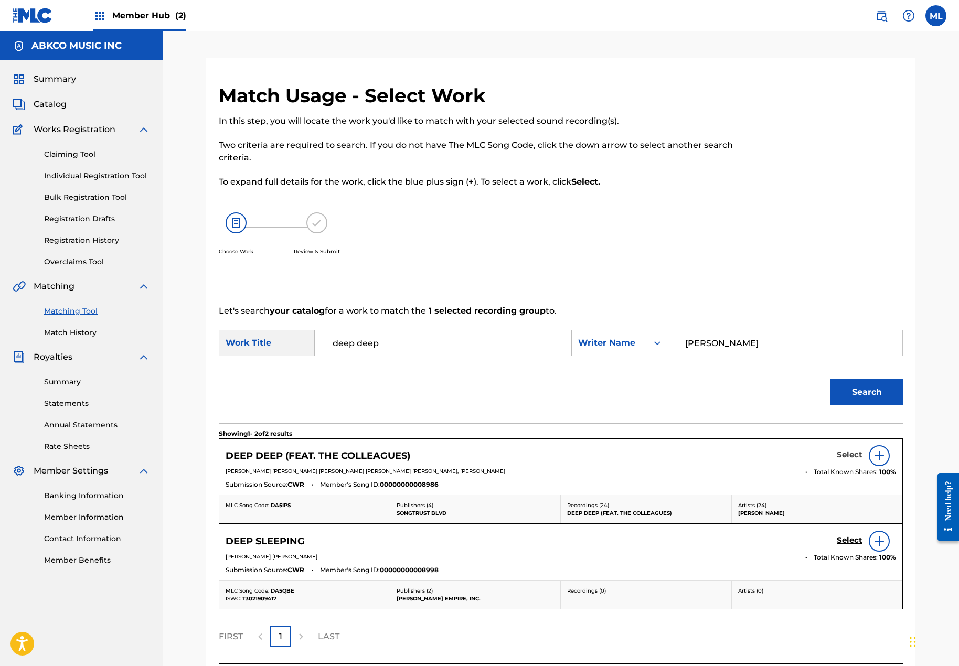
click at [844, 455] on h5 "Select" at bounding box center [850, 455] width 26 height 10
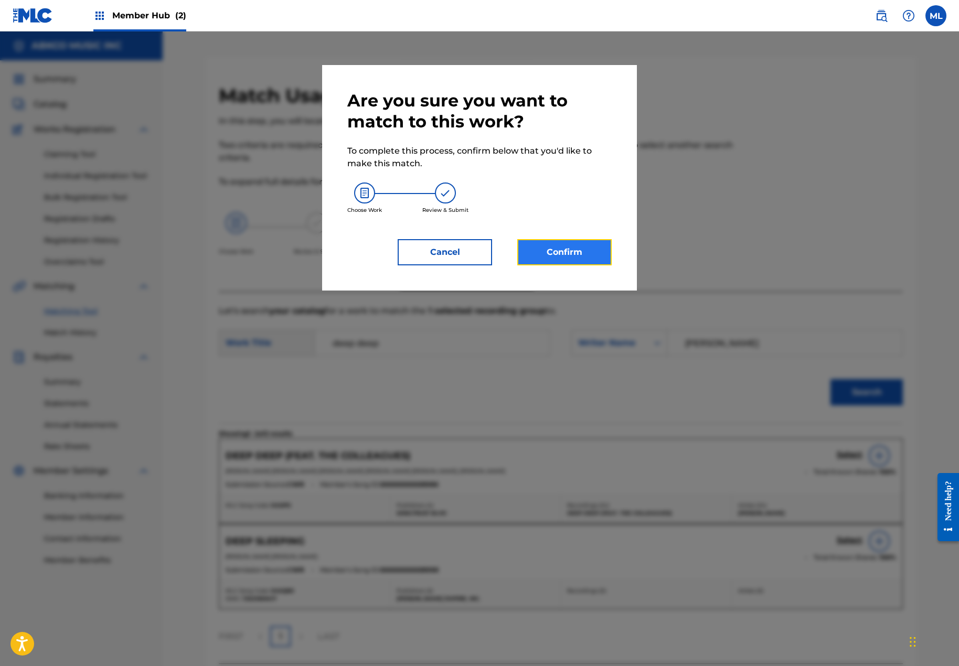
click at [527, 253] on button "Confirm" at bounding box center [564, 252] width 94 height 26
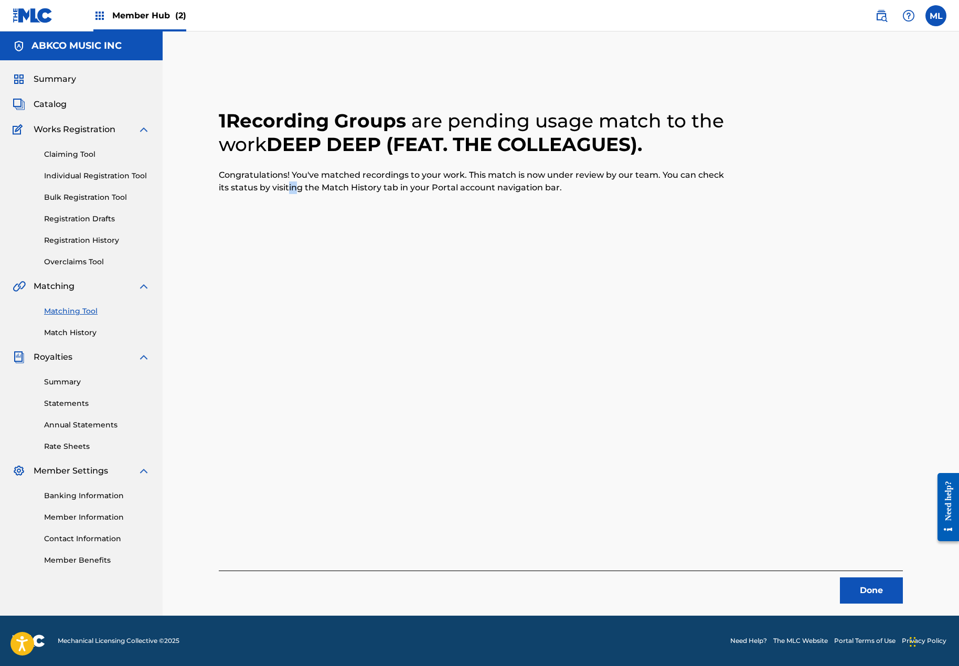
click at [300, 288] on div "1 Recording Groups are pending usage match to the work DEEP DEEP (FEAT. THE COL…" at bounding box center [561, 344] width 684 height 520
click at [873, 586] on button "Done" at bounding box center [871, 591] width 63 height 26
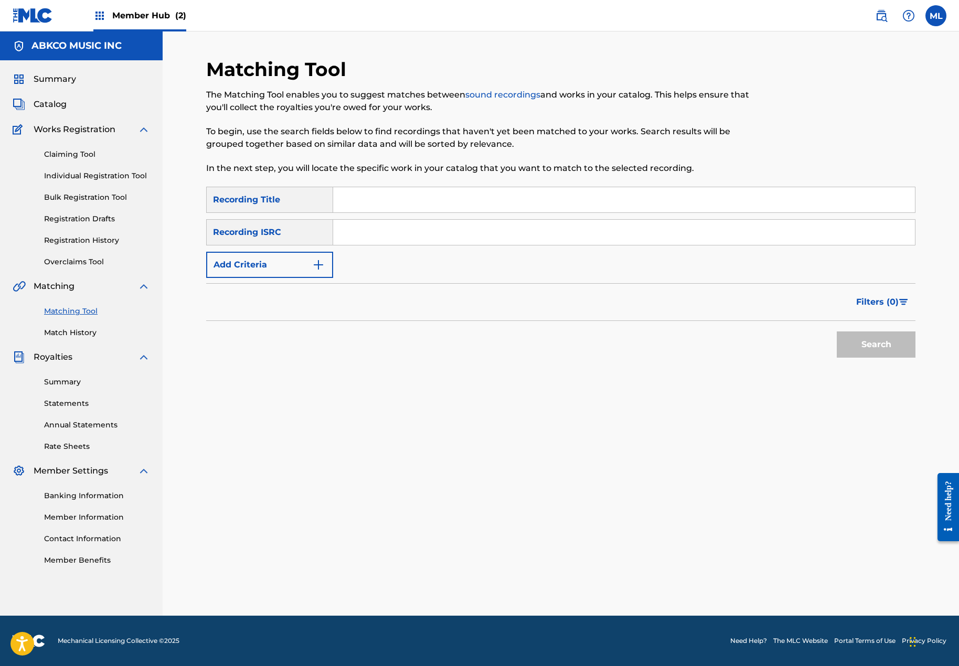
click at [365, 203] on input "Search Form" at bounding box center [624, 199] width 582 height 25
type input "special occasion"
click at [271, 269] on button "Add Criteria" at bounding box center [269, 265] width 127 height 26
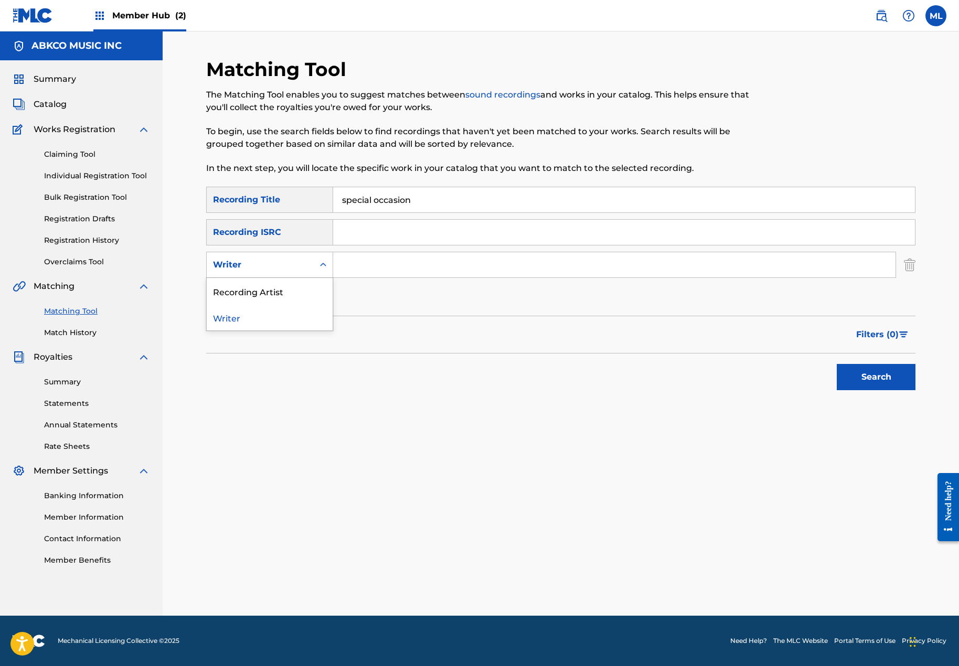
click at [261, 272] on div "Writer" at bounding box center [260, 265] width 107 height 20
drag, startPoint x: 255, startPoint y: 290, endPoint x: 355, endPoint y: 280, distance: 100.1
click at [255, 290] on div "Recording Artist" at bounding box center [270, 291] width 126 height 26
drag, startPoint x: 395, startPoint y: 265, endPoint x: 402, endPoint y: 265, distance: 7.9
click at [395, 265] on input "Search Form" at bounding box center [614, 264] width 563 height 25
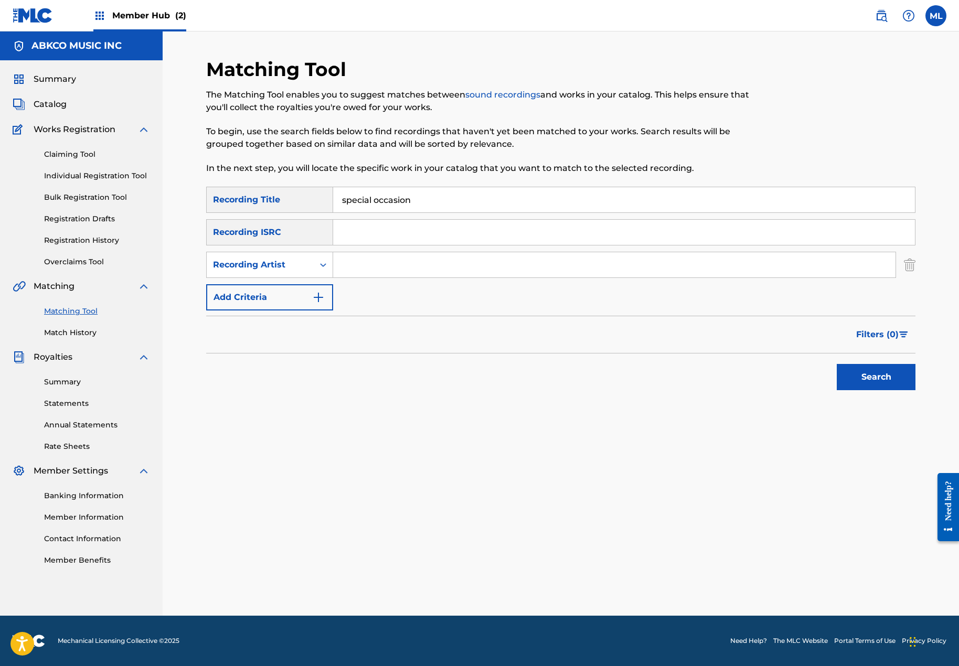
click at [424, 264] on input "Search Form" at bounding box center [614, 264] width 563 height 25
paste input "THE COLLEAGUES"
click at [424, 264] on input "Search Form" at bounding box center [614, 264] width 563 height 25
click at [880, 372] on button "Search" at bounding box center [876, 377] width 79 height 26
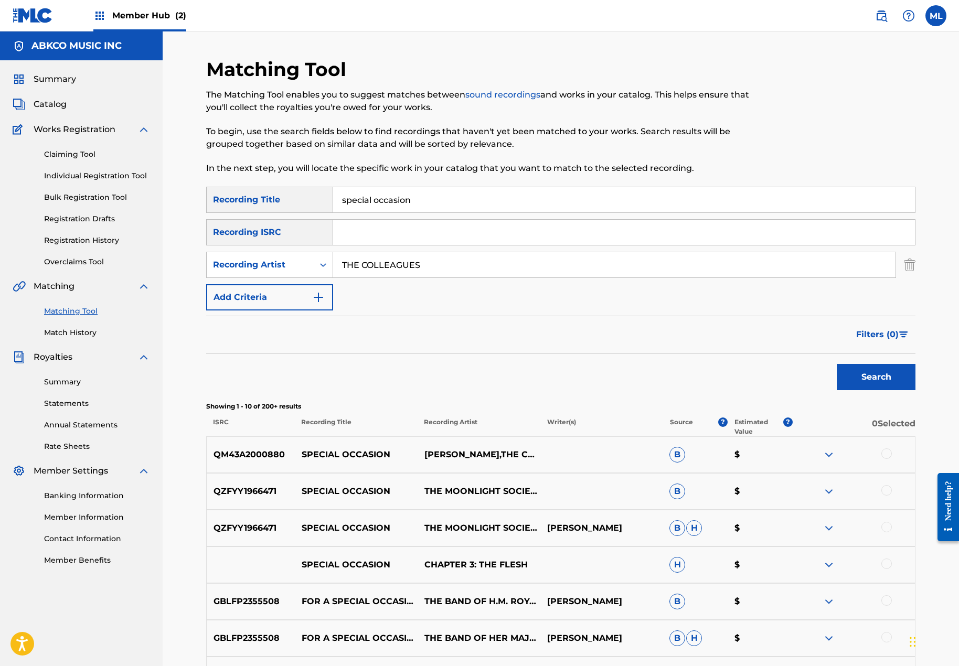
scroll to position [157, 0]
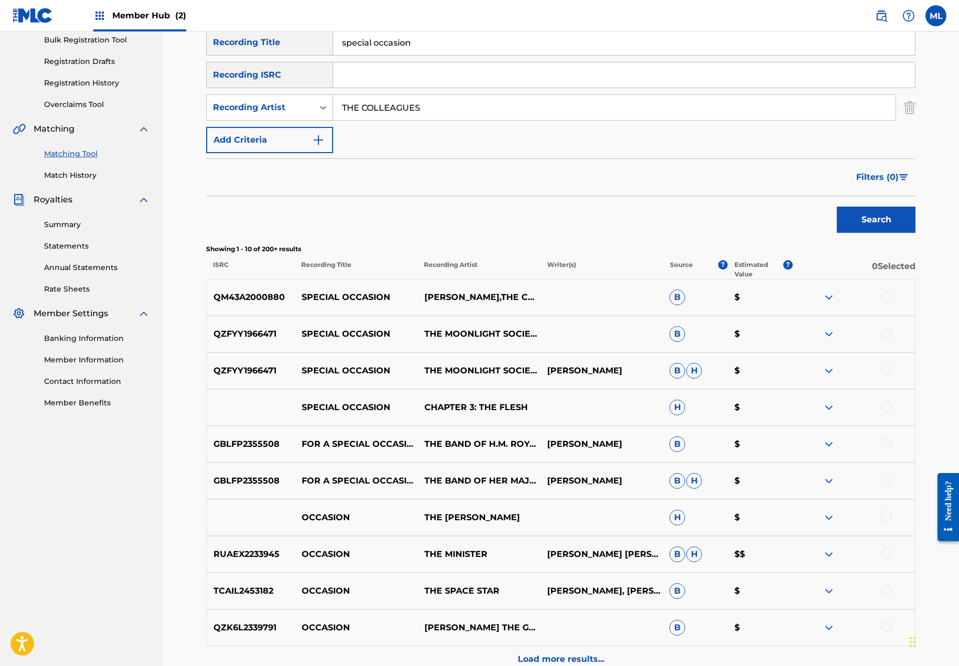
click at [890, 296] on div at bounding box center [887, 296] width 10 height 10
click at [380, 111] on input "THE COLLEAGUES" at bounding box center [614, 107] width 563 height 25
drag, startPoint x: 420, startPoint y: 109, endPoint x: 272, endPoint y: 112, distance: 148.0
click at [272, 112] on div "SearchWithCriteriaa71df5a0-695b-4d11-b967-86d7d2bda785 Recording Artist THE COL…" at bounding box center [560, 107] width 709 height 26
type input "raheem"
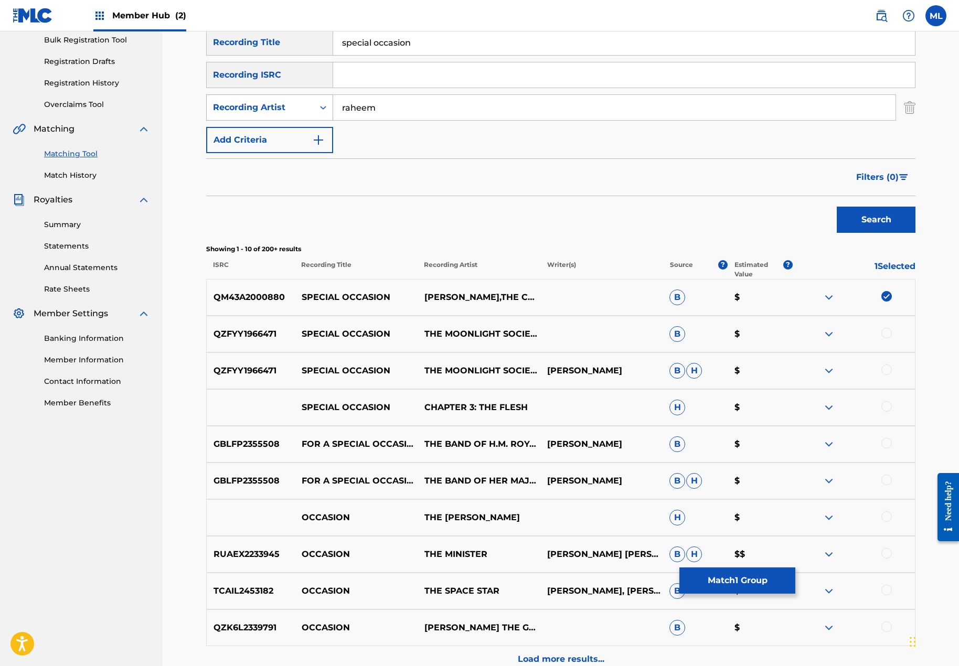
click at [837, 207] on button "Search" at bounding box center [876, 220] width 79 height 26
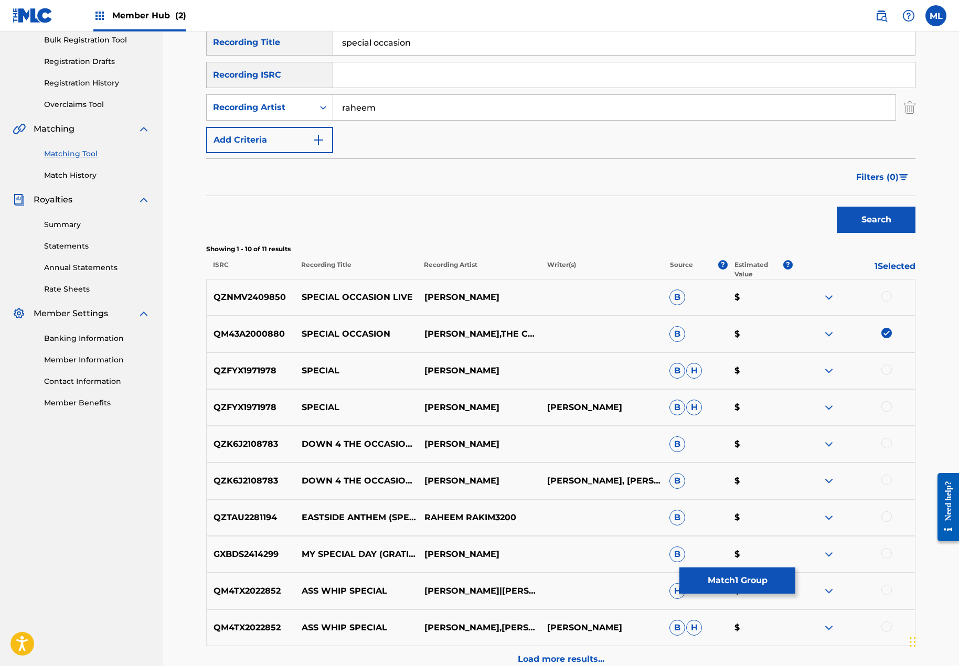
click at [885, 299] on div at bounding box center [887, 296] width 10 height 10
click at [728, 571] on button "Match 2 Groups" at bounding box center [738, 581] width 116 height 26
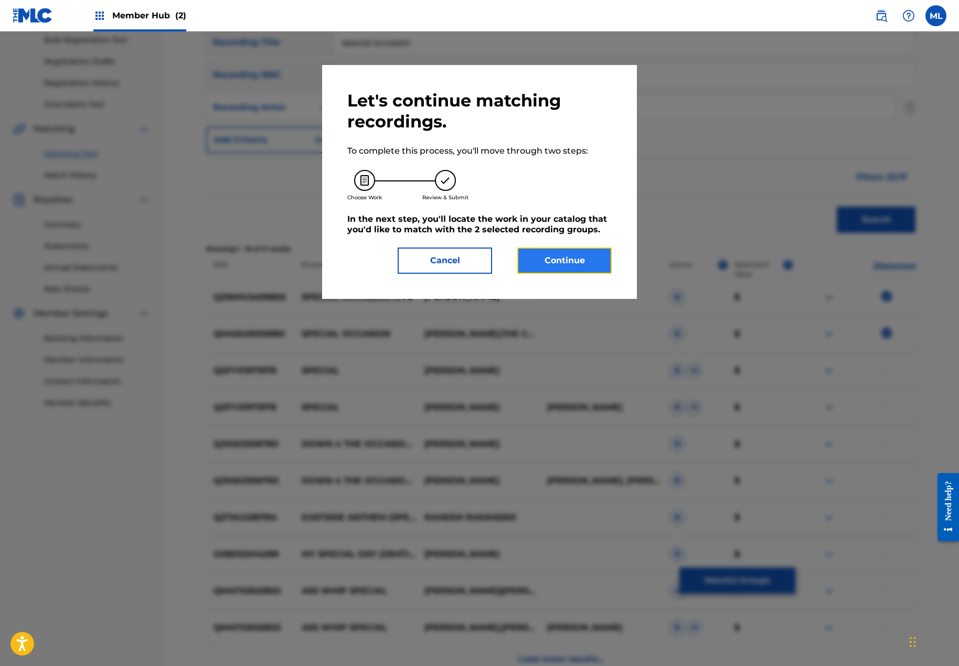
click at [562, 256] on button "Continue" at bounding box center [564, 261] width 94 height 26
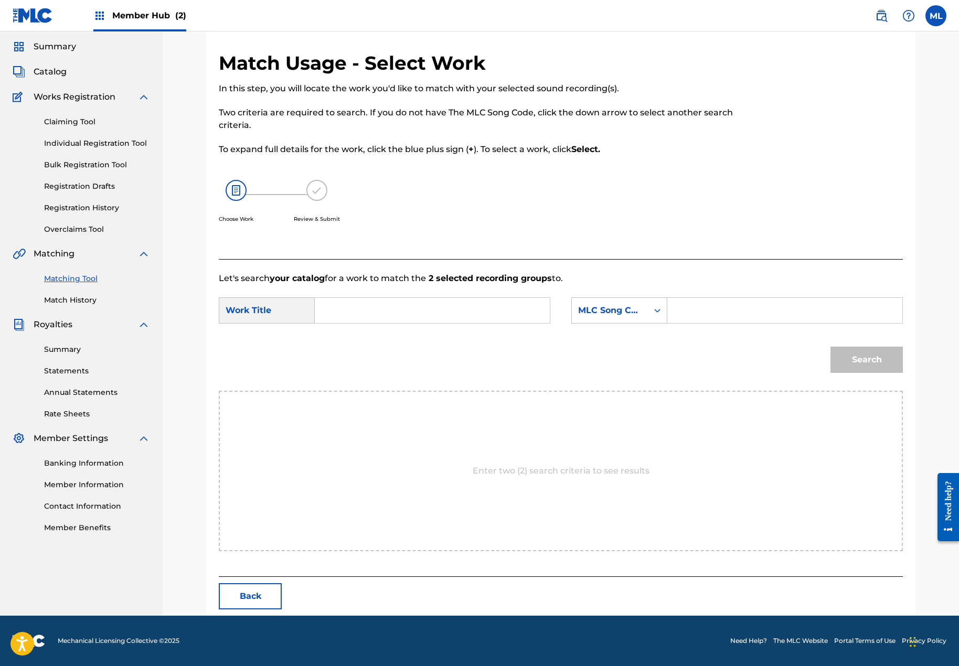
scroll to position [0, 0]
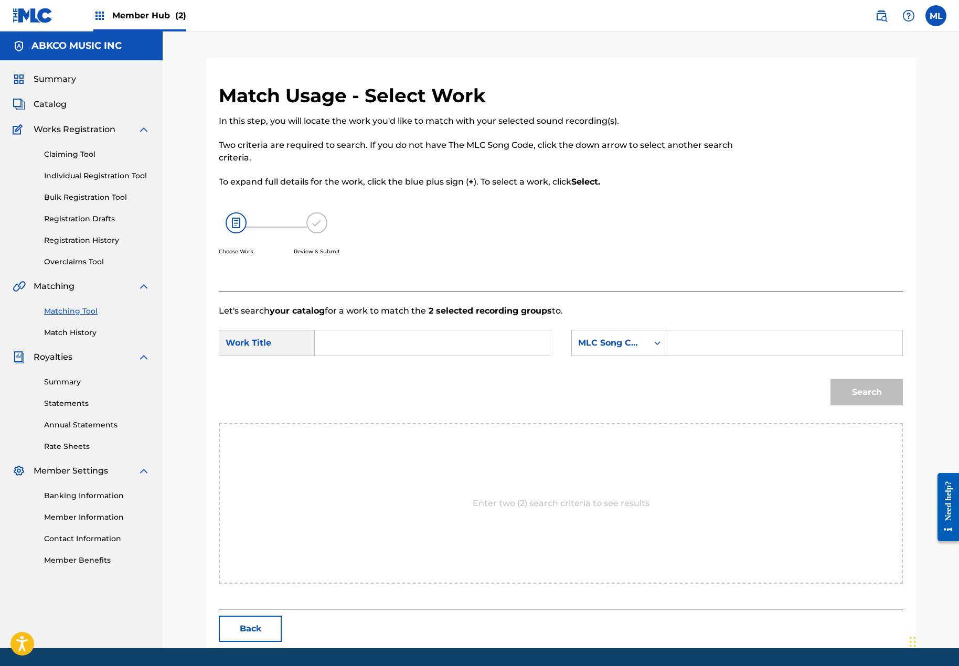
click at [342, 337] on input "Search Form" at bounding box center [432, 343] width 217 height 25
click at [339, 383] on strong "oc" at bounding box center [338, 379] width 10 height 10
type input "special occasion (feat. the colleagues)"
click at [593, 347] on div "MLC Song Code" at bounding box center [609, 343] width 63 height 13
click at [601, 368] on div "Writer Name" at bounding box center [619, 369] width 95 height 26
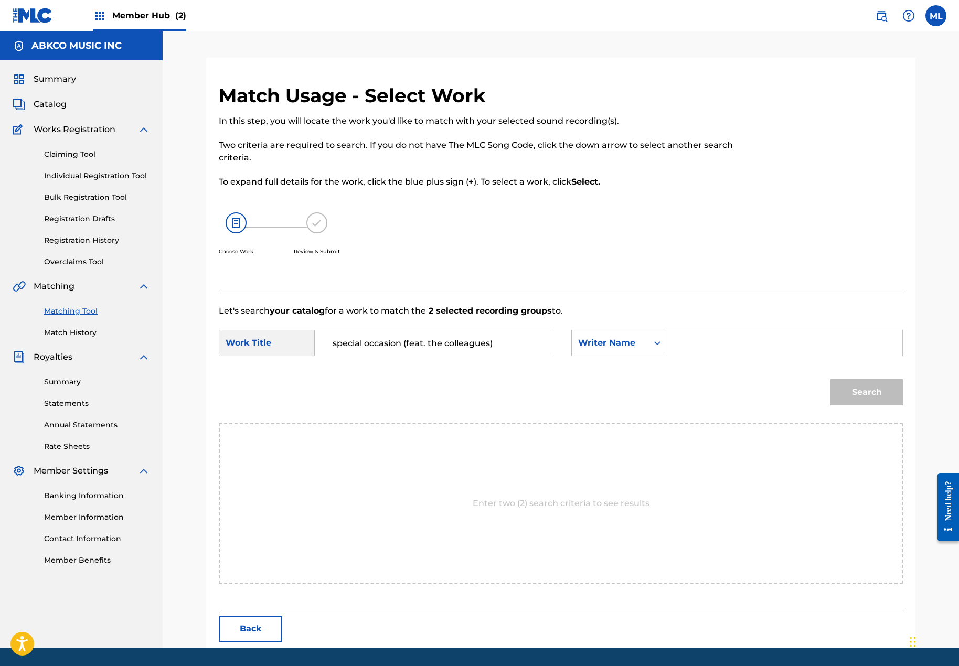
click at [685, 348] on input "Search Form" at bounding box center [784, 343] width 217 height 25
type input "d"
type input "s"
type input "[PERSON_NAME]"
click at [831, 379] on button "Search" at bounding box center [867, 392] width 72 height 26
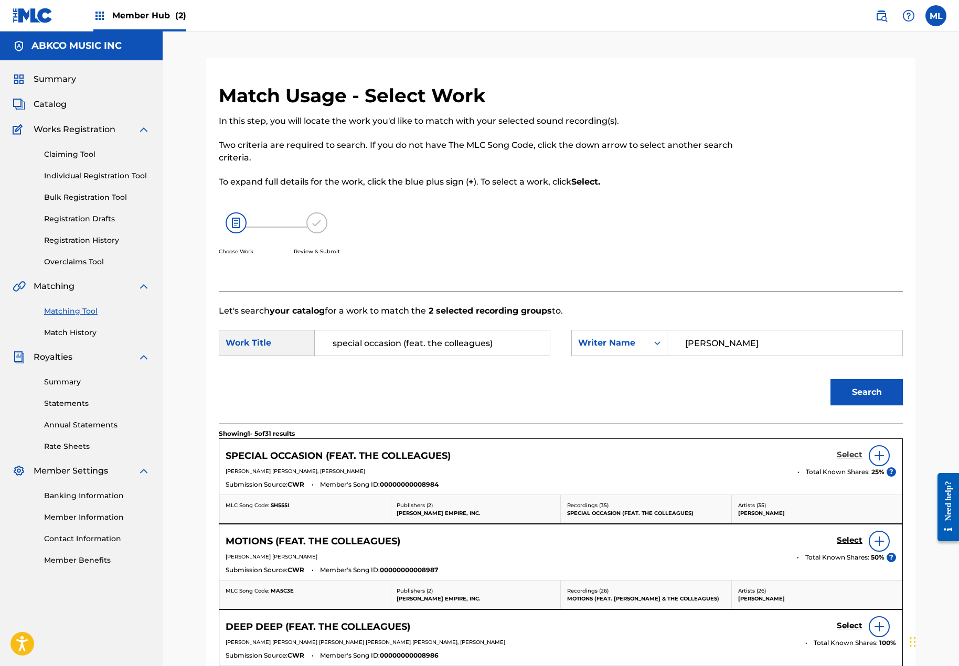
click at [841, 453] on h5 "Select" at bounding box center [850, 455] width 26 height 10
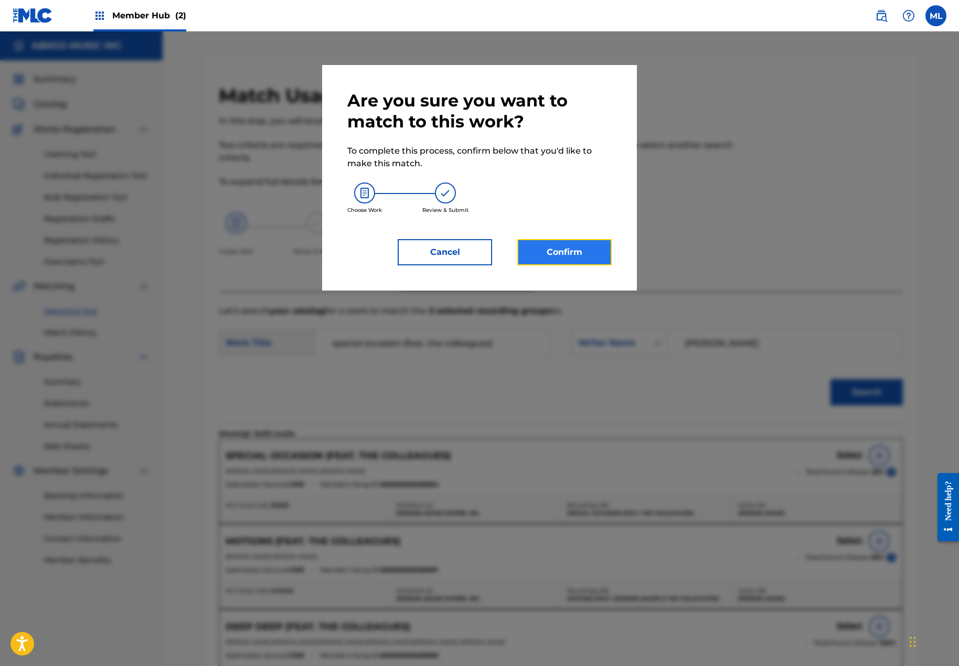
click at [552, 256] on button "Confirm" at bounding box center [564, 252] width 94 height 26
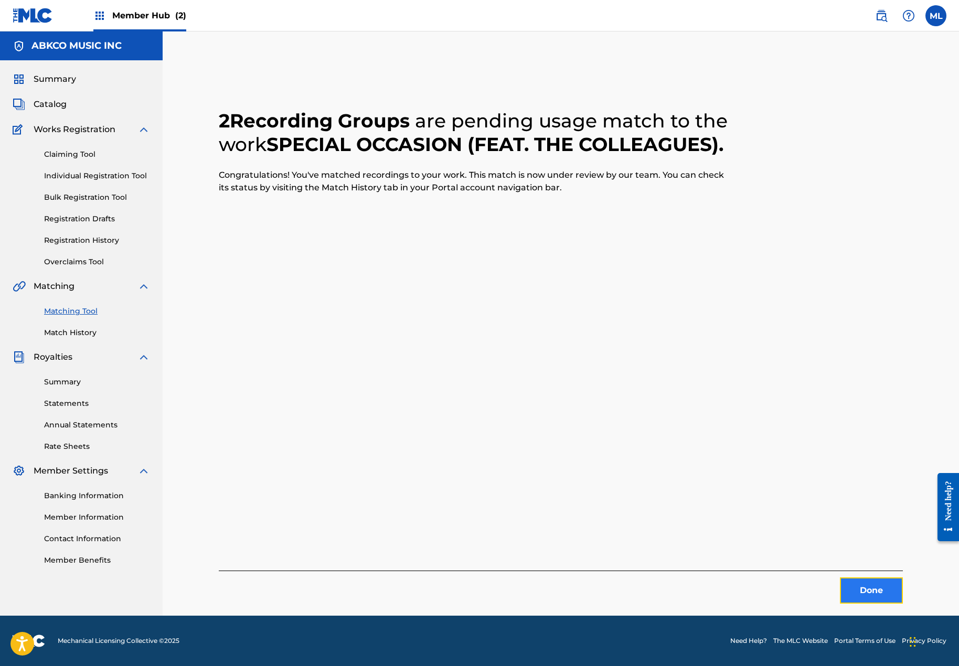
click at [883, 589] on button "Done" at bounding box center [871, 591] width 63 height 26
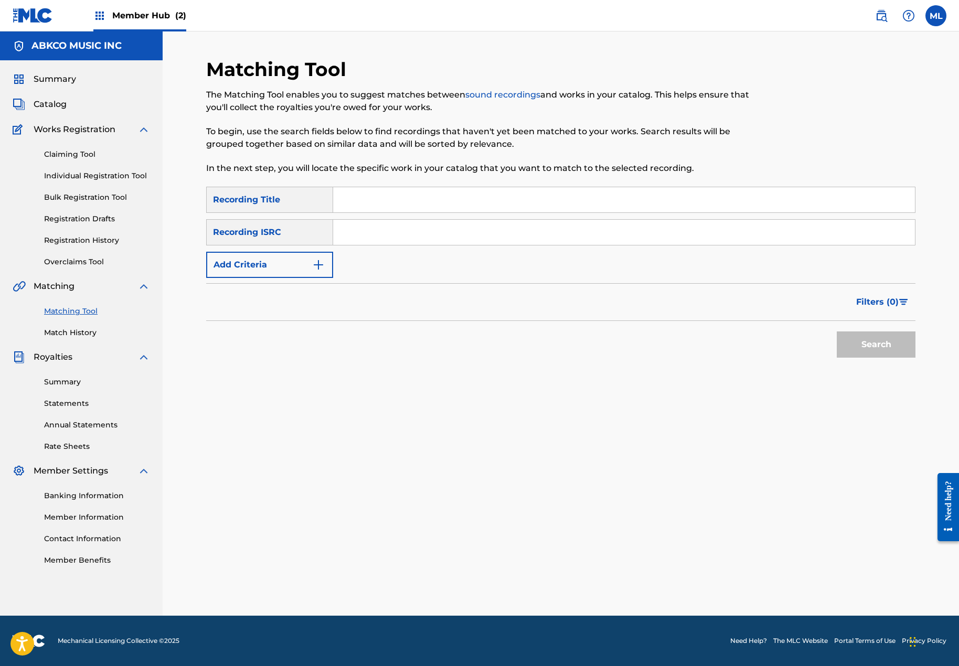
click at [283, 355] on div "Search" at bounding box center [560, 342] width 709 height 42
click at [349, 239] on input "Search Form" at bounding box center [624, 232] width 582 height 25
click at [362, 206] on input "Search Form" at bounding box center [624, 199] width 582 height 25
type input "always something"
click at [294, 268] on button "Add Criteria" at bounding box center [269, 265] width 127 height 26
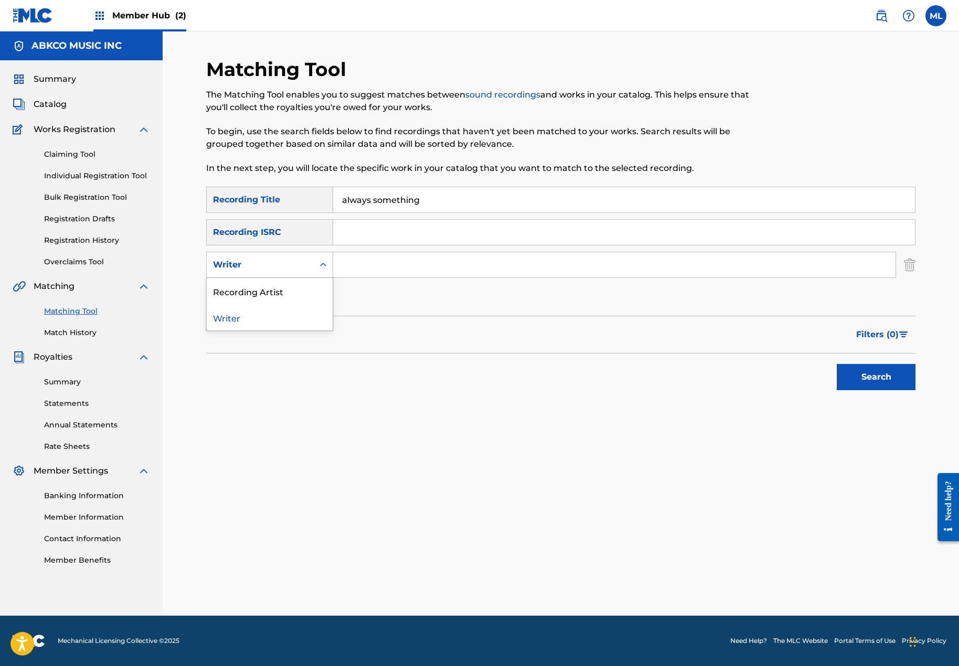
click at [273, 270] on div "Writer" at bounding box center [260, 265] width 94 height 13
drag, startPoint x: 266, startPoint y: 292, endPoint x: 310, endPoint y: 283, distance: 45.6
click at [266, 292] on div "Recording Artist" at bounding box center [270, 291] width 126 height 26
click at [378, 264] on input "Search Form" at bounding box center [614, 264] width 563 height 25
type input "h"
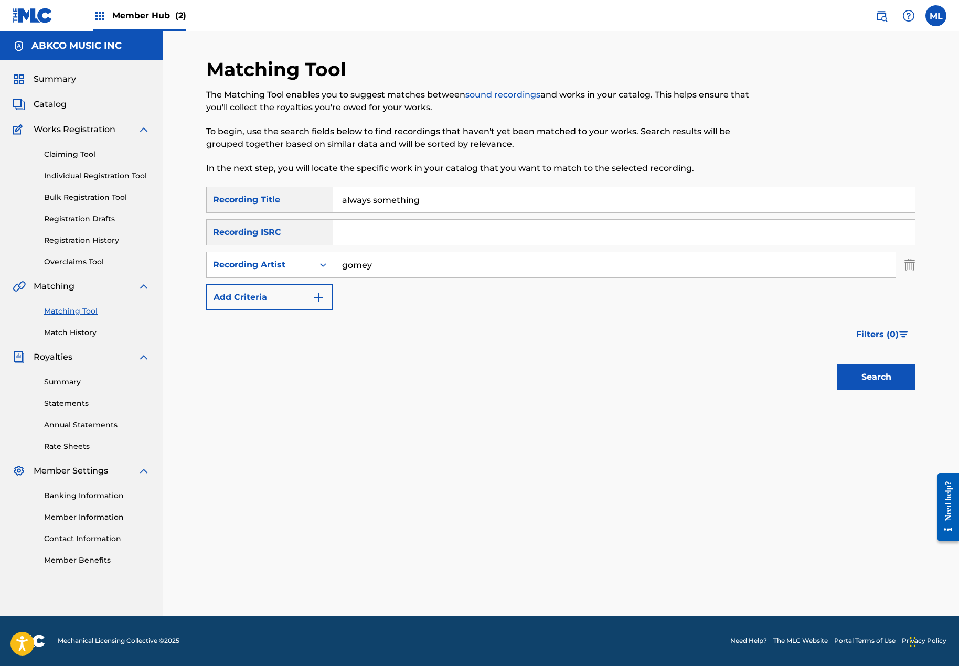
type input "gomey"
click at [837, 364] on button "Search" at bounding box center [876, 377] width 79 height 26
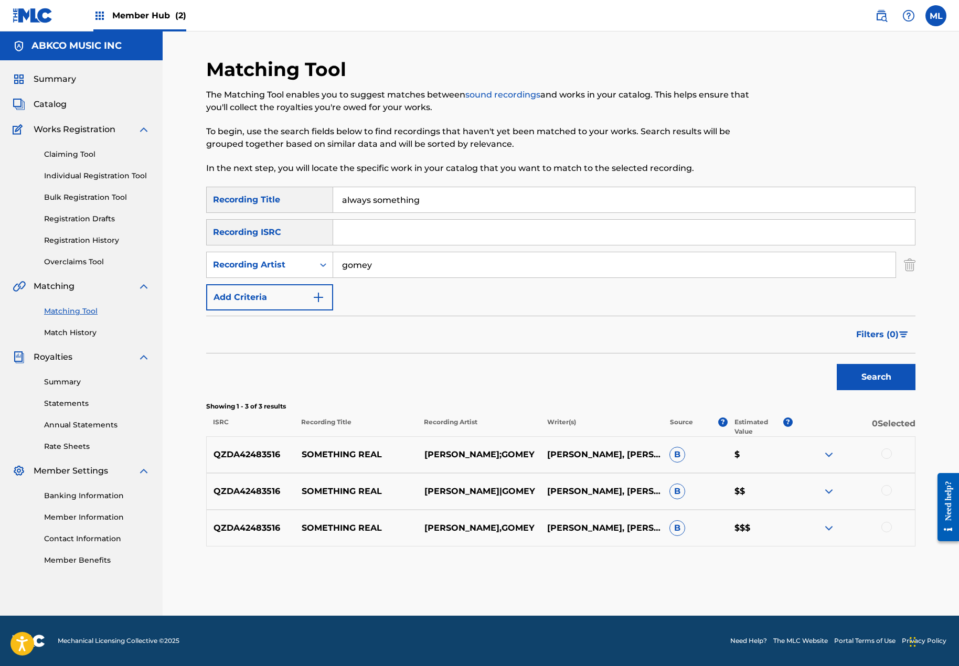
click at [883, 528] on div at bounding box center [887, 527] width 10 height 10
click at [882, 494] on div at bounding box center [887, 490] width 10 height 10
click at [885, 449] on div at bounding box center [887, 454] width 10 height 10
click at [704, 585] on button "Match 3 Groups" at bounding box center [738, 581] width 116 height 26
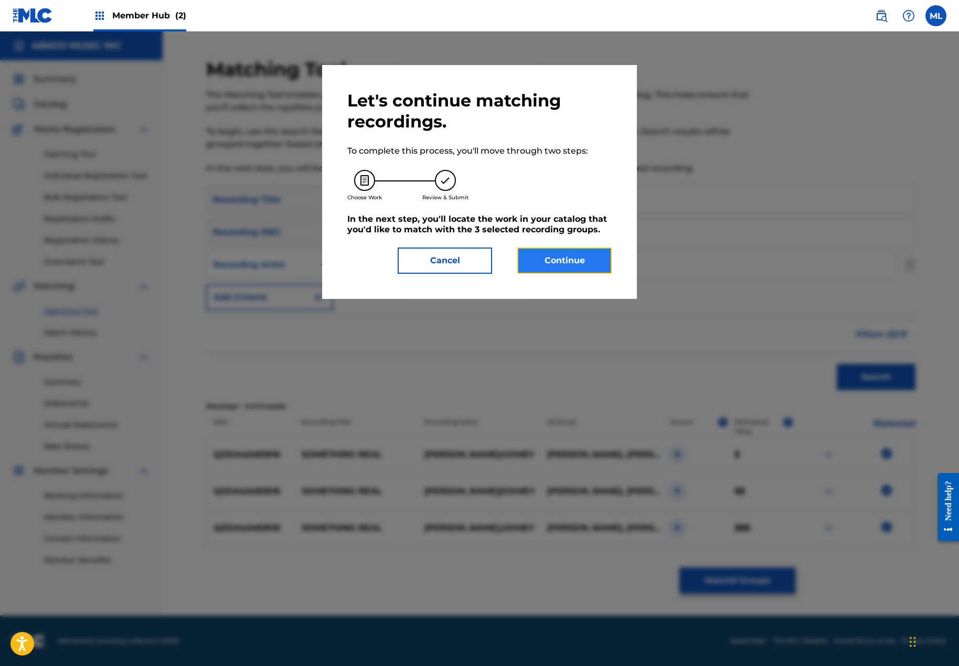
click at [543, 258] on button "Continue" at bounding box center [564, 261] width 94 height 26
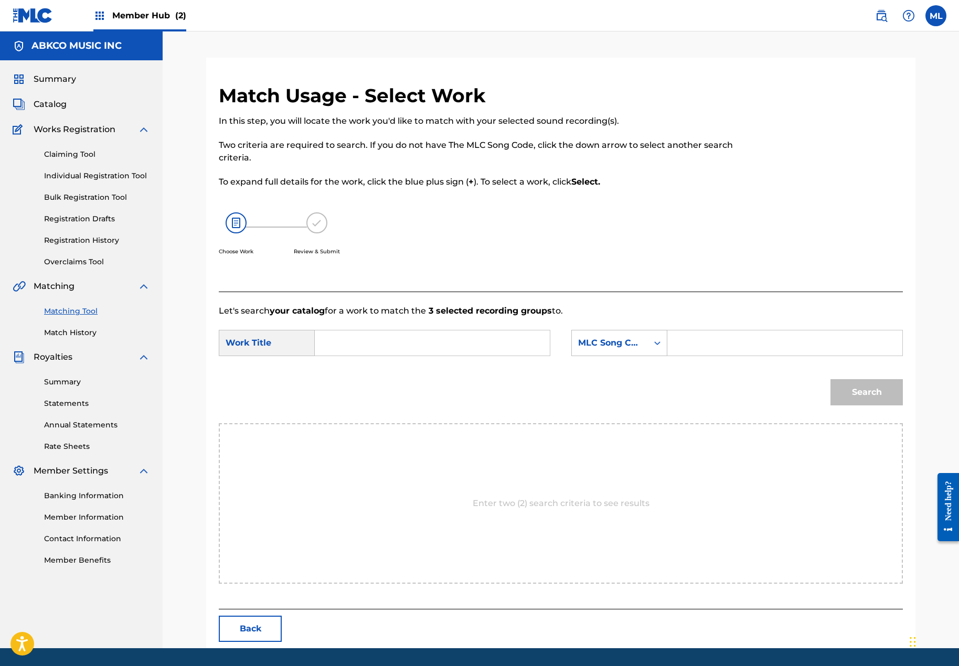
click at [351, 340] on input "Search Form" at bounding box center [432, 343] width 217 height 25
type input "something new"
click at [602, 336] on div "MLC Song Code" at bounding box center [610, 343] width 76 height 20
click at [603, 366] on div "Writer Name" at bounding box center [619, 369] width 95 height 26
click at [689, 348] on input "Search Form" at bounding box center [784, 343] width 217 height 25
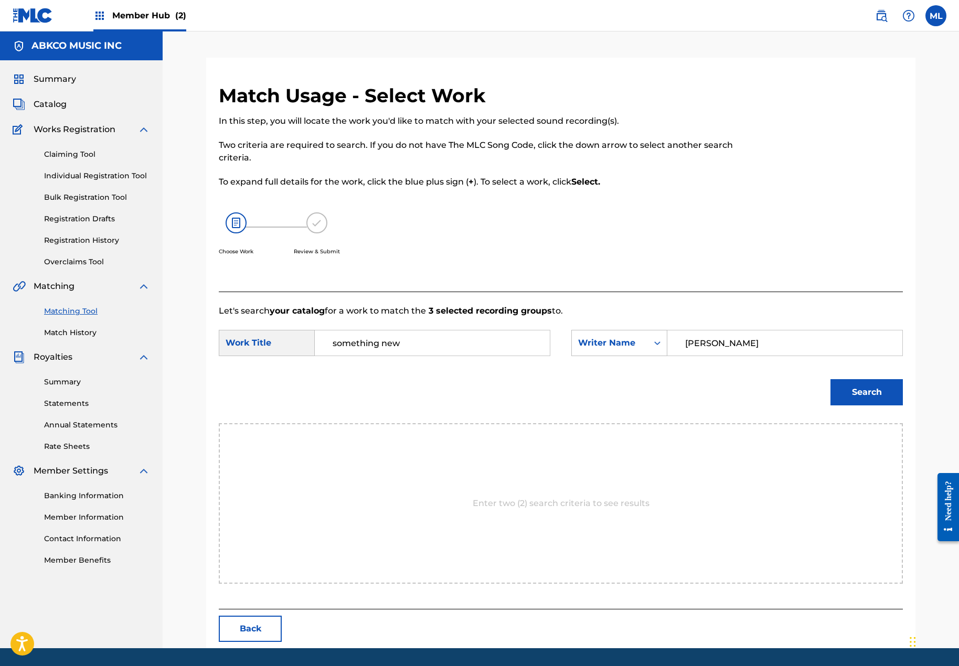
type input "[PERSON_NAME]"
click at [831, 379] on button "Search" at bounding box center [867, 392] width 72 height 26
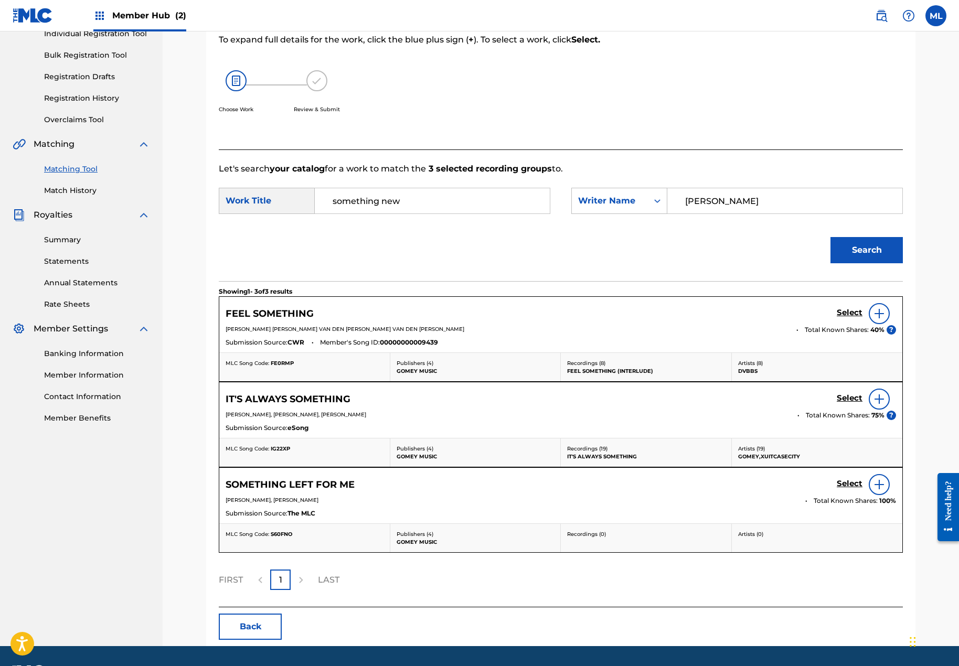
scroll to position [173, 0]
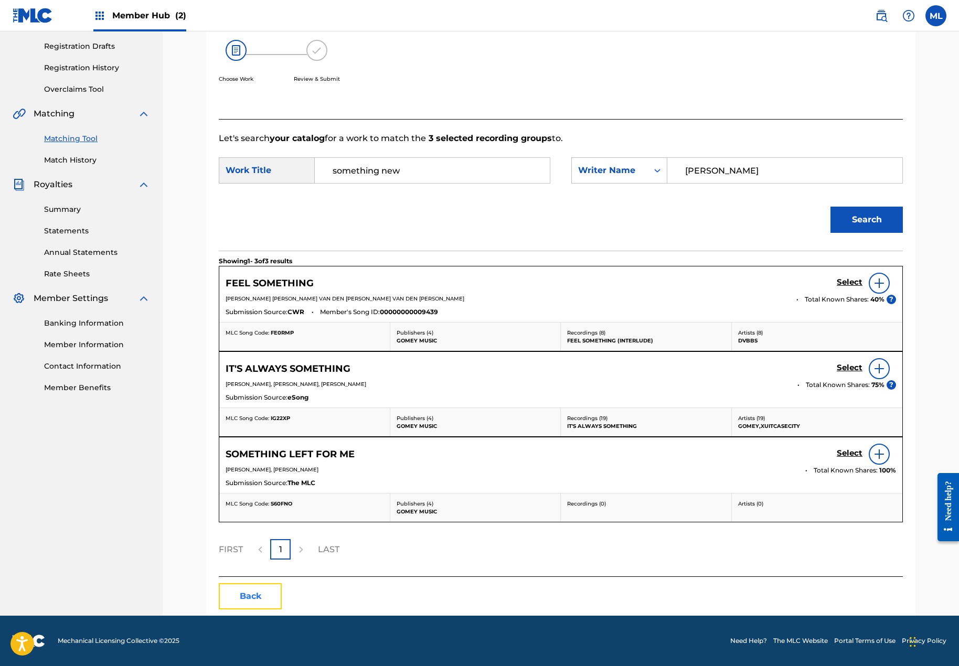
click at [256, 596] on button "Back" at bounding box center [250, 596] width 63 height 26
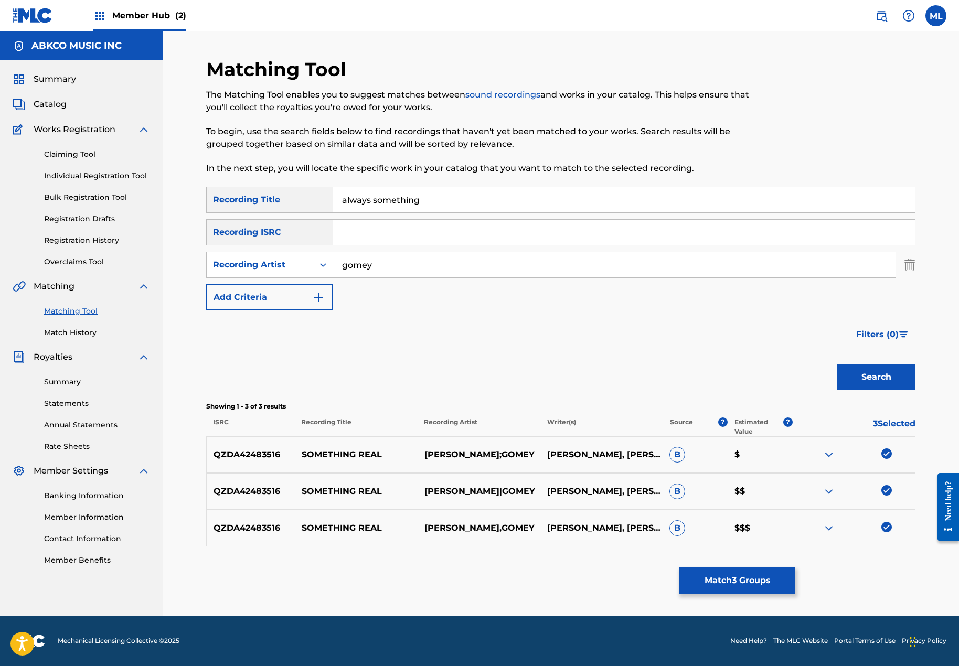
click at [890, 454] on img at bounding box center [887, 454] width 10 height 10
drag, startPoint x: 886, startPoint y: 490, endPoint x: 891, endPoint y: 506, distance: 17.6
click at [885, 491] on img at bounding box center [887, 490] width 10 height 10
click at [887, 526] on img at bounding box center [887, 527] width 10 height 10
drag, startPoint x: 402, startPoint y: 205, endPoint x: 443, endPoint y: 199, distance: 41.4
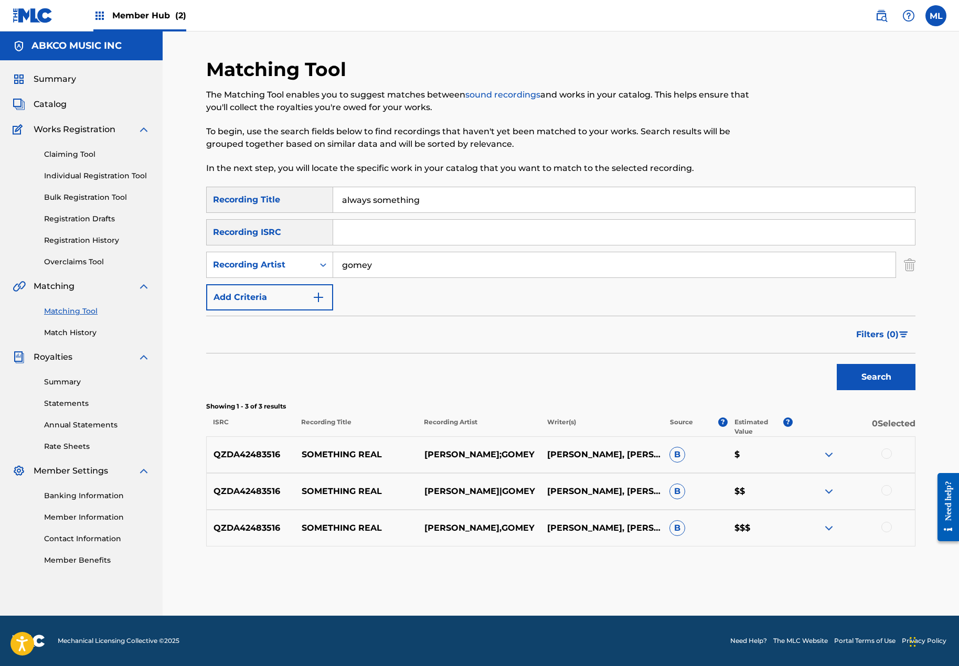
click at [402, 205] on input "always something" at bounding box center [624, 199] width 582 height 25
drag, startPoint x: 405, startPoint y: 199, endPoint x: 379, endPoint y: 202, distance: 26.4
click at [379, 202] on input "always something" at bounding box center [624, 199] width 582 height 25
drag, startPoint x: 282, startPoint y: 260, endPoint x: 279, endPoint y: 275, distance: 15.0
click at [282, 263] on div "Recording Artist" at bounding box center [260, 265] width 94 height 13
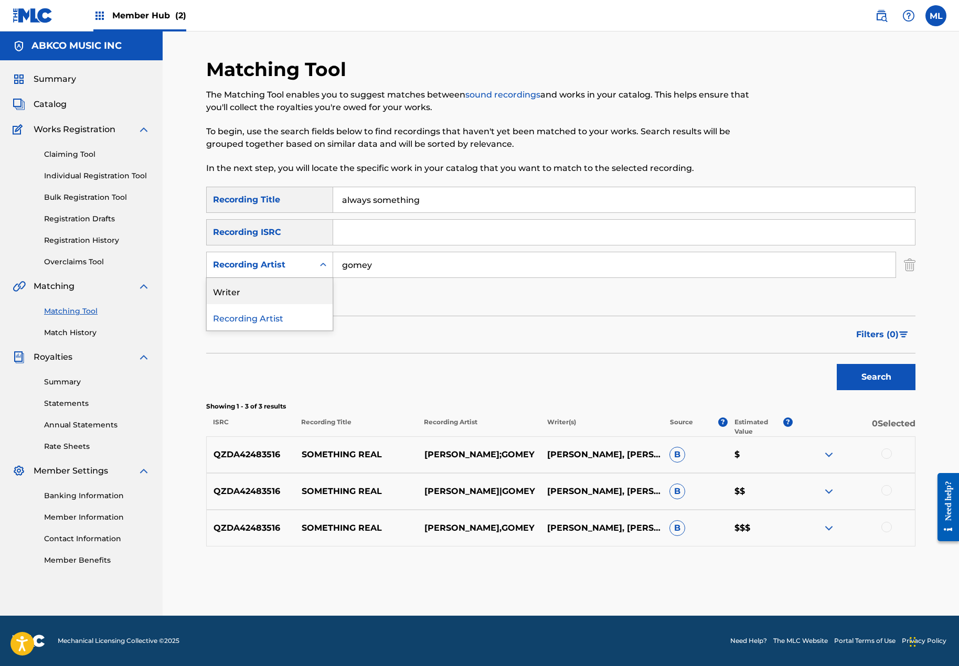
click at [275, 283] on div "Writer" at bounding box center [270, 291] width 126 height 26
click at [395, 272] on input "Search Form" at bounding box center [614, 264] width 563 height 25
type input "[PERSON_NAME]"
click at [837, 364] on button "Search" at bounding box center [876, 377] width 79 height 26
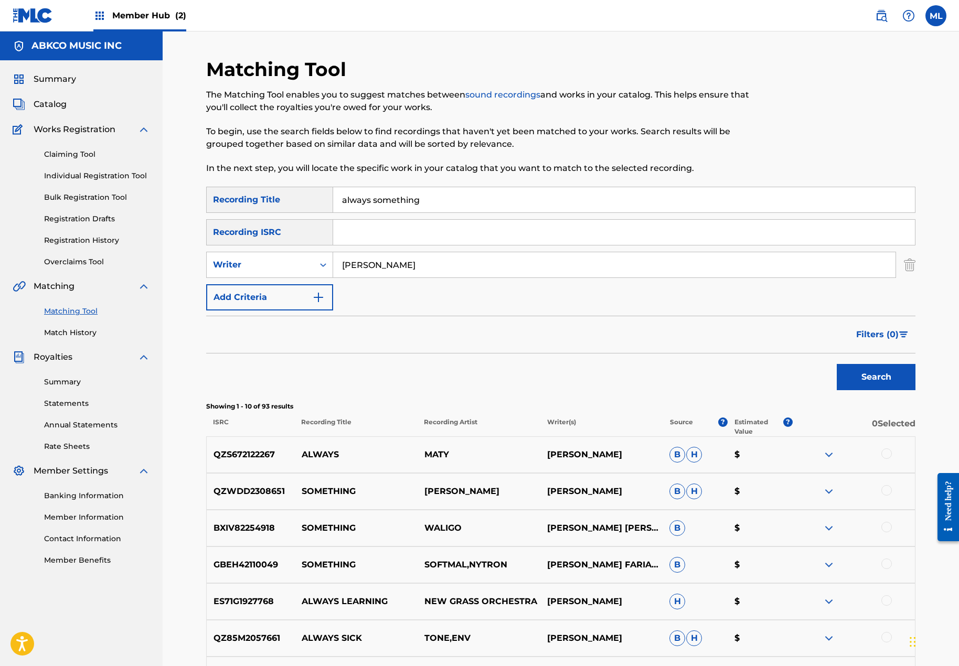
drag, startPoint x: 389, startPoint y: 194, endPoint x: 443, endPoint y: 205, distance: 55.6
click at [390, 195] on input "always something" at bounding box center [624, 199] width 582 height 25
